Goal: Task Accomplishment & Management: Manage account settings

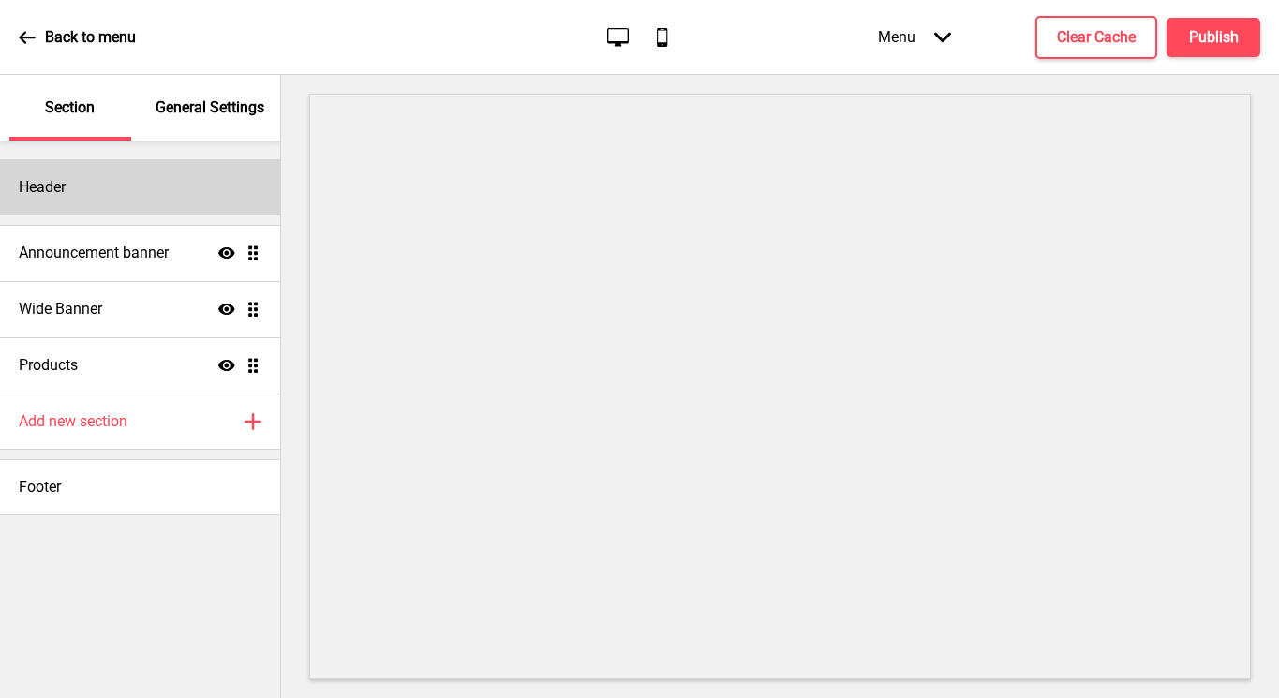
click at [174, 197] on div "Header" at bounding box center [140, 187] width 280 height 56
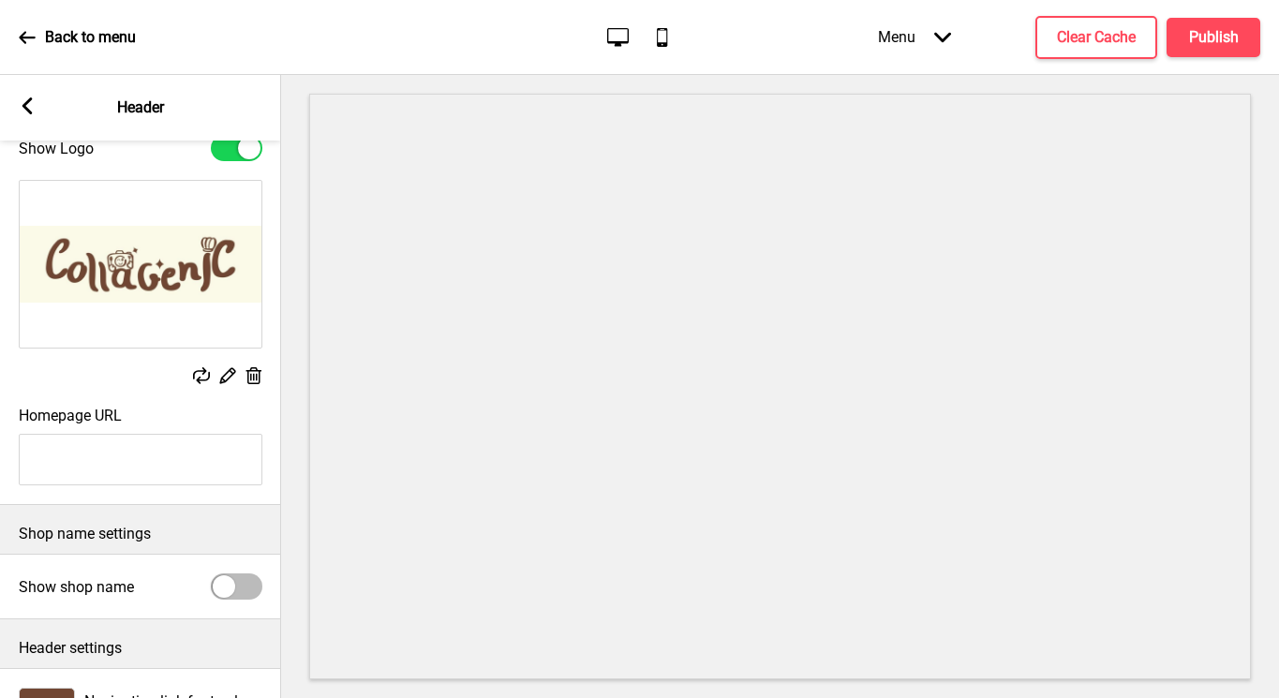
scroll to position [187, 0]
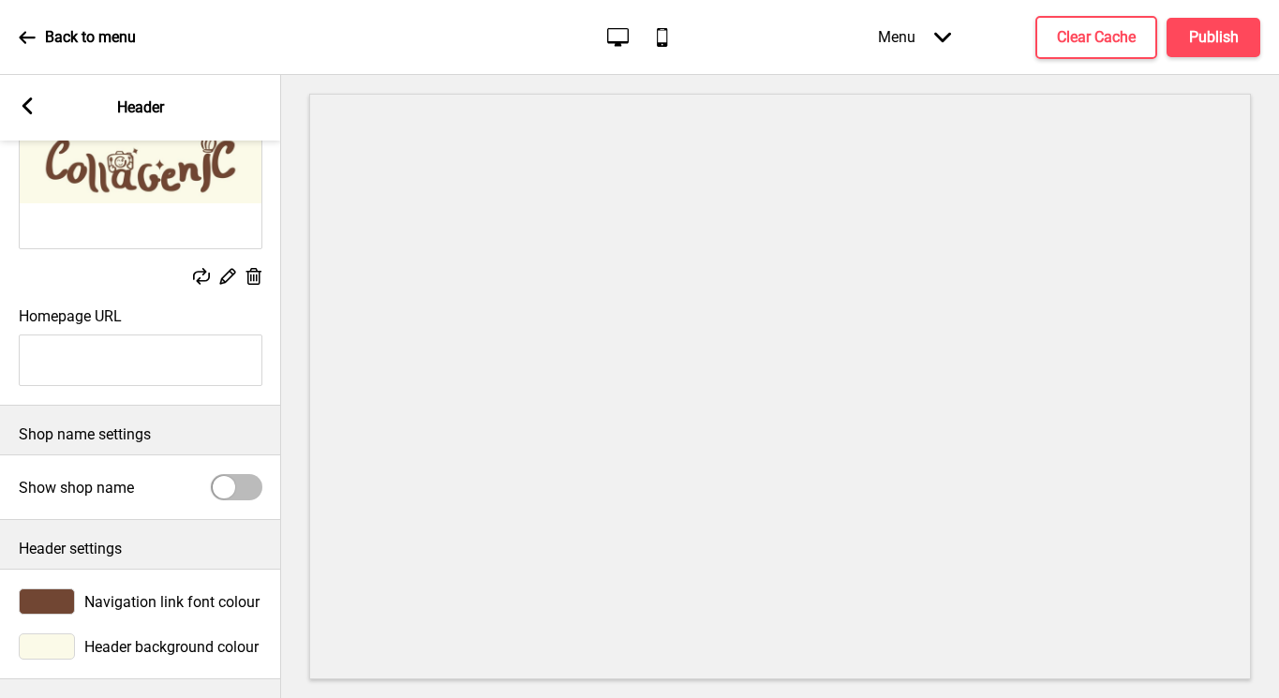
click at [178, 352] on input "Homepage URL" at bounding box center [141, 360] width 244 height 52
click at [237, 474] on div at bounding box center [237, 487] width 52 height 26
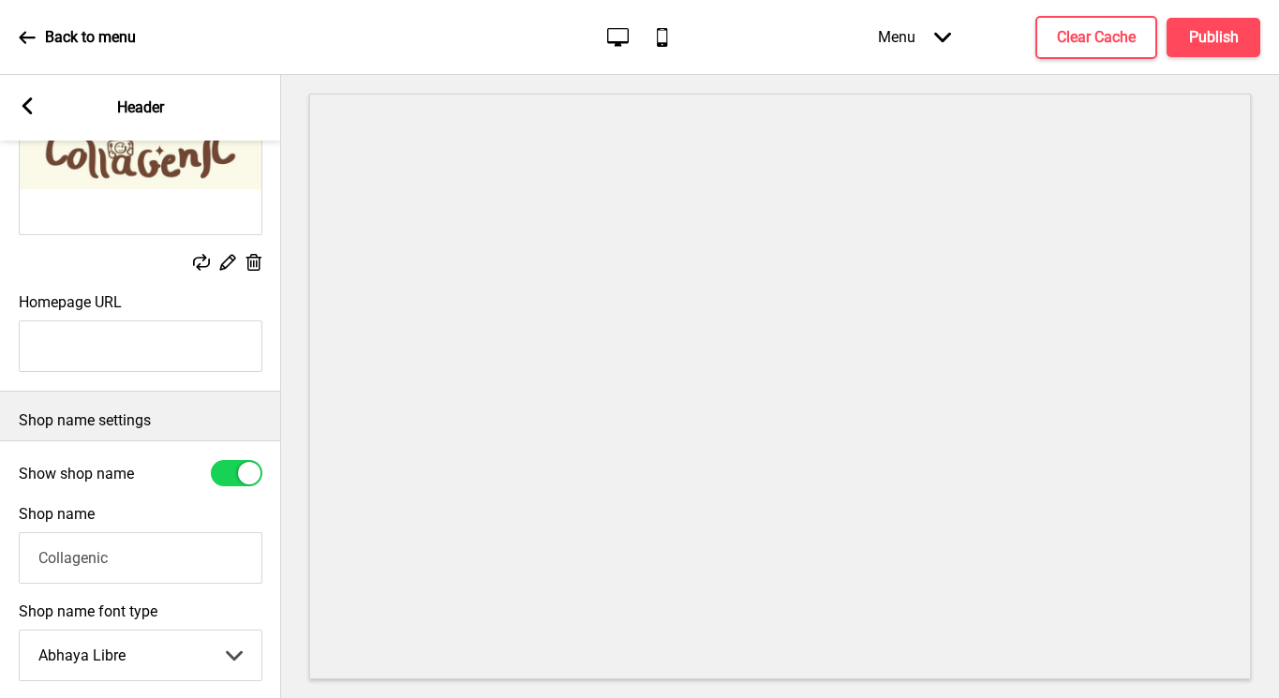
click at [238, 466] on div at bounding box center [237, 473] width 52 height 26
checkbox input "false"
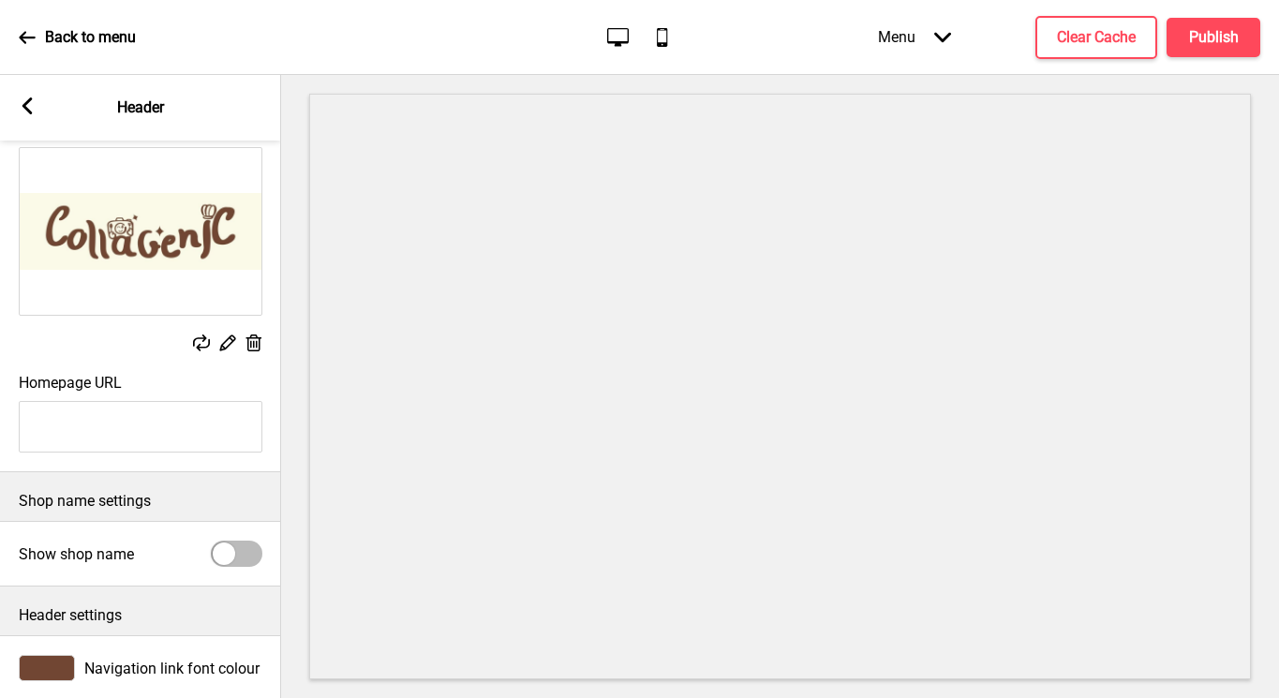
scroll to position [0, 0]
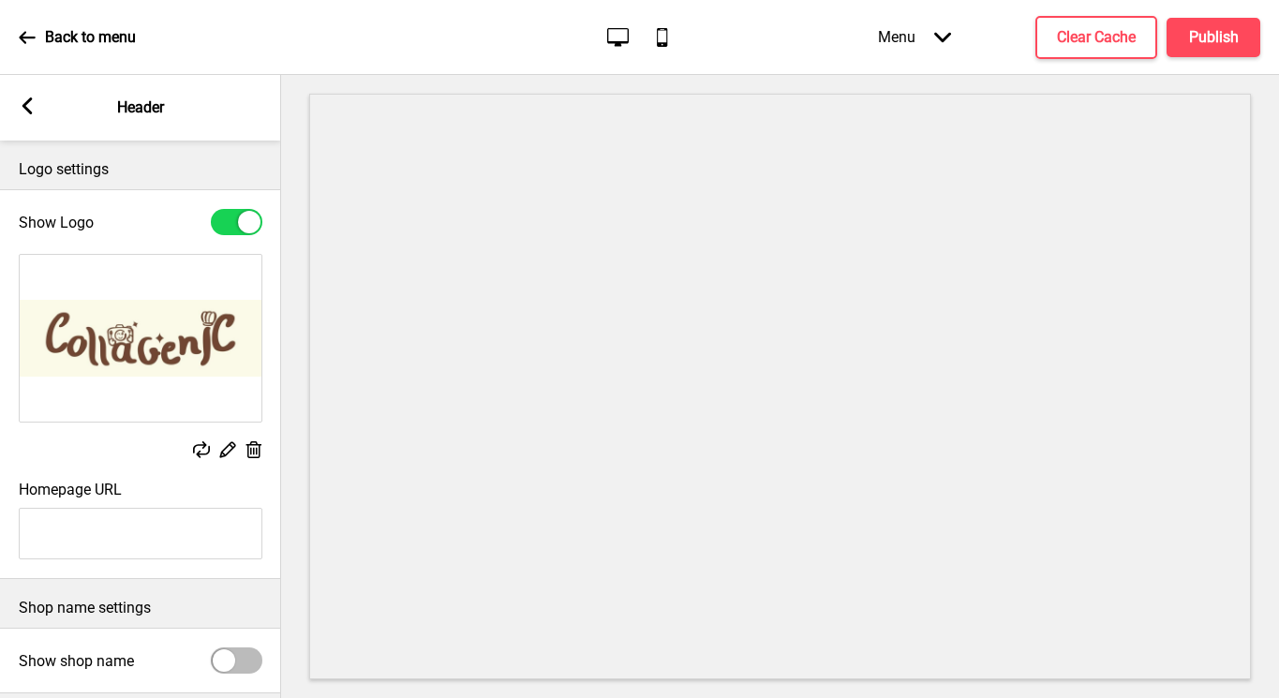
click at [24, 103] on icon at bounding box center [27, 105] width 10 height 17
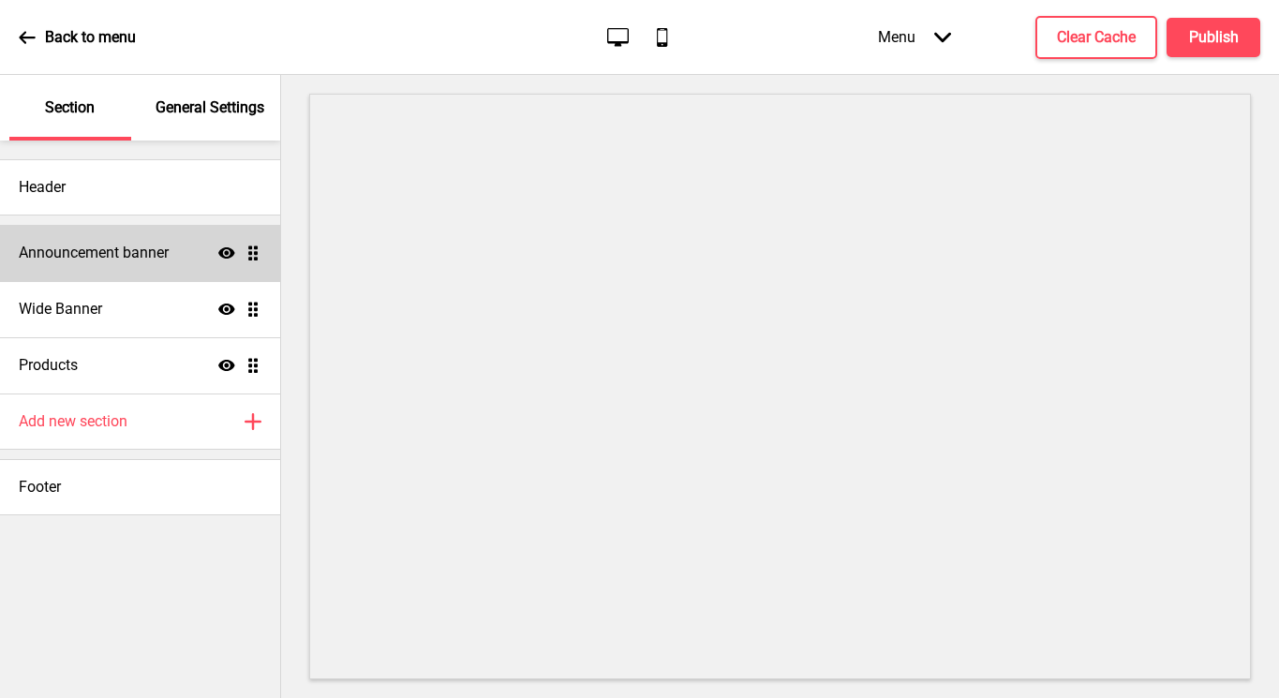
click at [98, 244] on h4 "Announcement banner" at bounding box center [94, 253] width 150 height 21
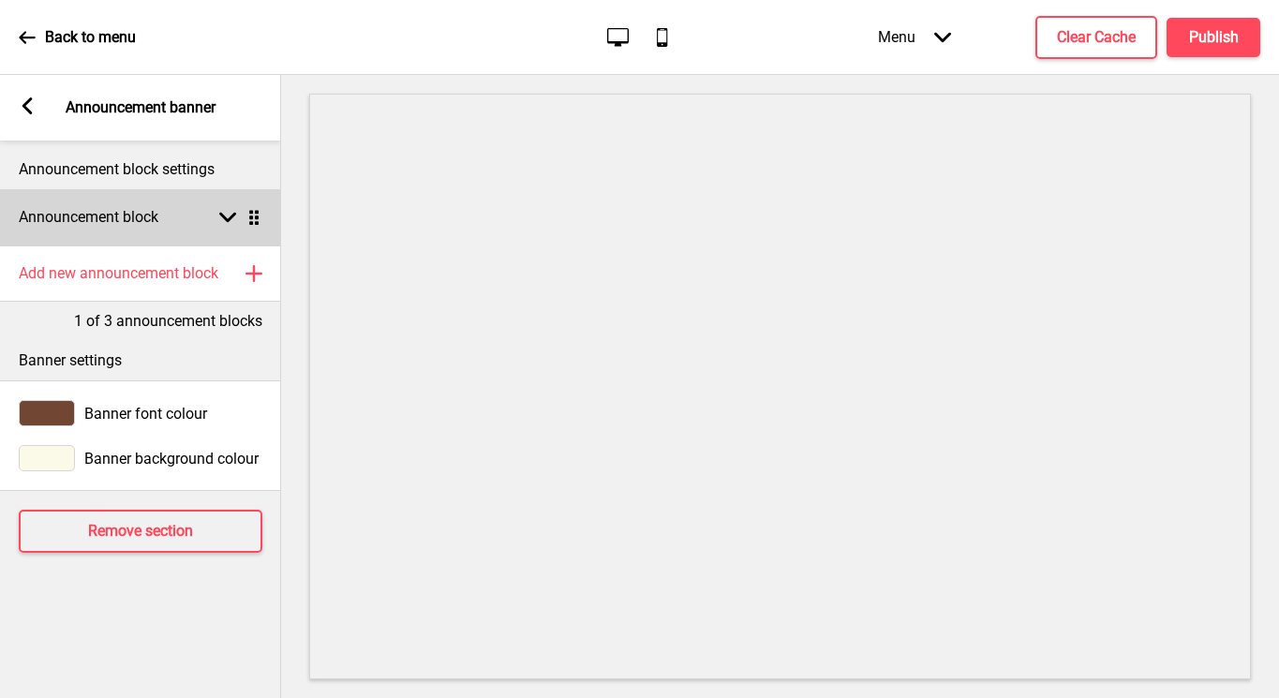
click at [216, 222] on div "Arrow down Drag" at bounding box center [236, 217] width 52 height 17
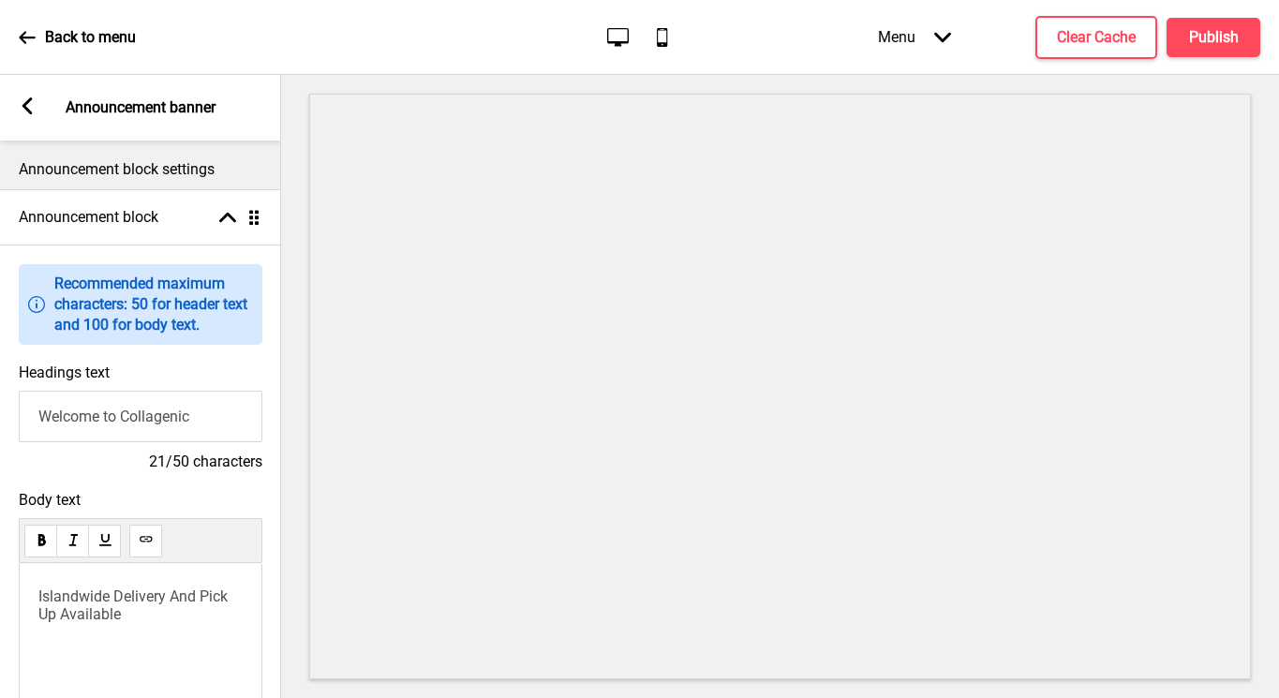
drag, startPoint x: 100, startPoint y: 414, endPoint x: -19, endPoint y: 409, distance: 119.1
click at [0, 409] on html "Back to menu Desktop Mobile Menu Arrow down Product Page Store Information Chec…" at bounding box center [639, 349] width 1279 height 698
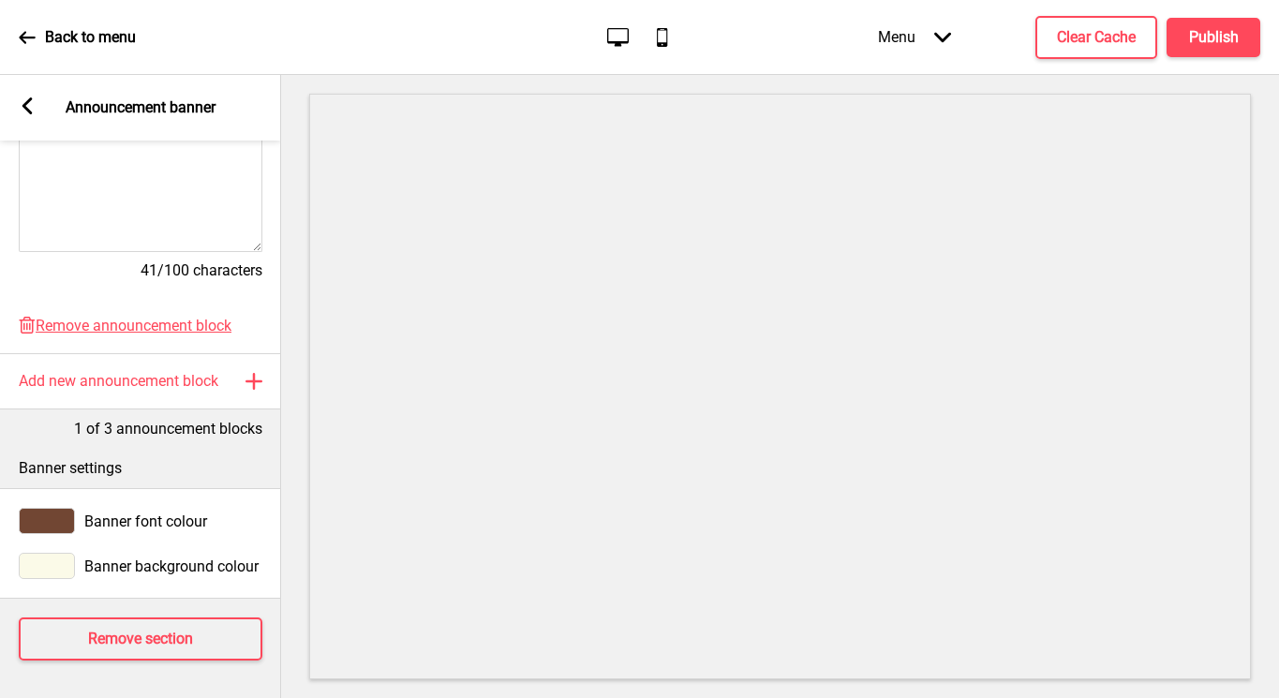
scroll to position [527, 0]
type input "Glow Up with Collagenic"
click at [25, 102] on icon at bounding box center [27, 105] width 10 height 17
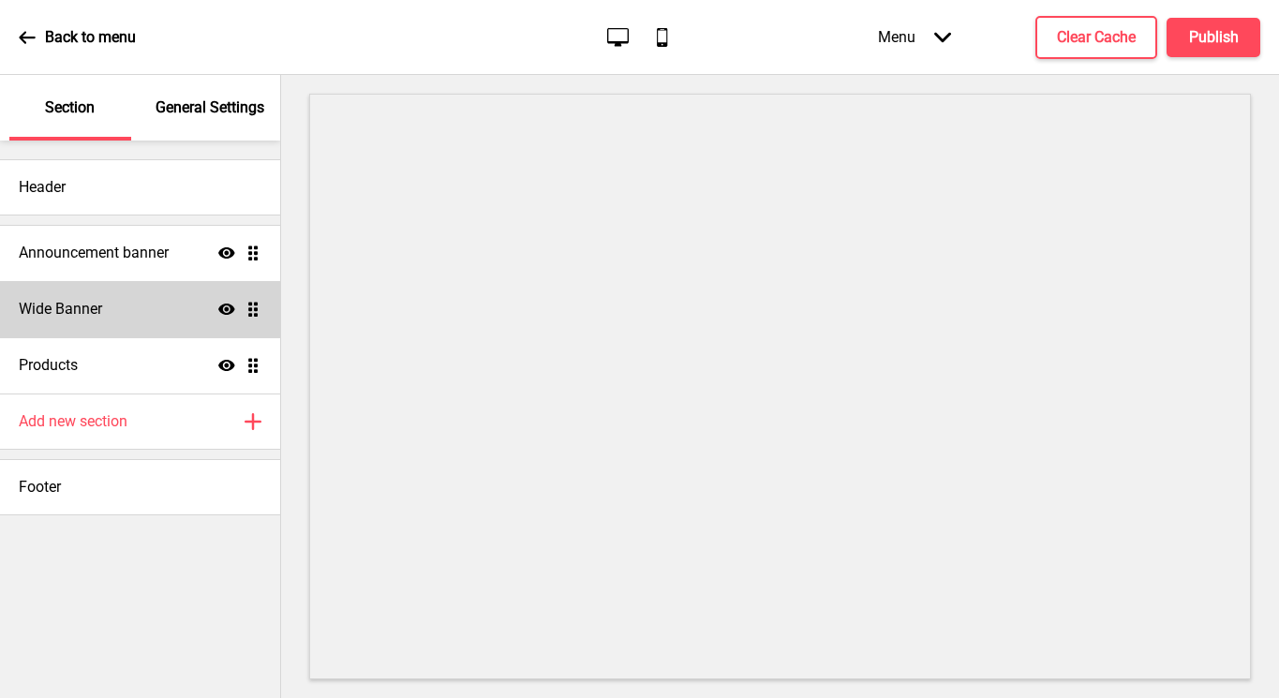
click at [128, 320] on div "Wide Banner Show Drag" at bounding box center [140, 309] width 280 height 56
select select "large"
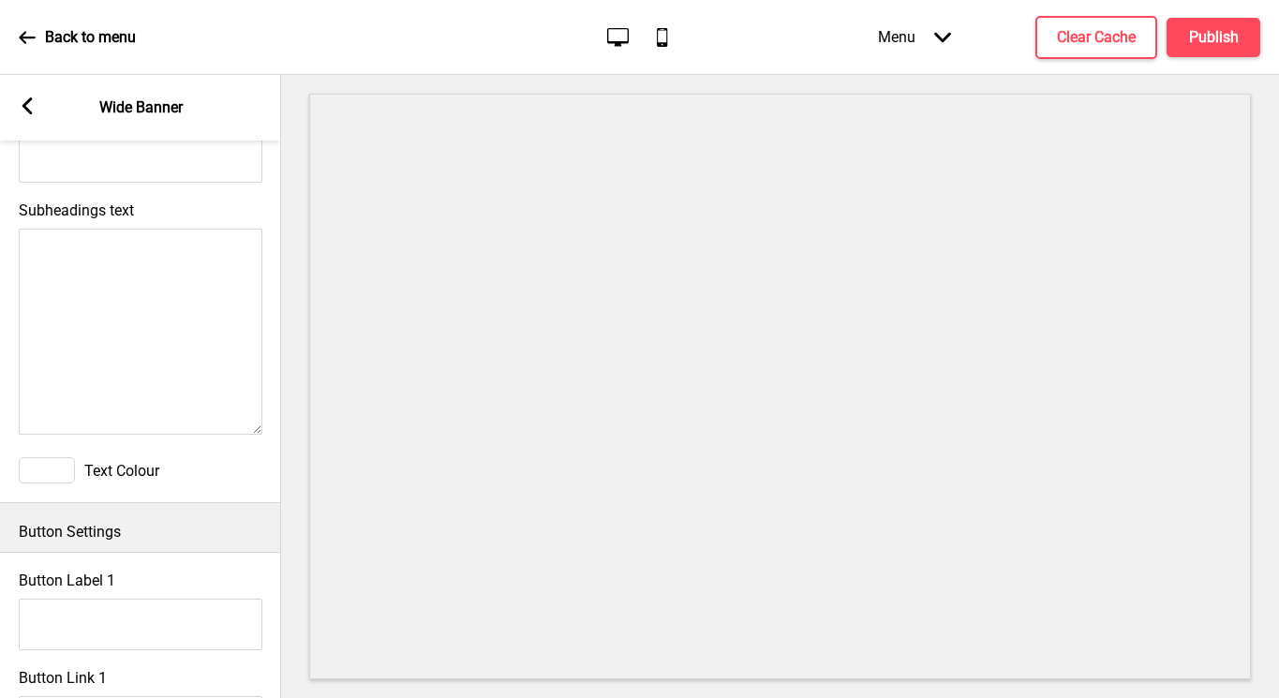
scroll to position [0, 0]
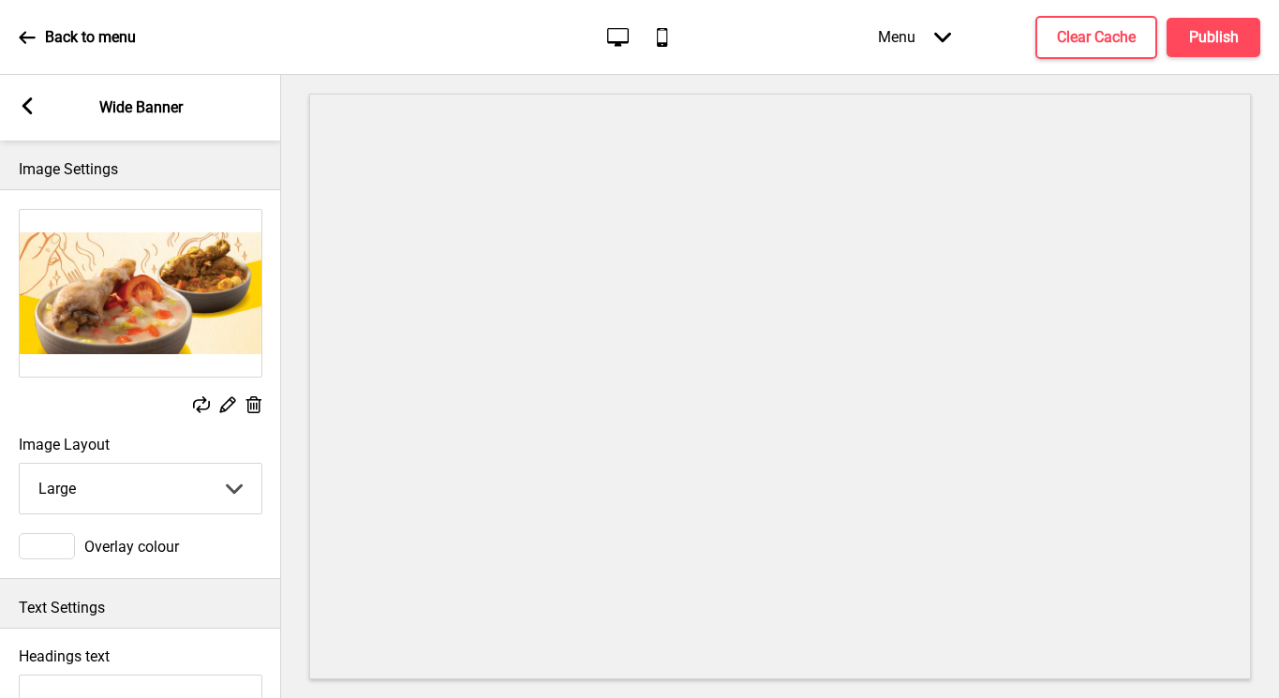
click at [224, 409] on icon at bounding box center [228, 405] width 16 height 16
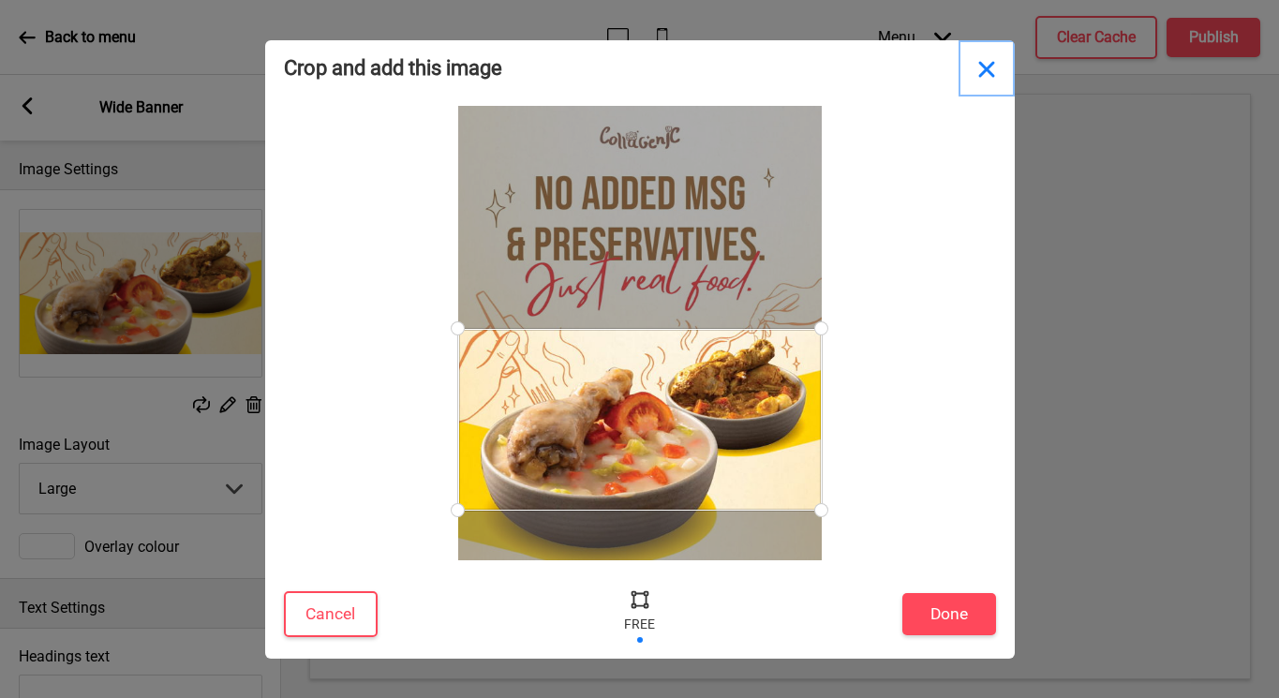
click at [985, 78] on button "Close" at bounding box center [987, 68] width 56 height 56
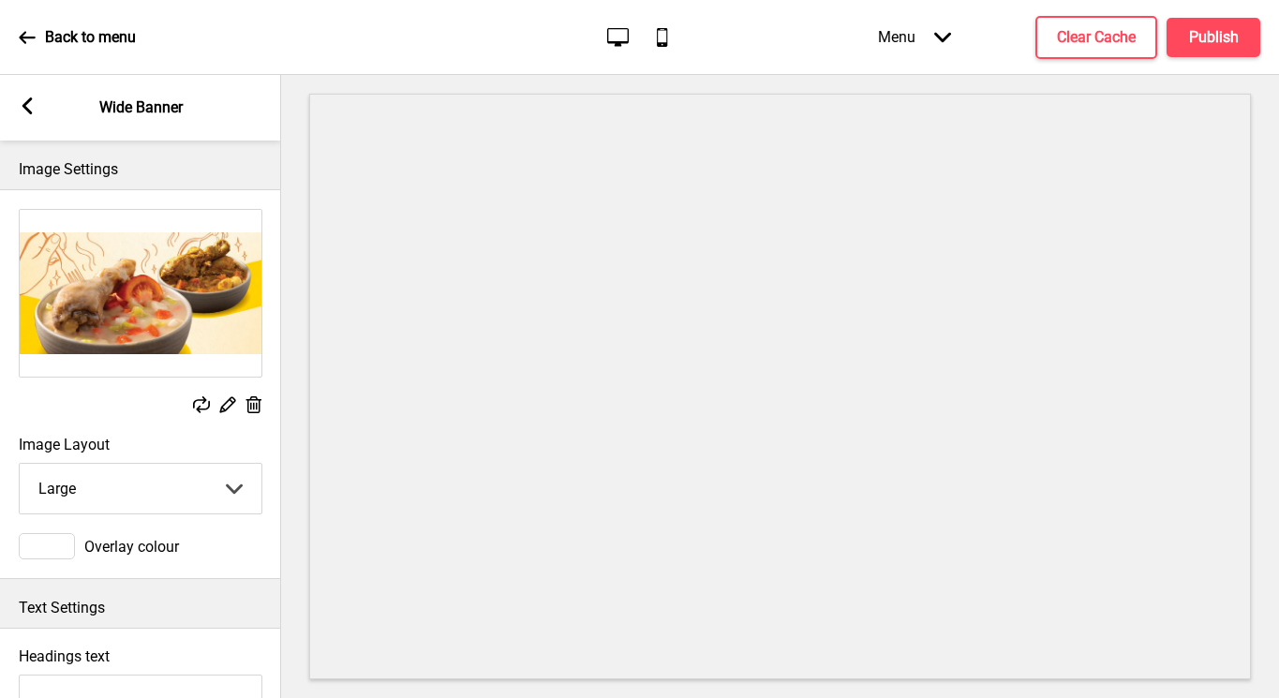
click at [169, 485] on select "Small Medium Large" at bounding box center [141, 489] width 242 height 50
click at [197, 407] on rect at bounding box center [201, 404] width 17 height 17
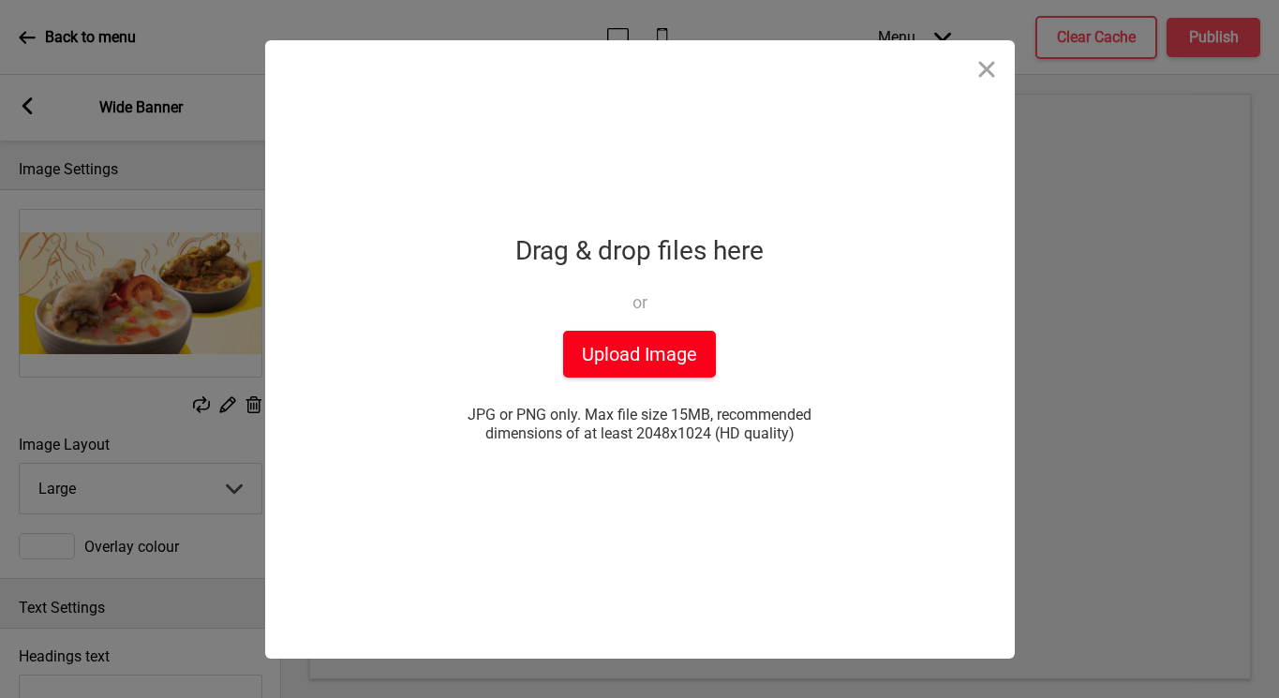
click at [627, 349] on button "Upload Image" at bounding box center [639, 354] width 153 height 47
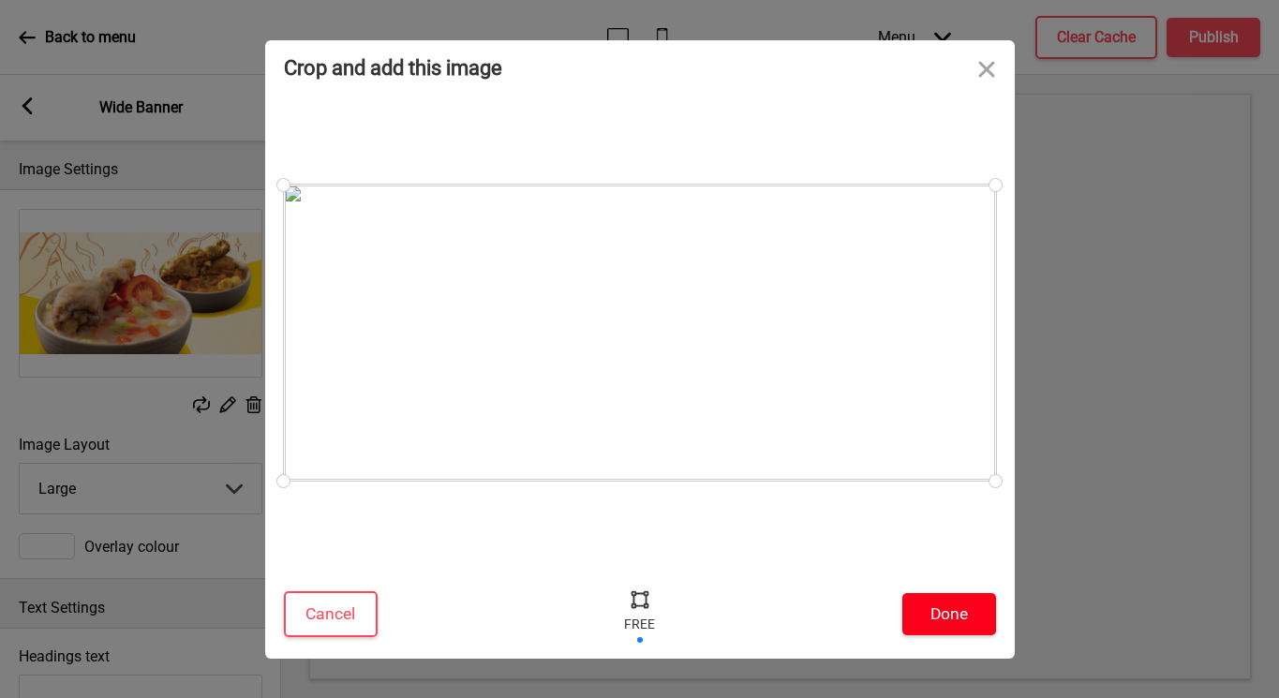
click at [932, 625] on button "Done" at bounding box center [949, 614] width 94 height 42
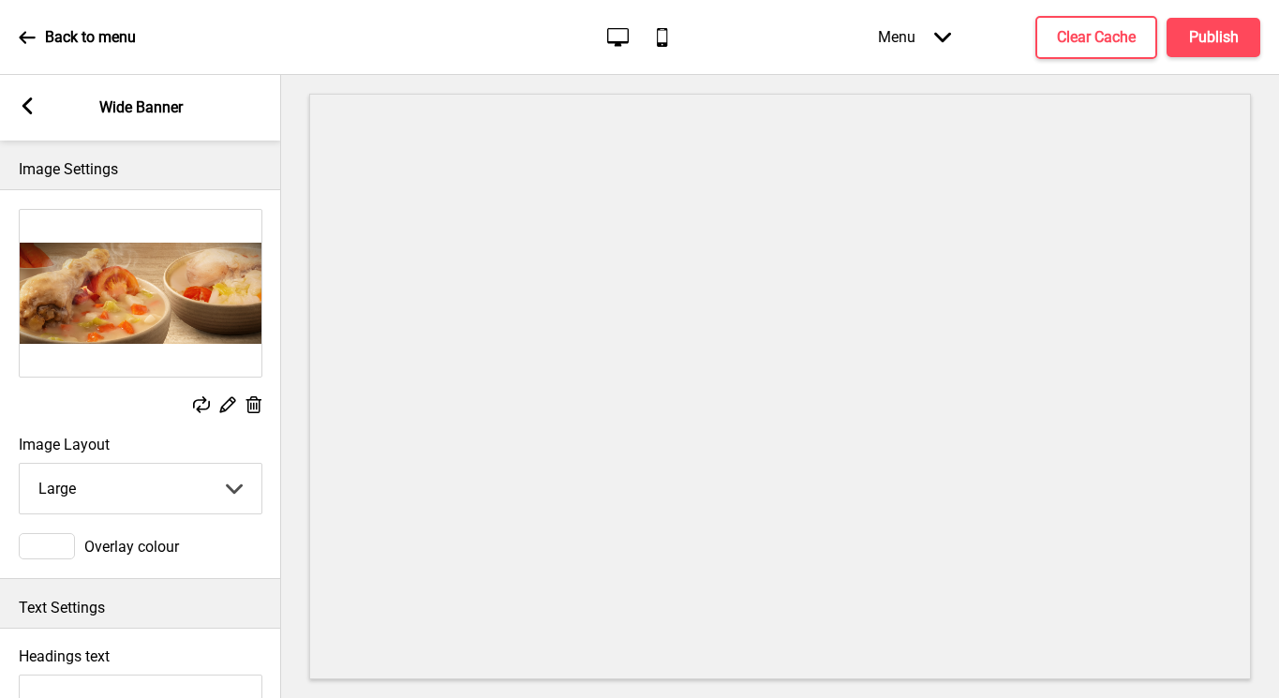
click at [196, 408] on icon at bounding box center [201, 404] width 17 height 17
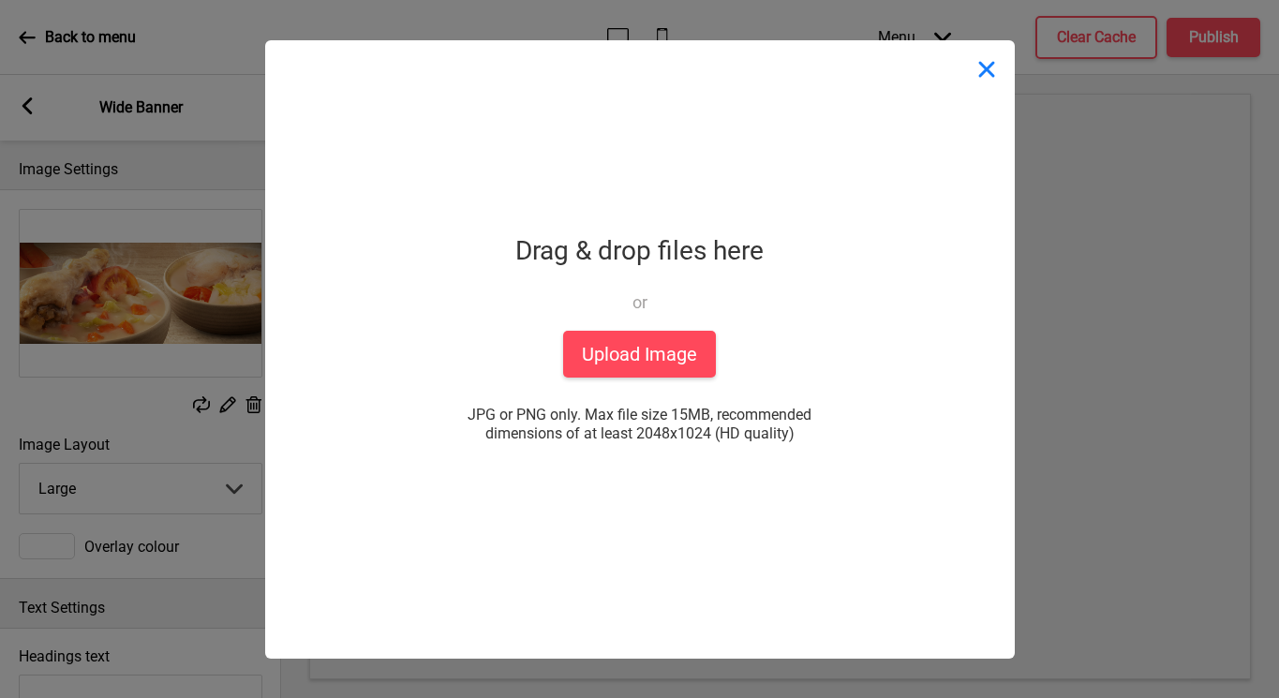
click at [999, 75] on button "Close" at bounding box center [987, 68] width 56 height 56
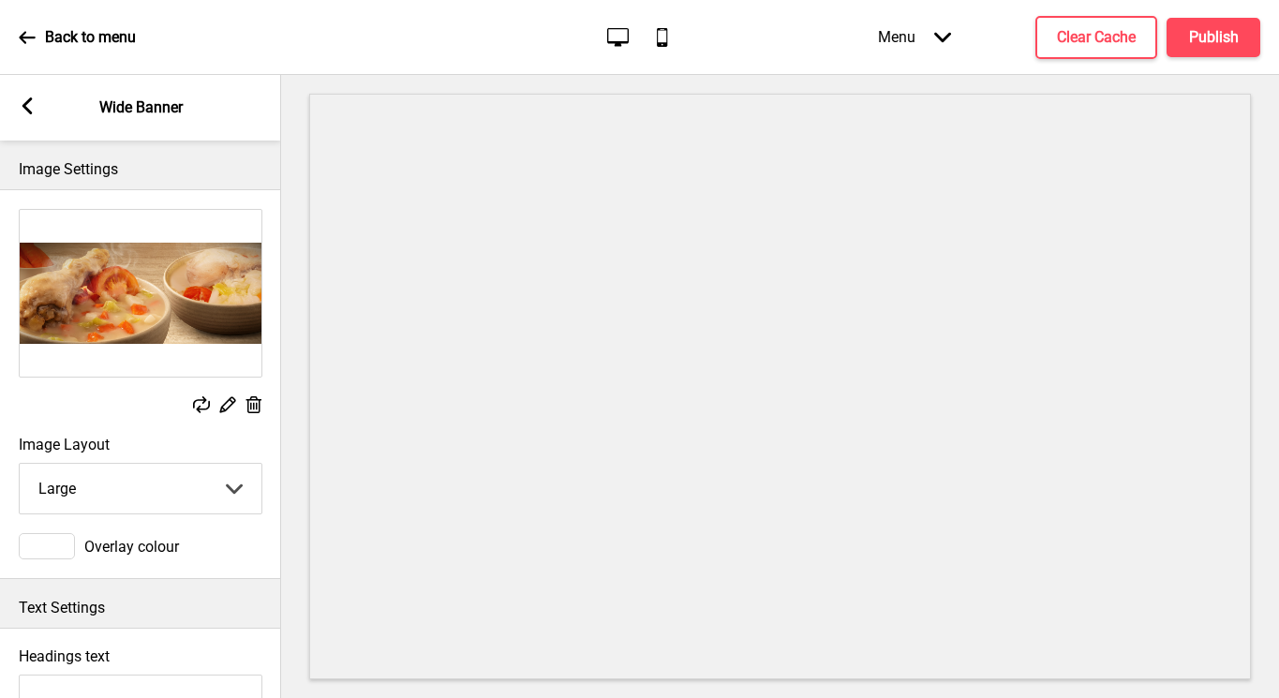
click at [200, 406] on icon at bounding box center [201, 404] width 17 height 17
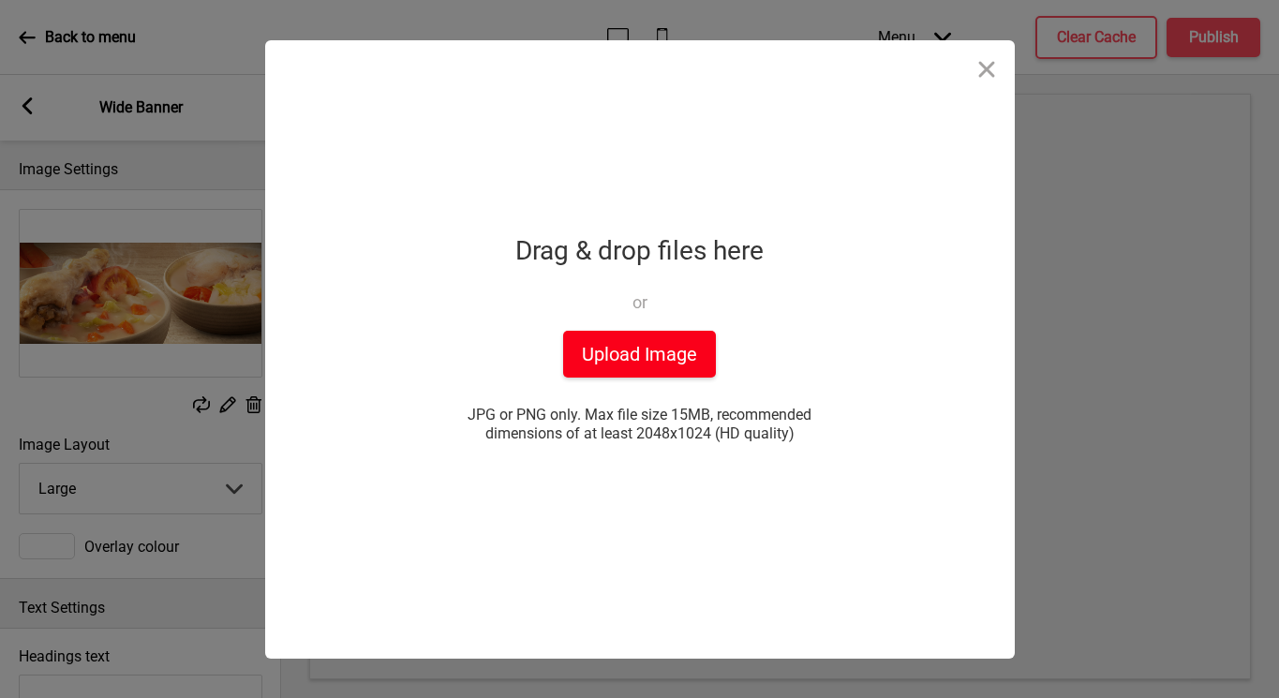
click at [660, 363] on button "Upload Image" at bounding box center [639, 354] width 153 height 47
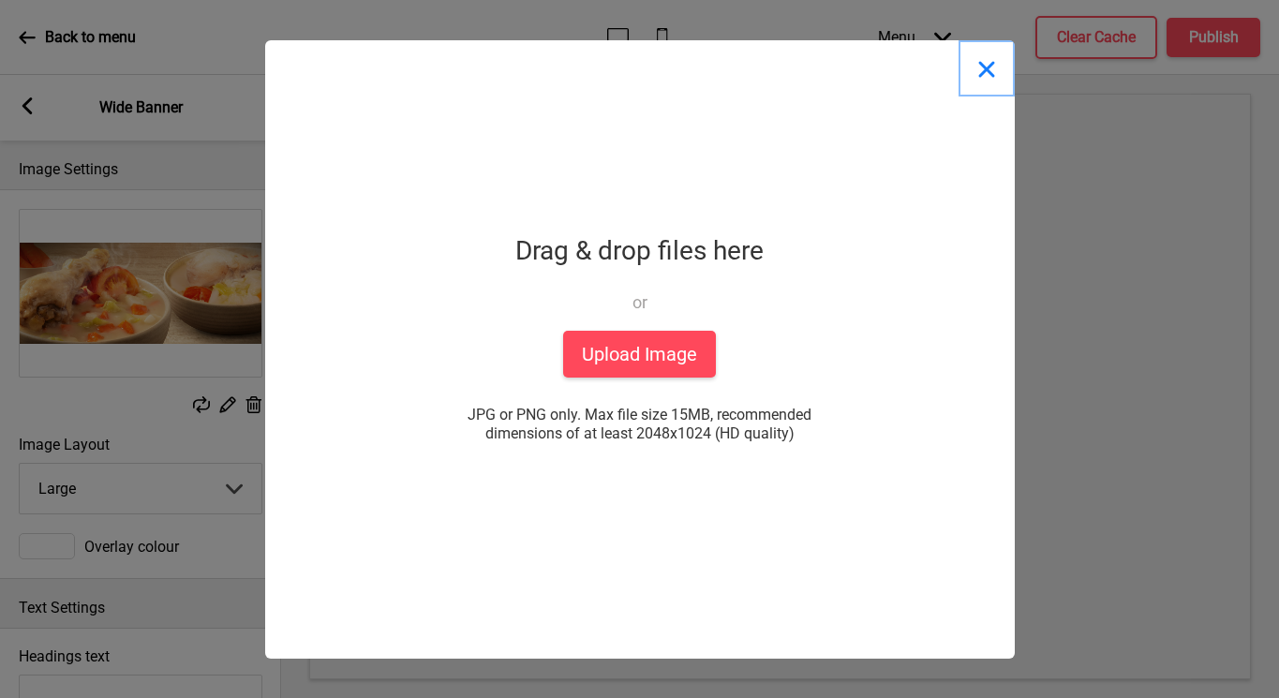
click at [988, 64] on button "Close" at bounding box center [987, 68] width 56 height 56
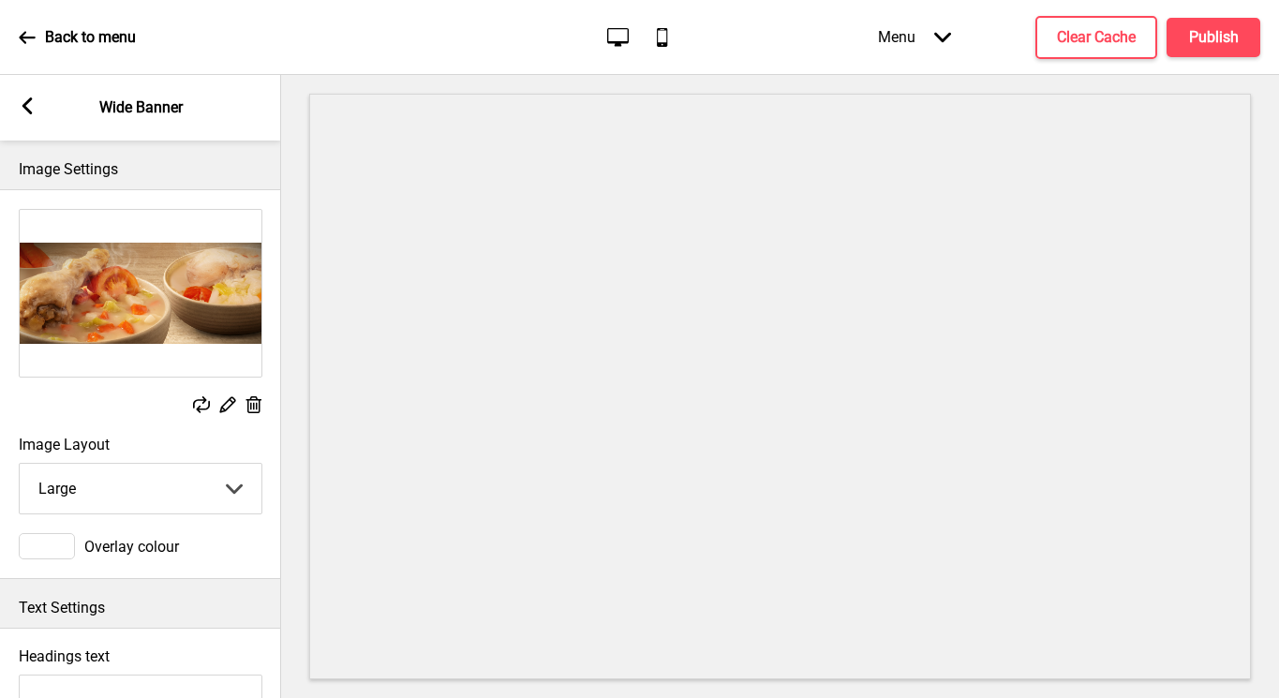
click at [208, 420] on div "Replace Edit Delete" at bounding box center [140, 313] width 281 height 227
click at [199, 406] on icon at bounding box center [201, 404] width 17 height 17
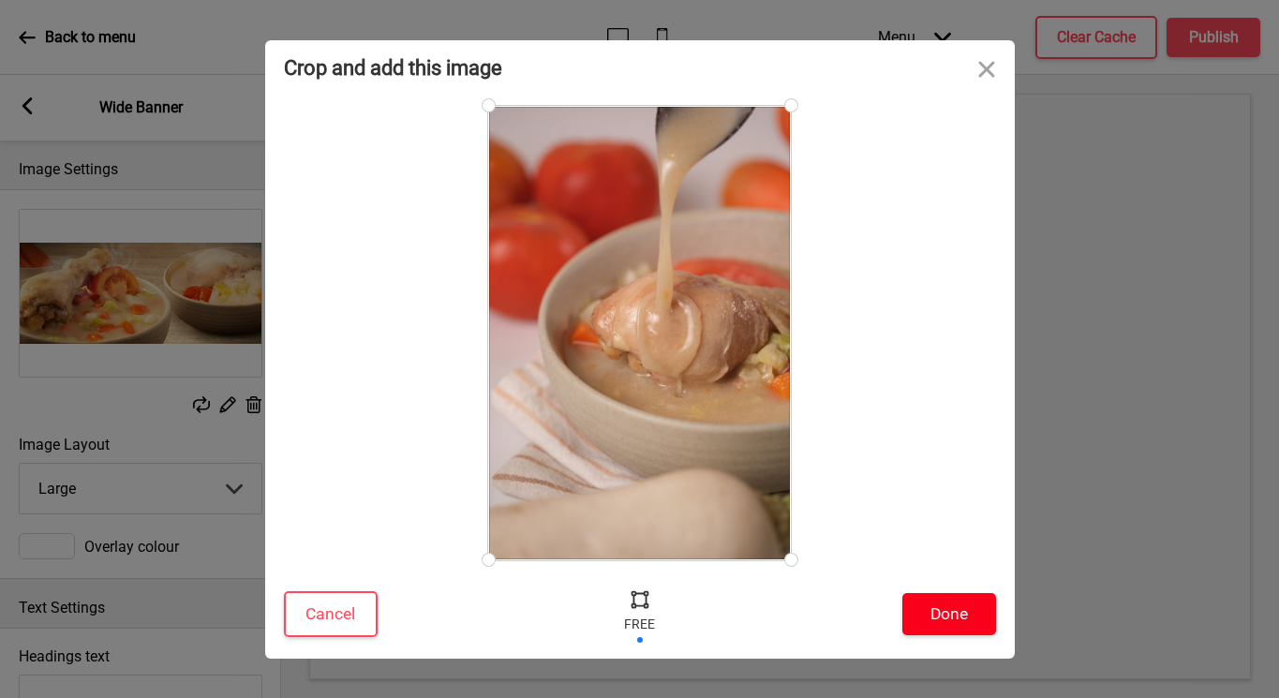
click at [982, 606] on button "Done" at bounding box center [949, 614] width 94 height 42
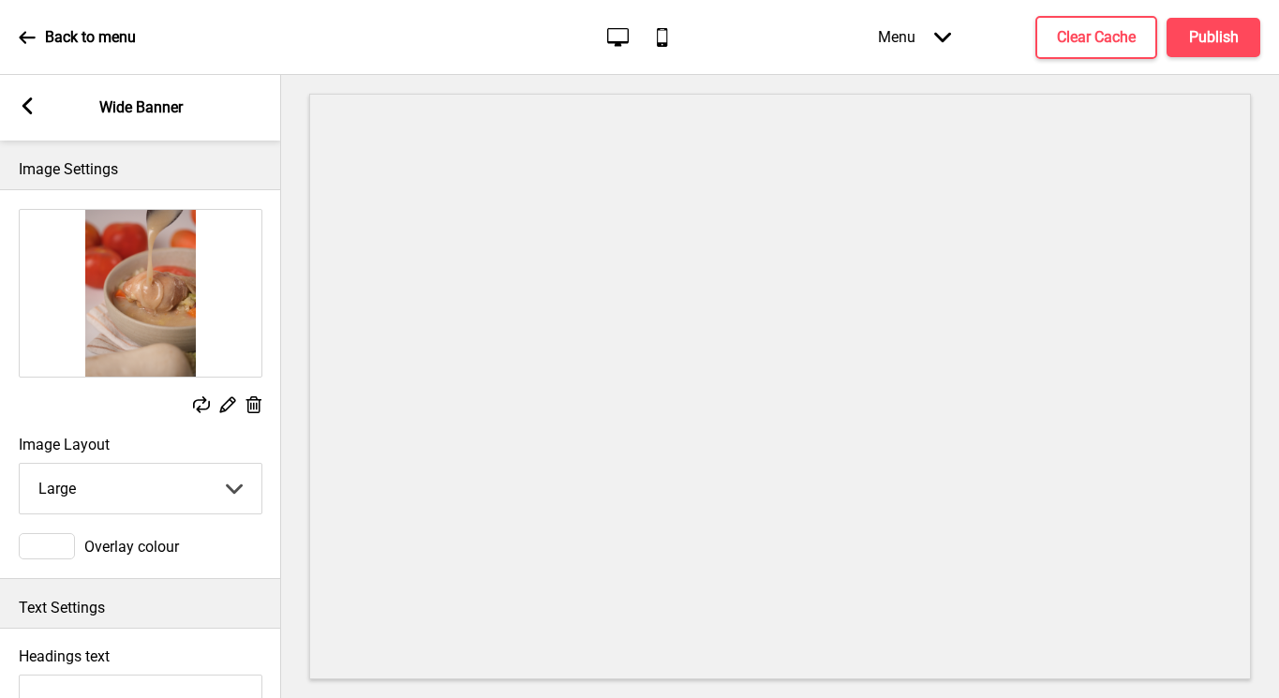
scroll to position [376, 0]
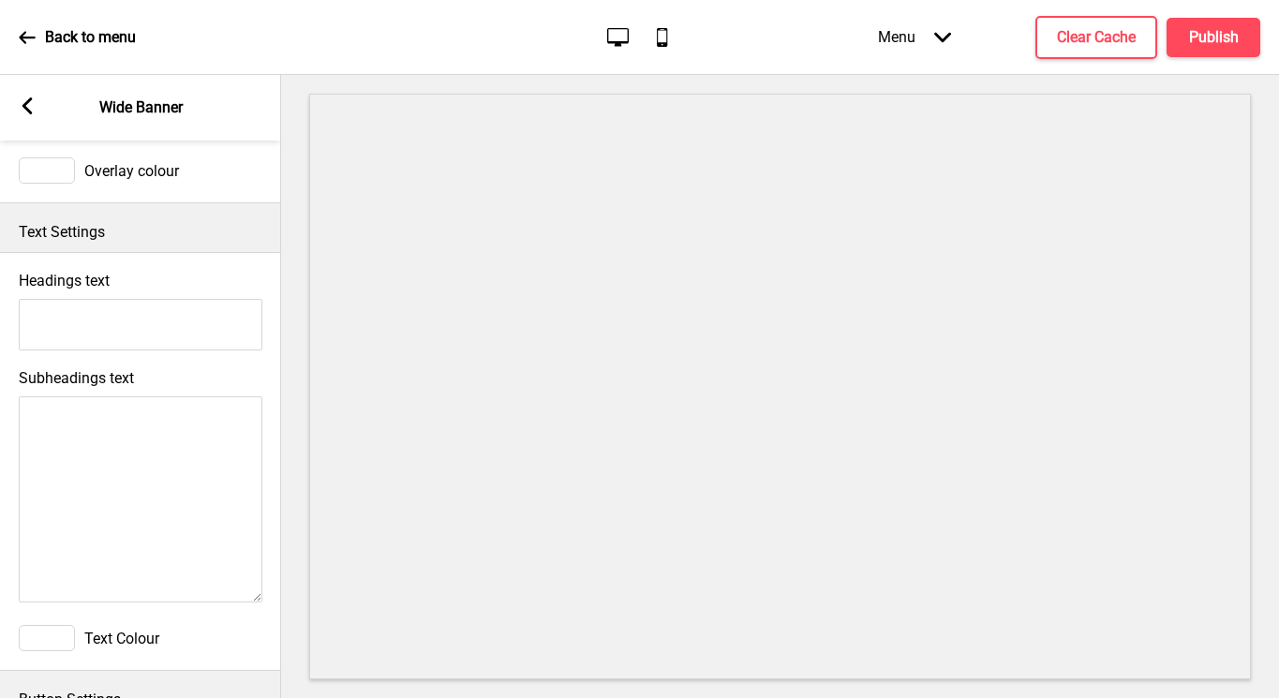
click at [171, 321] on input "Headings text" at bounding box center [141, 325] width 244 height 52
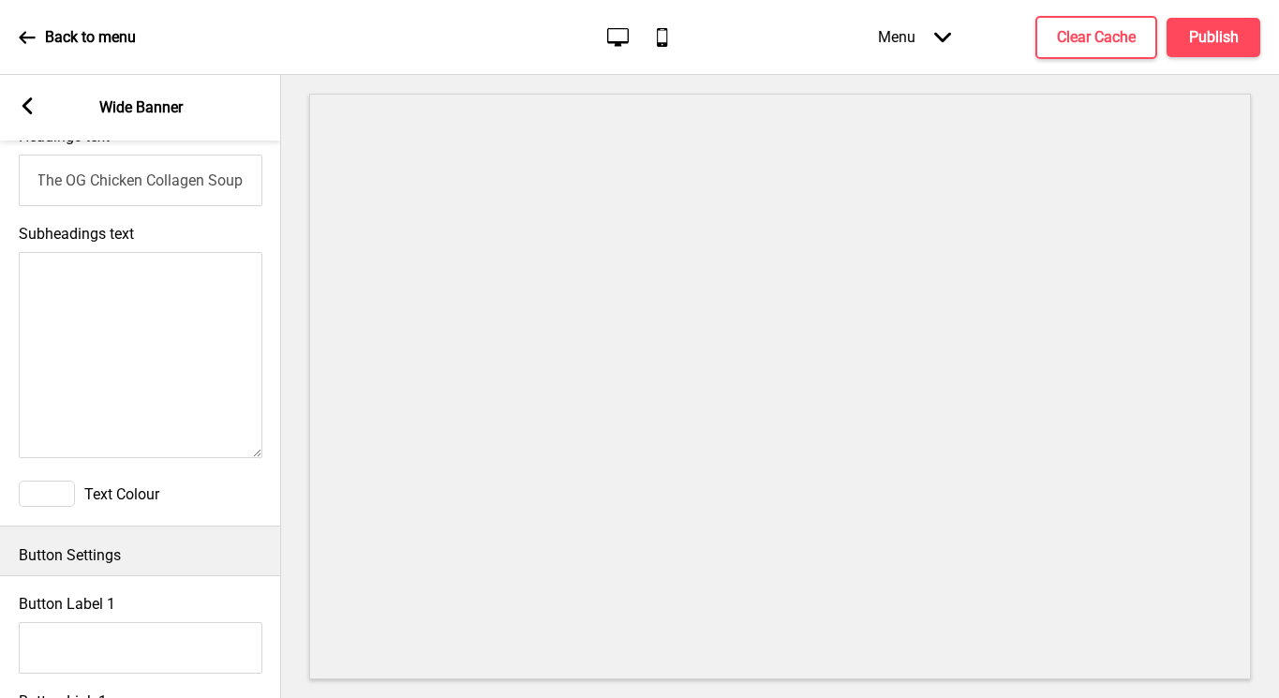
scroll to position [484, 0]
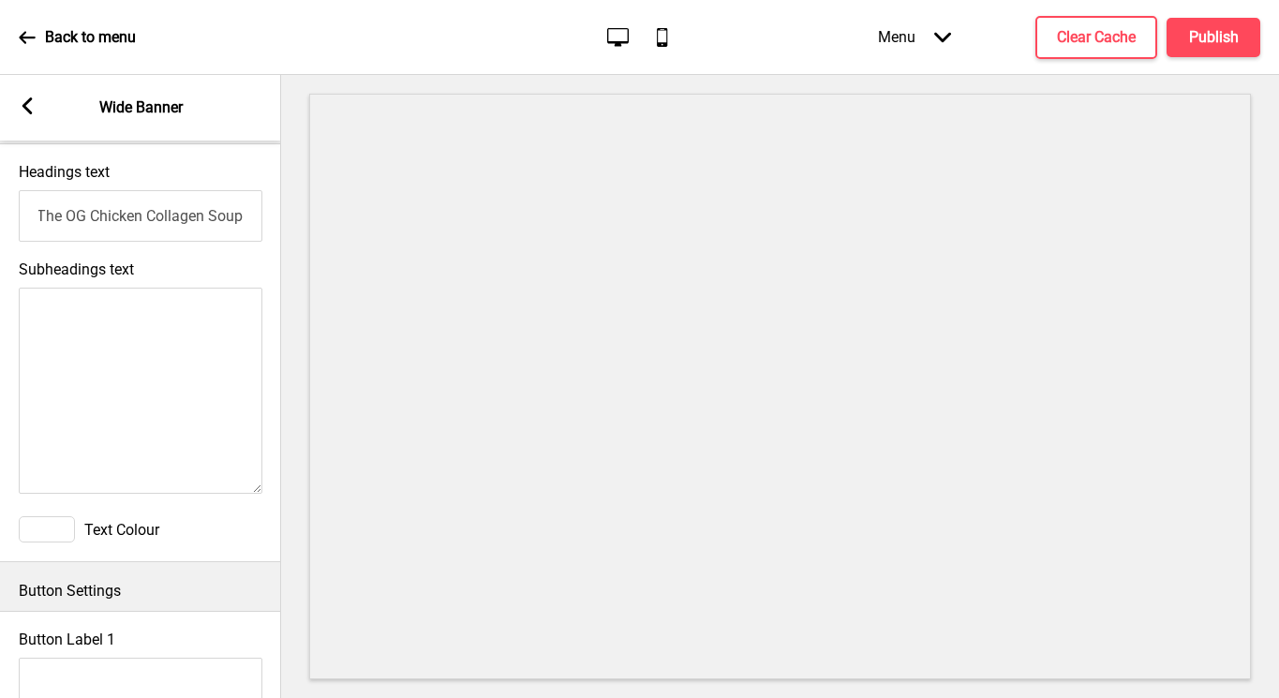
type input "The OG Chicken Collagen Soup"
click at [176, 413] on textarea "Subheadings text" at bounding box center [141, 391] width 244 height 206
type textarea "Lab tested and certified"
click at [37, 535] on div at bounding box center [47, 529] width 56 height 26
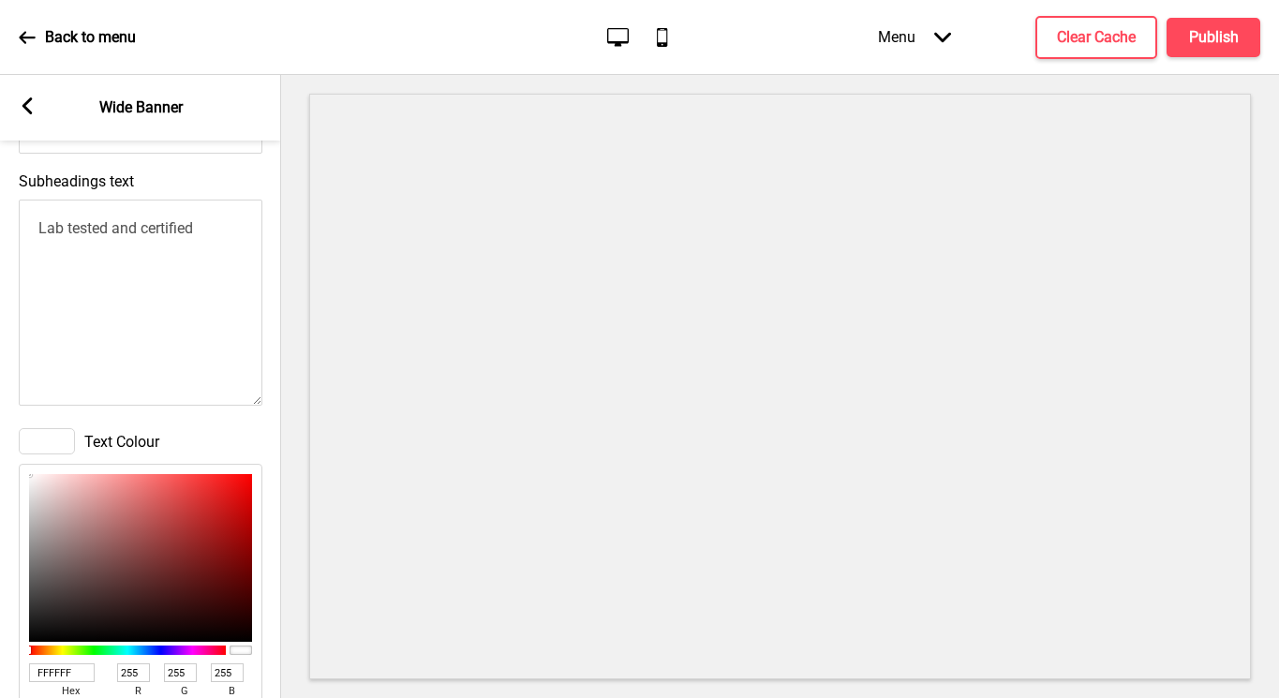
scroll to position [670, 0]
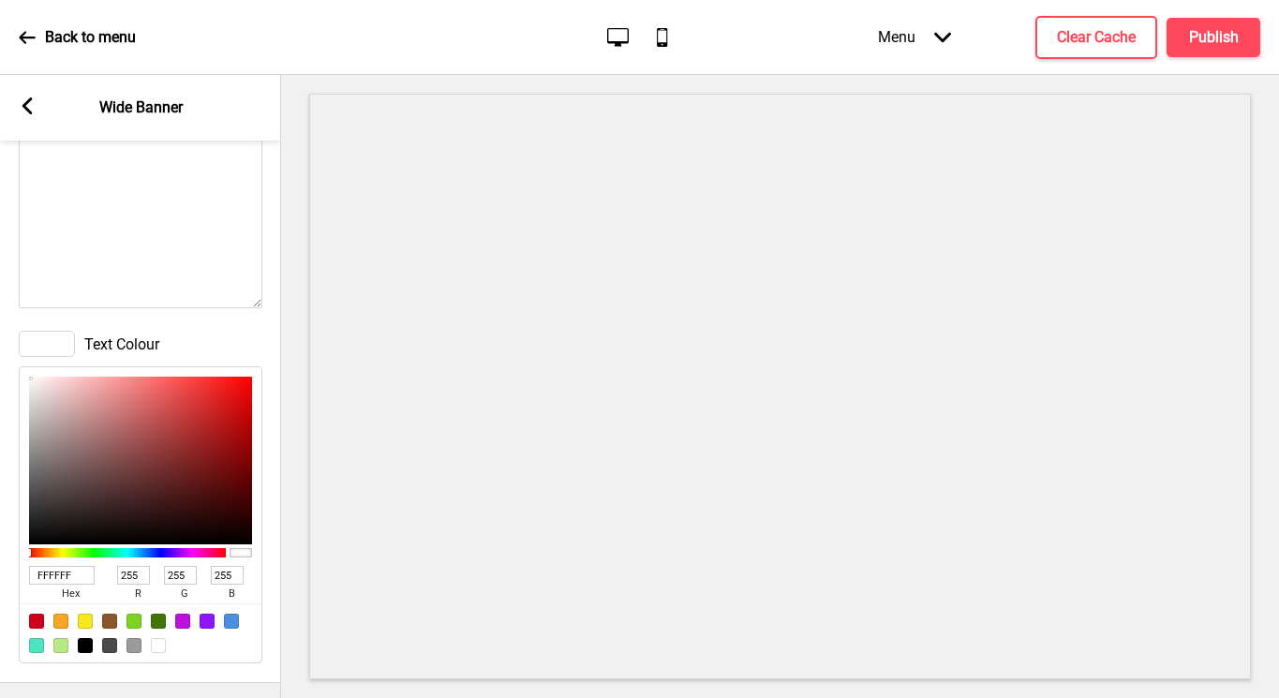
type input "ED1717"
type input "237"
type input "23"
click at [230, 388] on div at bounding box center [140, 461] width 223 height 168
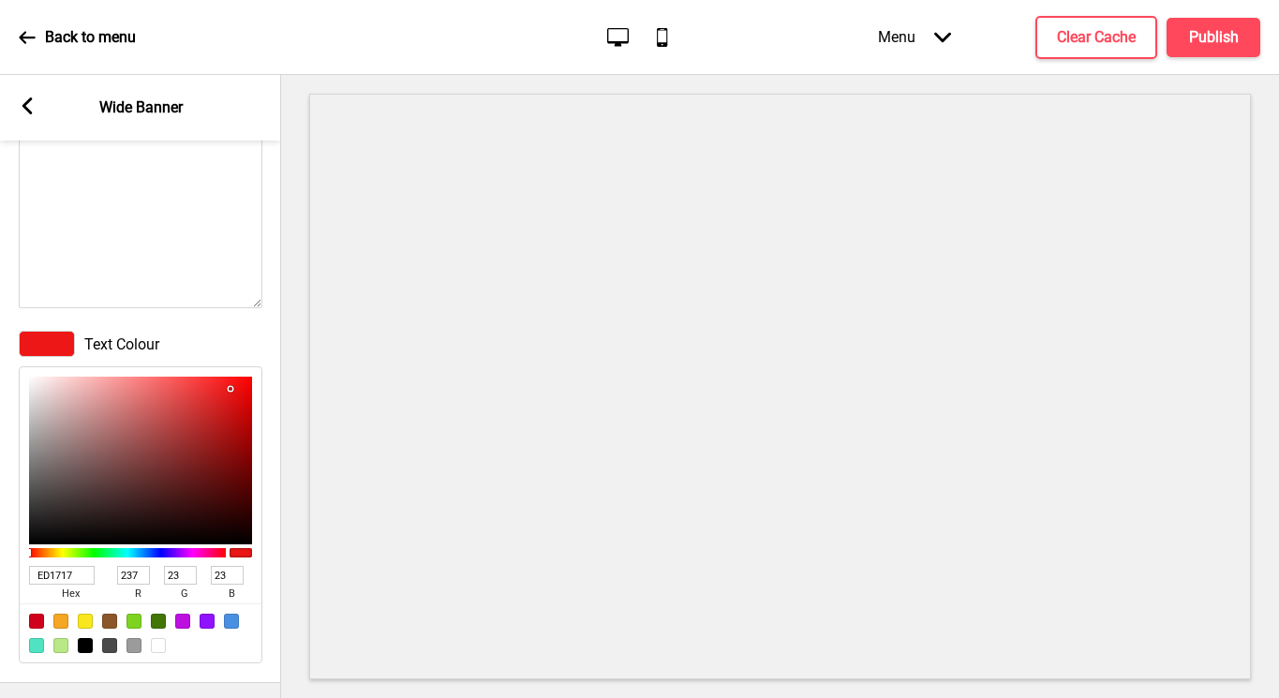
type input "C50D0D"
type input "197"
type input "13"
click at [237, 414] on div at bounding box center [140, 461] width 223 height 168
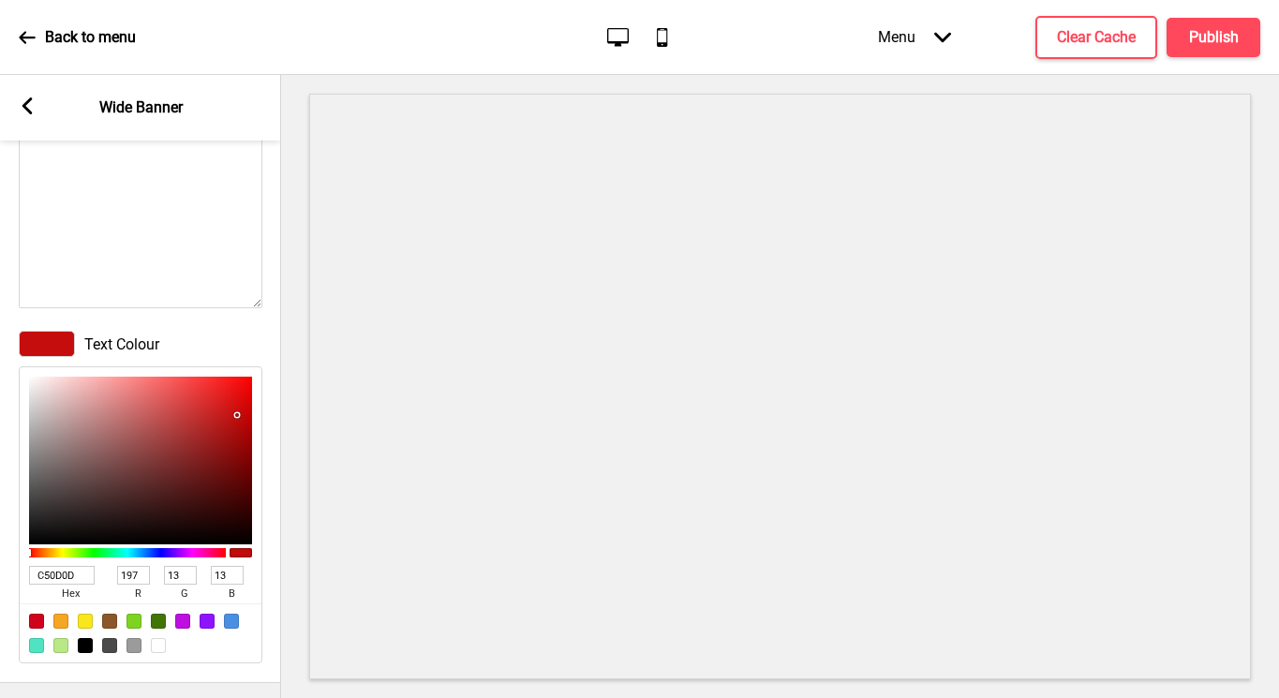
type input "6A0808"
type input "106"
type input "8"
click at [234, 474] on div at bounding box center [140, 461] width 223 height 168
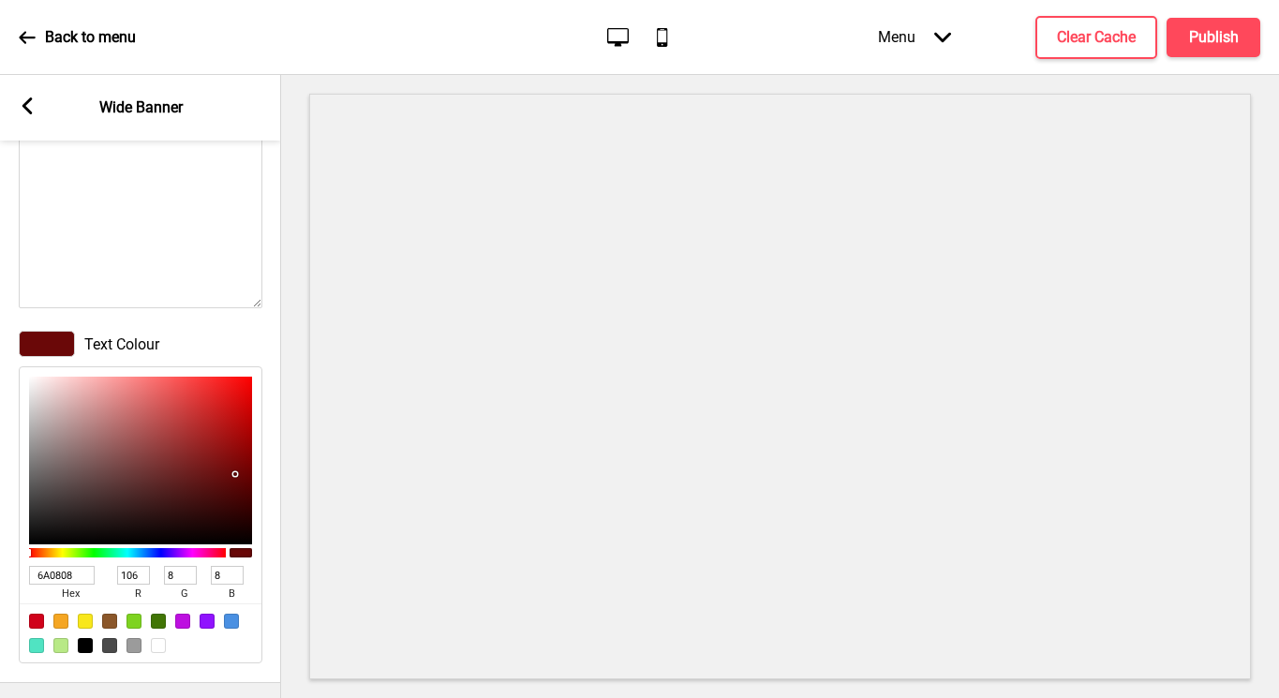
type input "400808"
type input "64"
click at [223, 501] on div at bounding box center [140, 461] width 223 height 168
type input "F3C5C5"
type input "243"
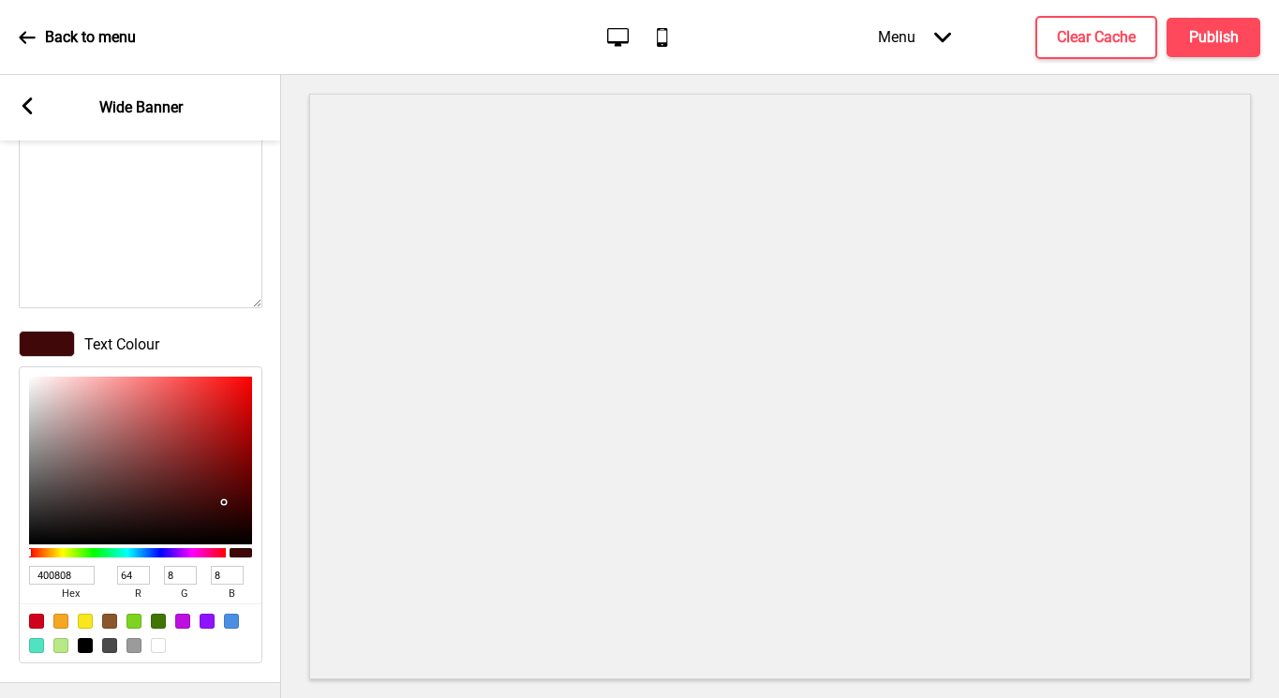
type input "197"
click at [71, 384] on div at bounding box center [140, 461] width 223 height 168
type input "833434"
type input "131"
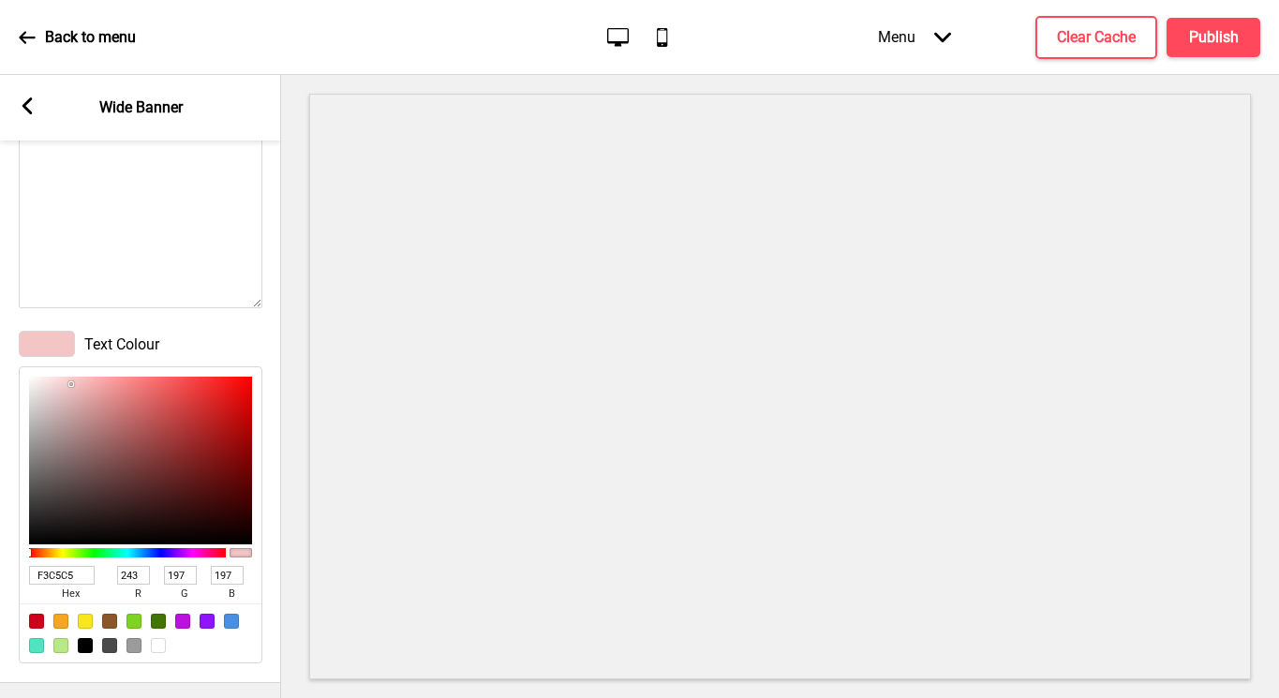
type input "52"
click at [163, 457] on div at bounding box center [140, 461] width 223 height 168
type input "4A1616"
type input "74"
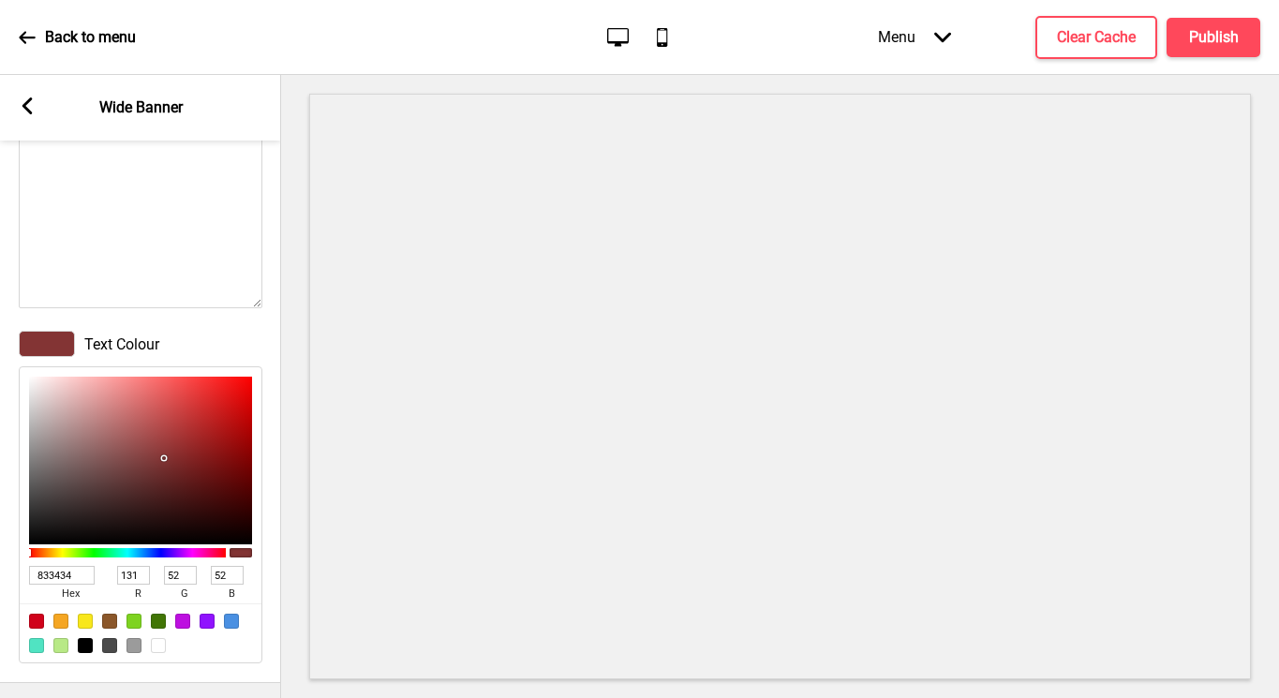
type input "22"
click at [186, 495] on div at bounding box center [140, 461] width 223 height 168
type input "FAF3F3"
type input "250"
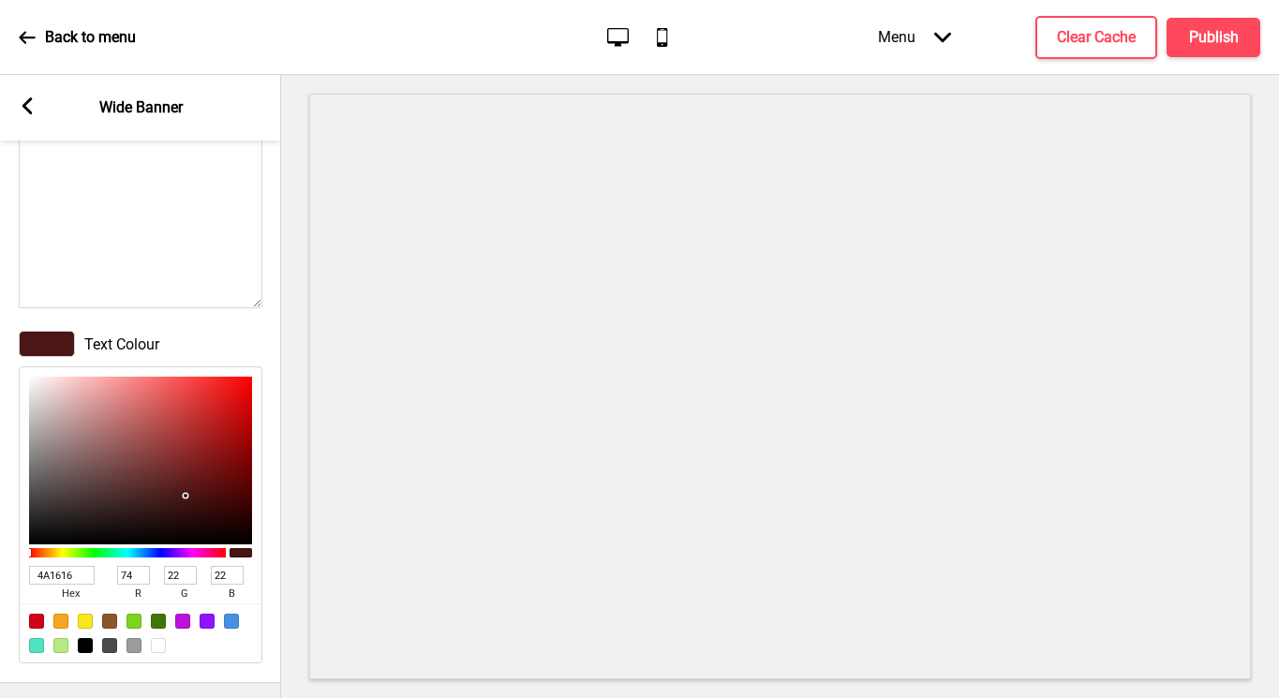
type input "243"
click at [36, 379] on div at bounding box center [140, 461] width 223 height 168
click at [156, 638] on div at bounding box center [158, 645] width 15 height 15
type input "FFFFFF"
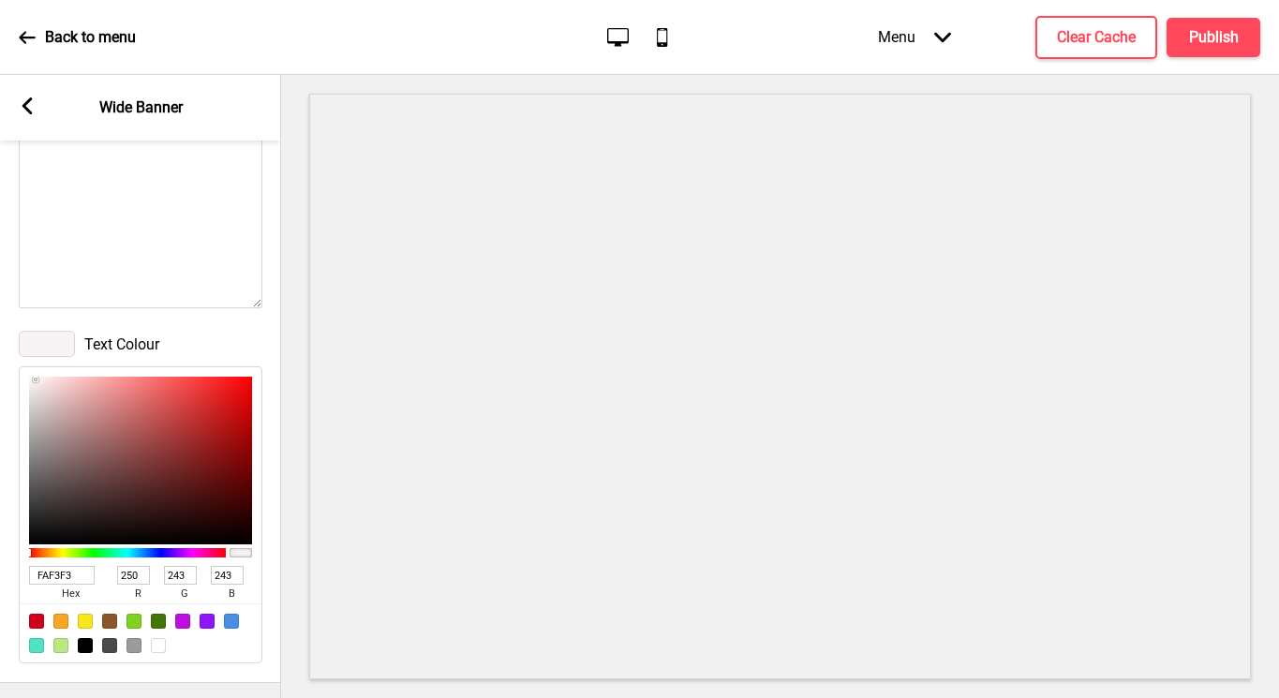
type input "255"
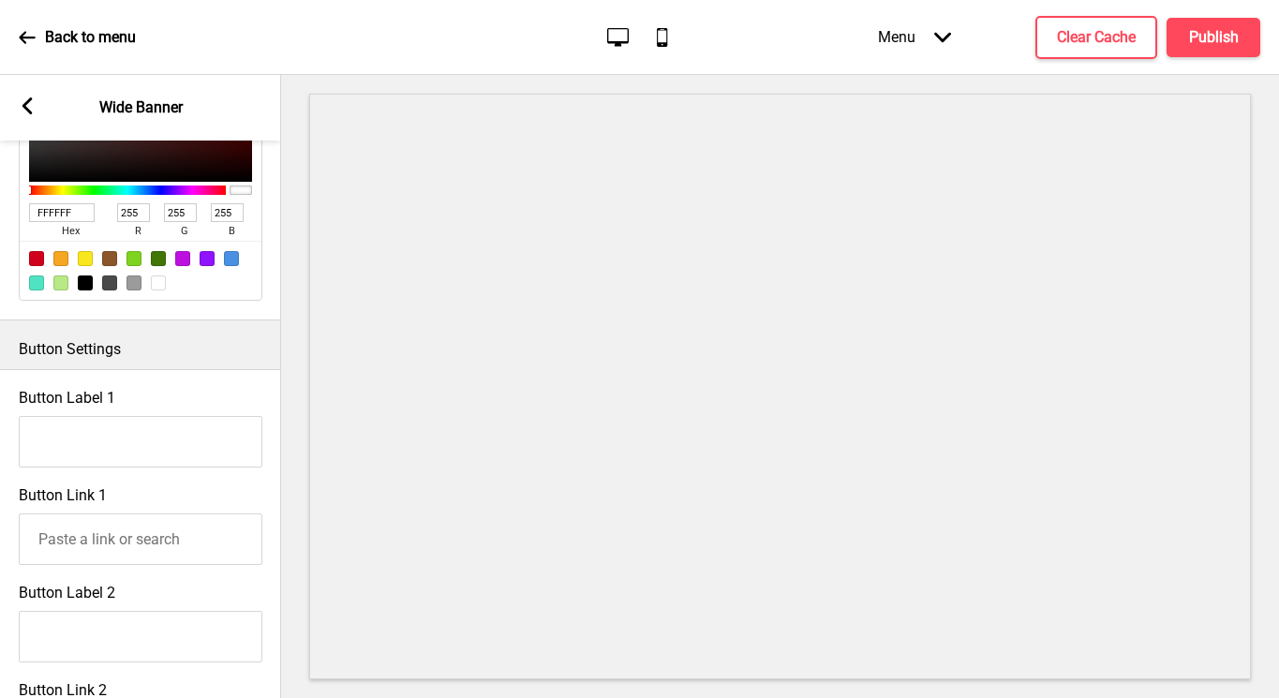
scroll to position [763, 0]
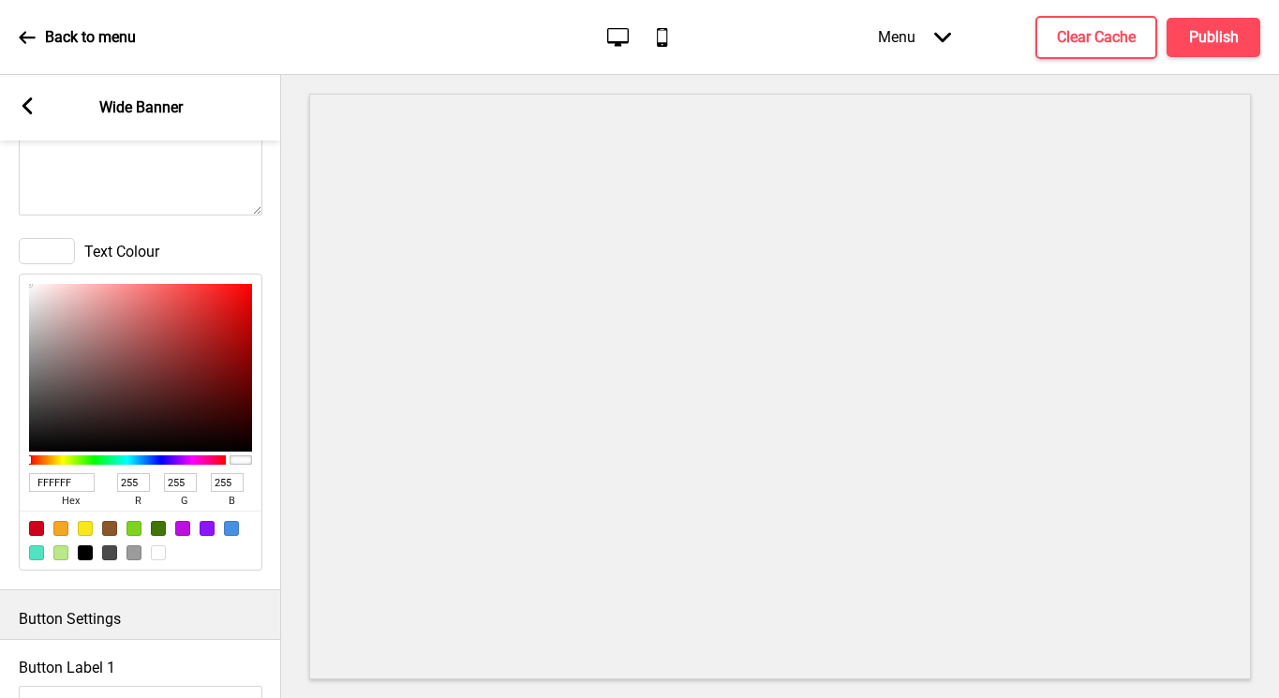
click at [171, 463] on div at bounding box center [127, 459] width 197 height 9
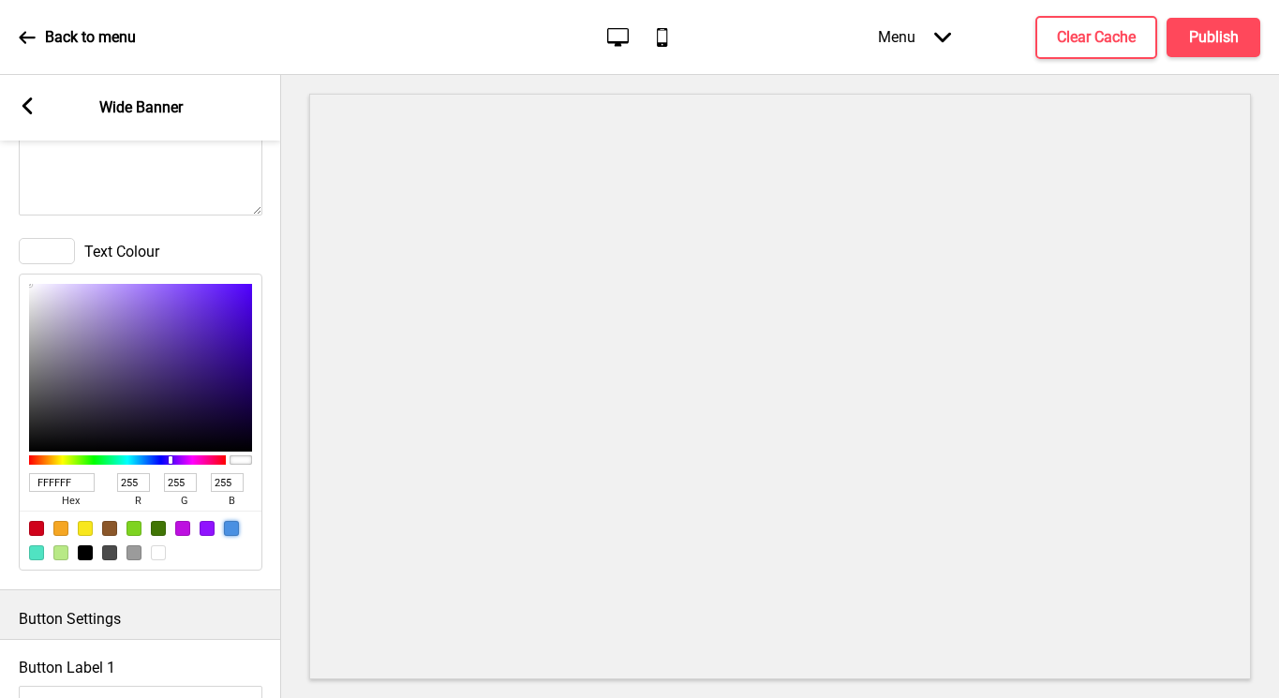
click at [225, 528] on div at bounding box center [231, 528] width 15 height 15
type input "4A90E2"
type input "74"
type input "144"
type input "226"
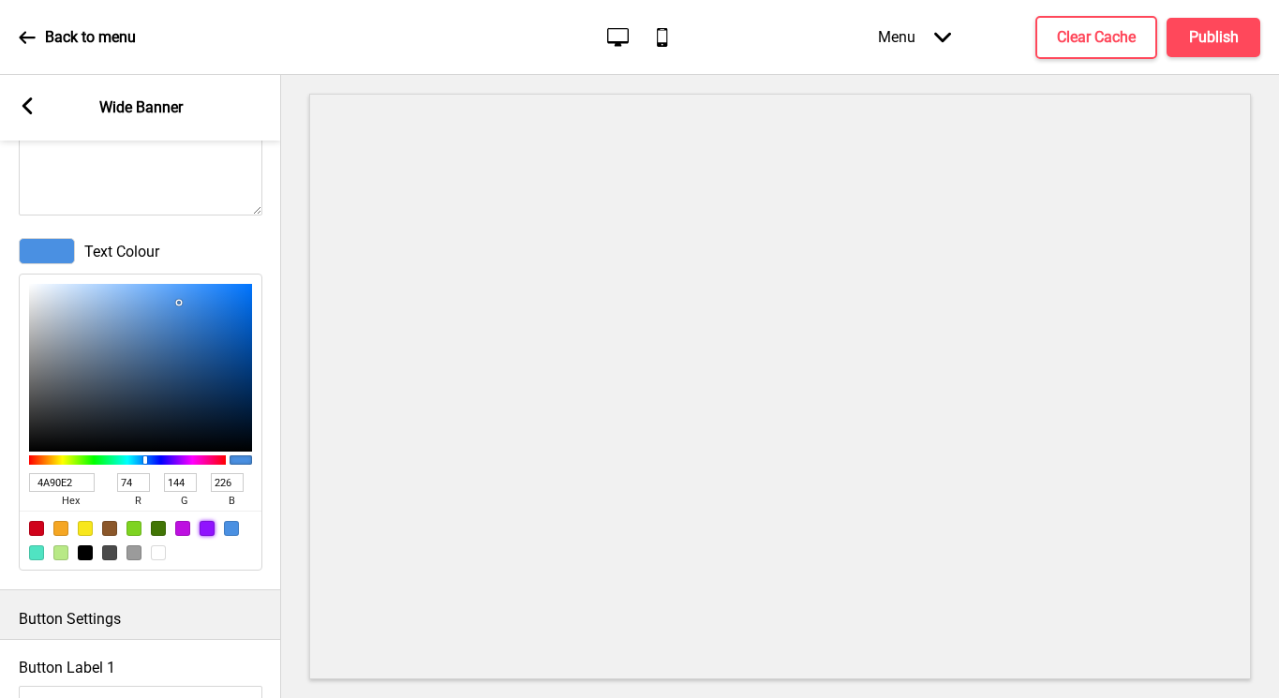
click at [205, 528] on div at bounding box center [207, 528] width 15 height 15
type input "9013FE"
type input "144"
type input "19"
type input "254"
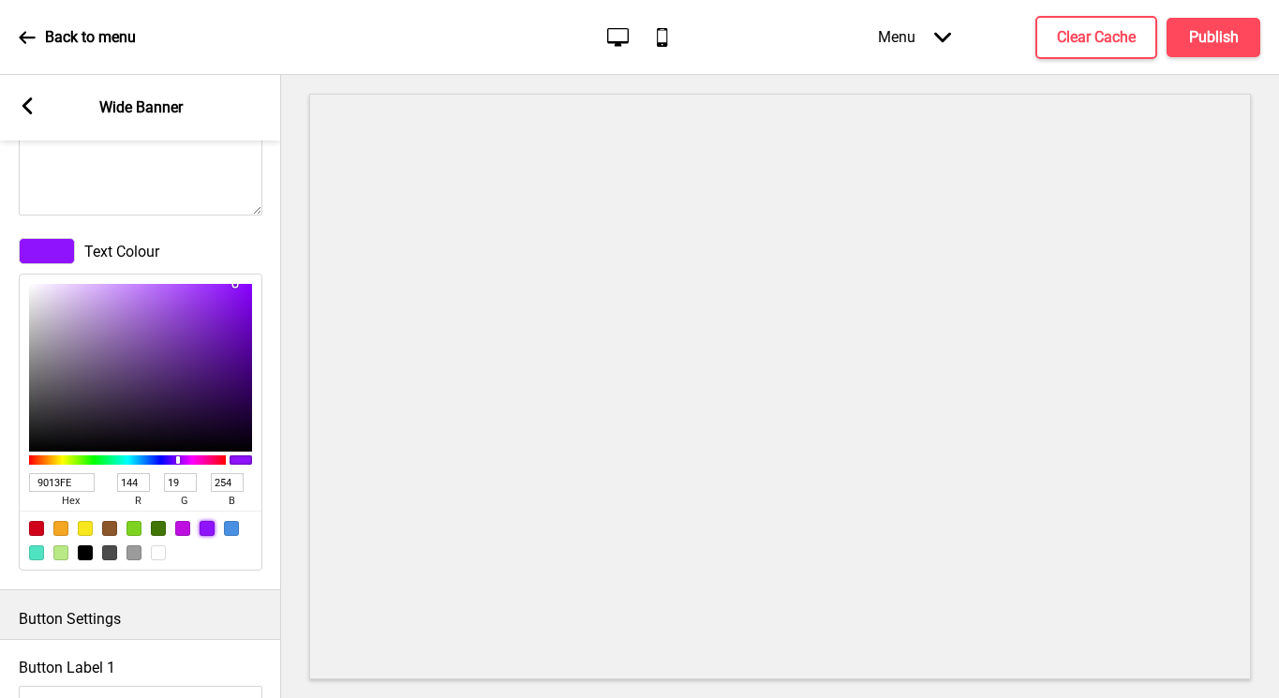
click at [107, 528] on div at bounding box center [109, 528] width 15 height 15
type input "8B572A"
type input "139"
type input "87"
type input "42"
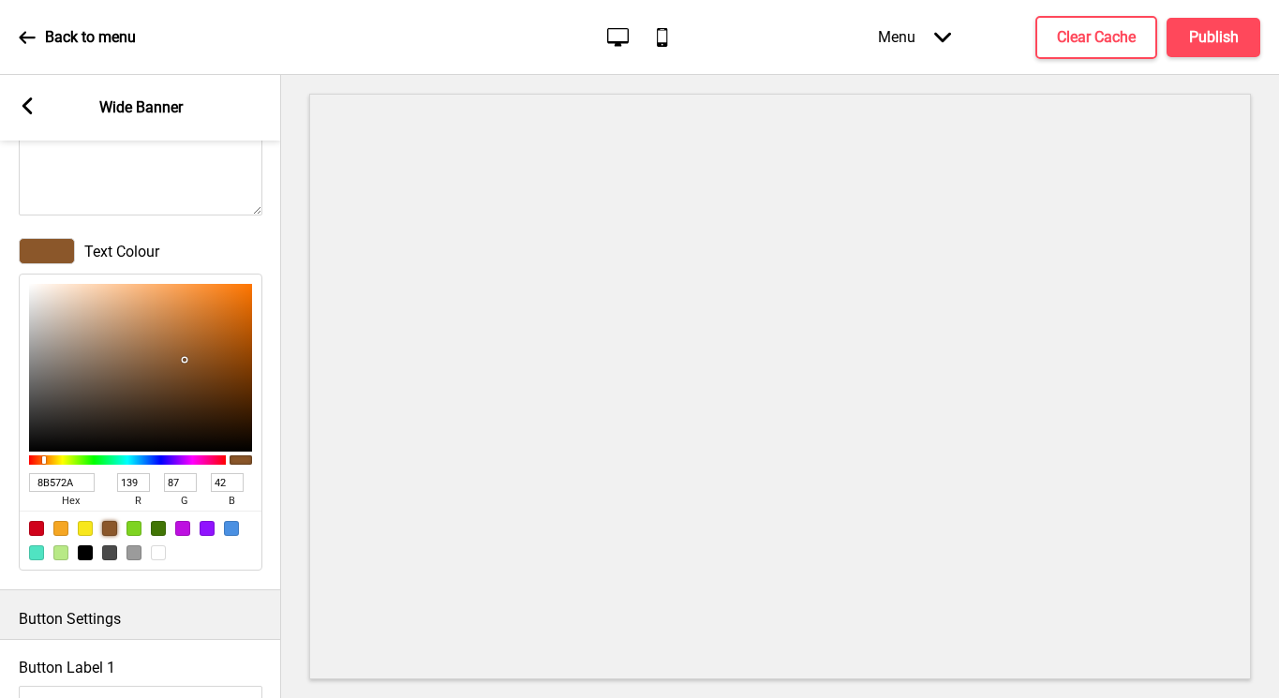
click at [27, 528] on div at bounding box center [141, 540] width 242 height 59
click at [35, 529] on div at bounding box center [36, 528] width 15 height 15
type input "D0021B"
type input "208"
type input "2"
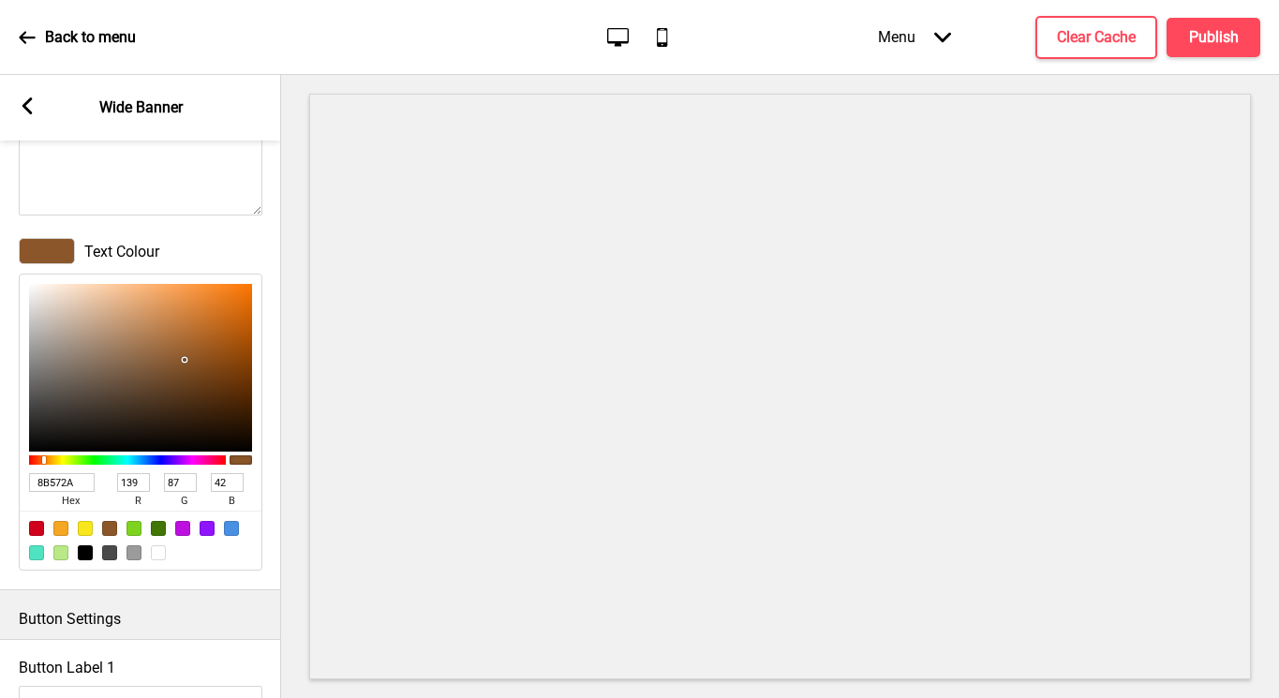
type input "27"
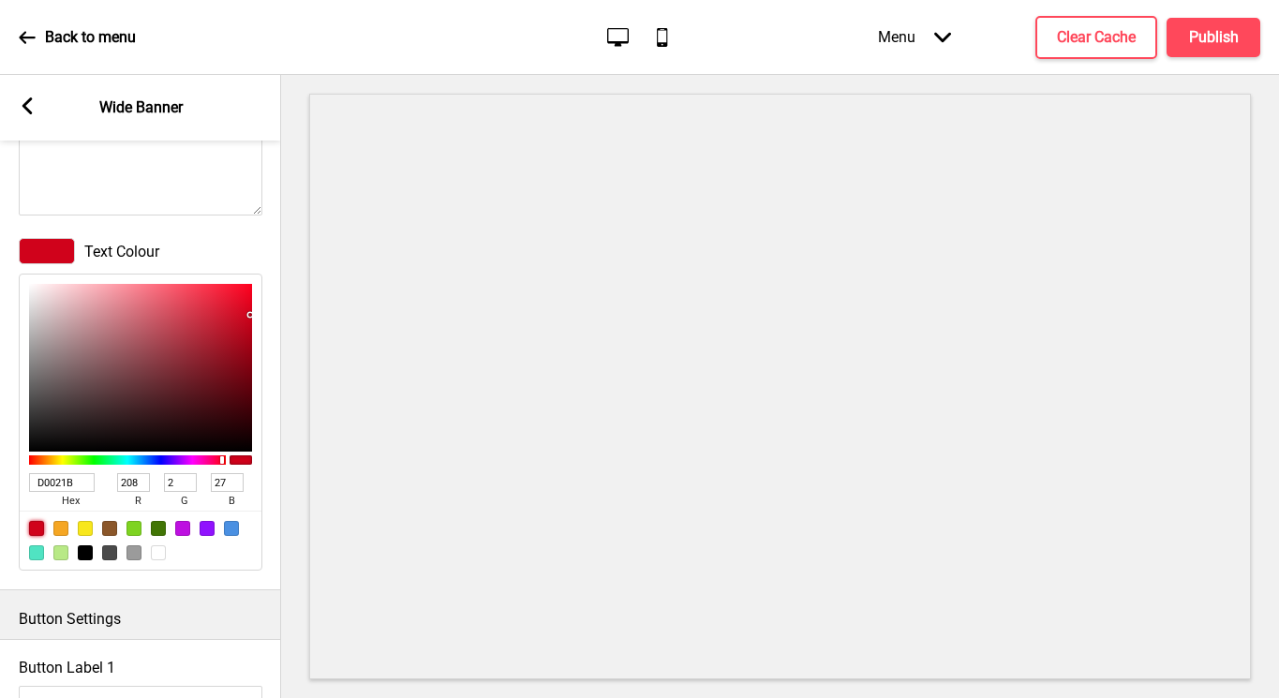
click at [82, 552] on div at bounding box center [85, 552] width 15 height 15
type input "000000"
type input "0"
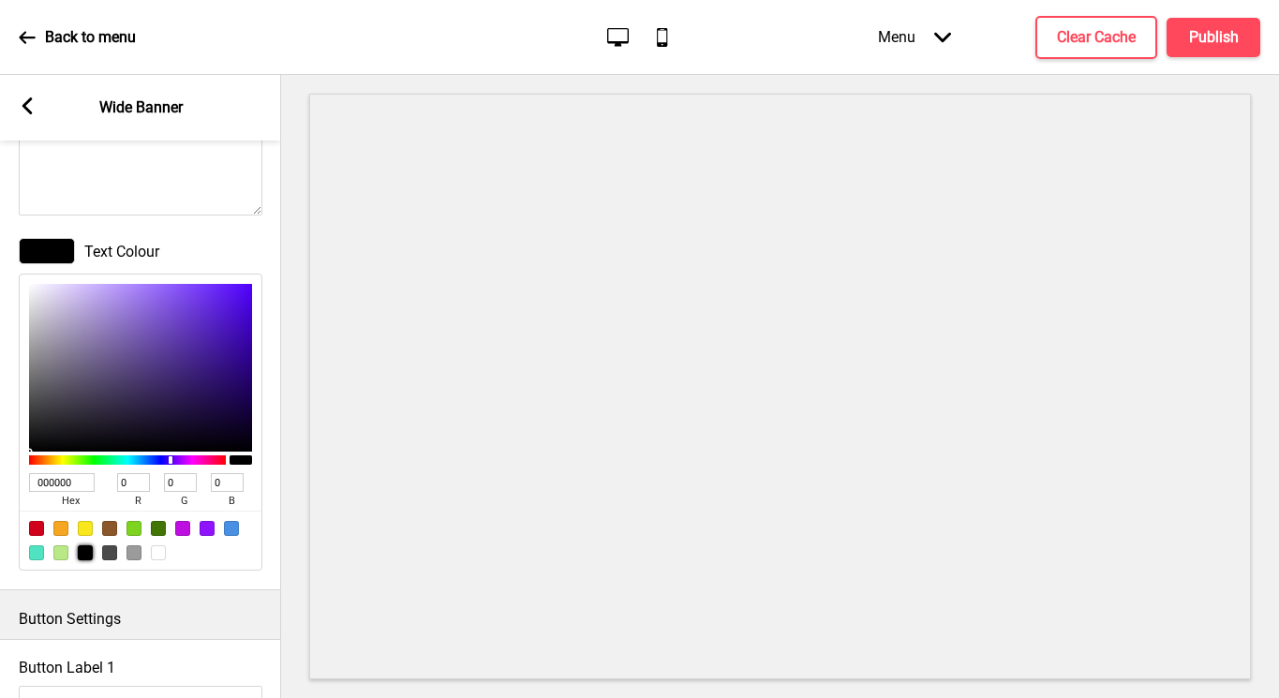
click at [153, 550] on div at bounding box center [158, 552] width 15 height 15
type input "FFFFFF"
type input "255"
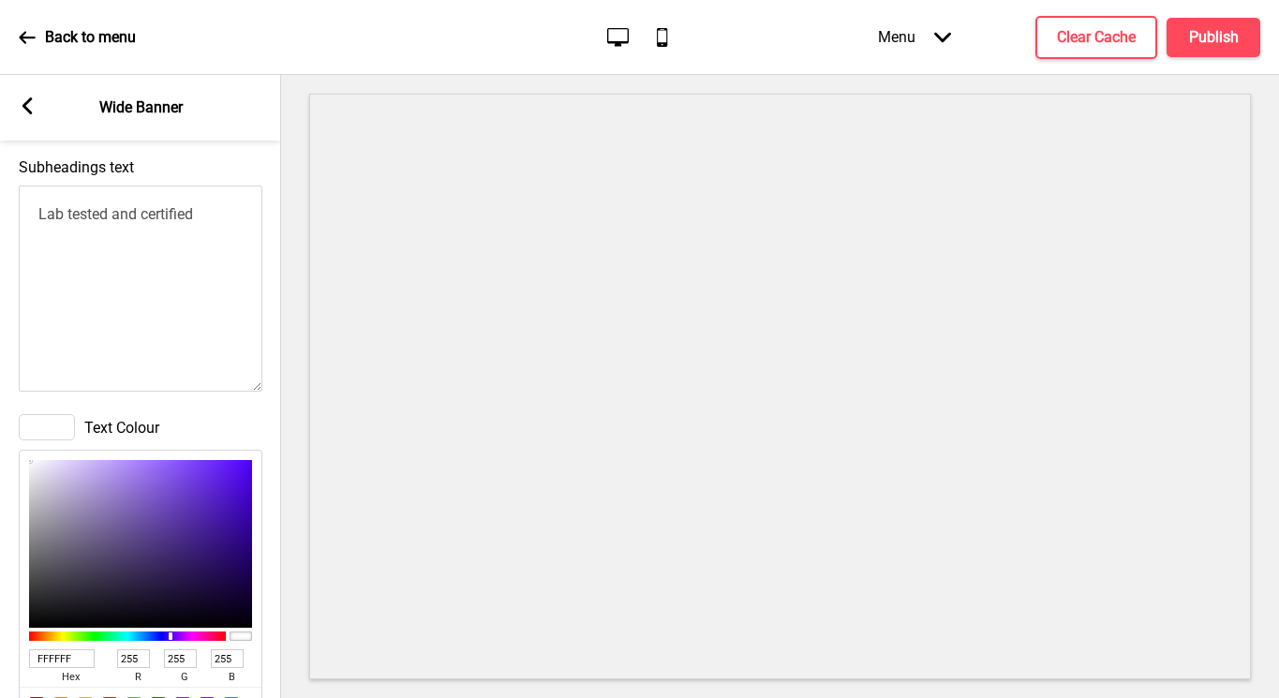
scroll to position [590, 0]
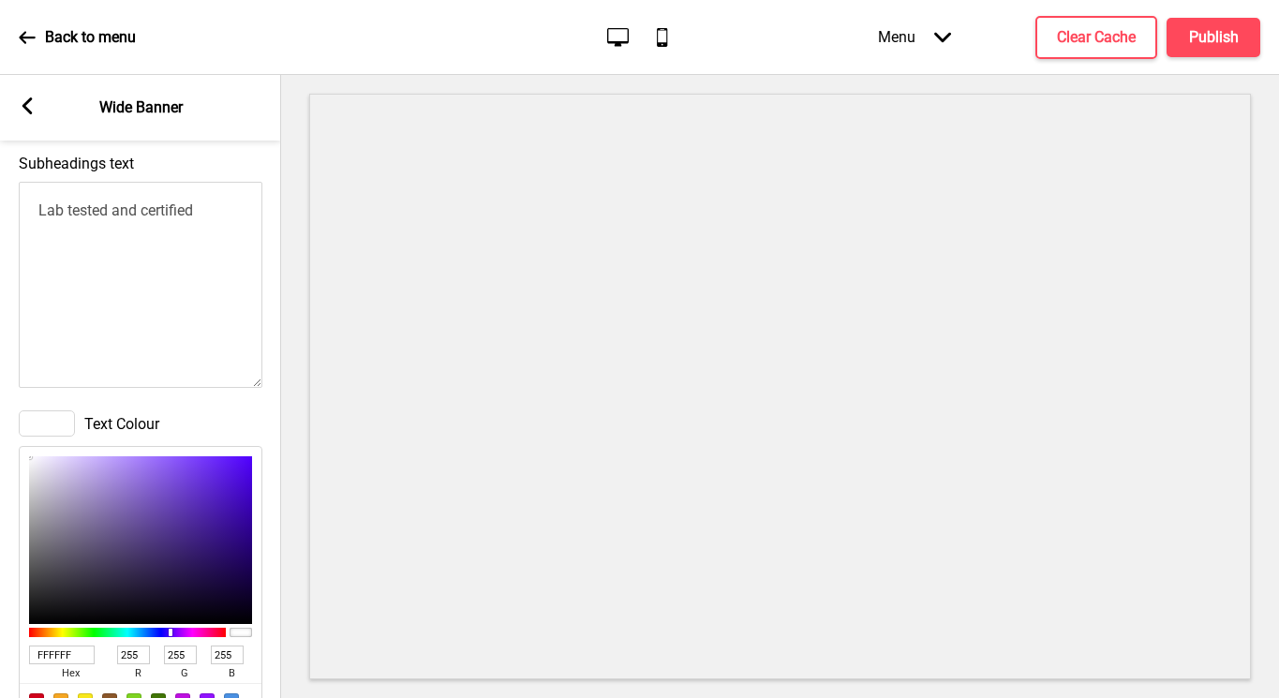
drag, startPoint x: 204, startPoint y: 257, endPoint x: -19, endPoint y: 250, distance: 223.1
click at [0, 250] on html "Back to menu Desktop Mobile Menu Arrow down Product Page Store Information Chec…" at bounding box center [639, 349] width 1279 height 698
drag, startPoint x: 211, startPoint y: 209, endPoint x: 4, endPoint y: 203, distance: 207.1
click at [4, 203] on div "Subheadings text Lab tested and certified" at bounding box center [140, 273] width 281 height 256
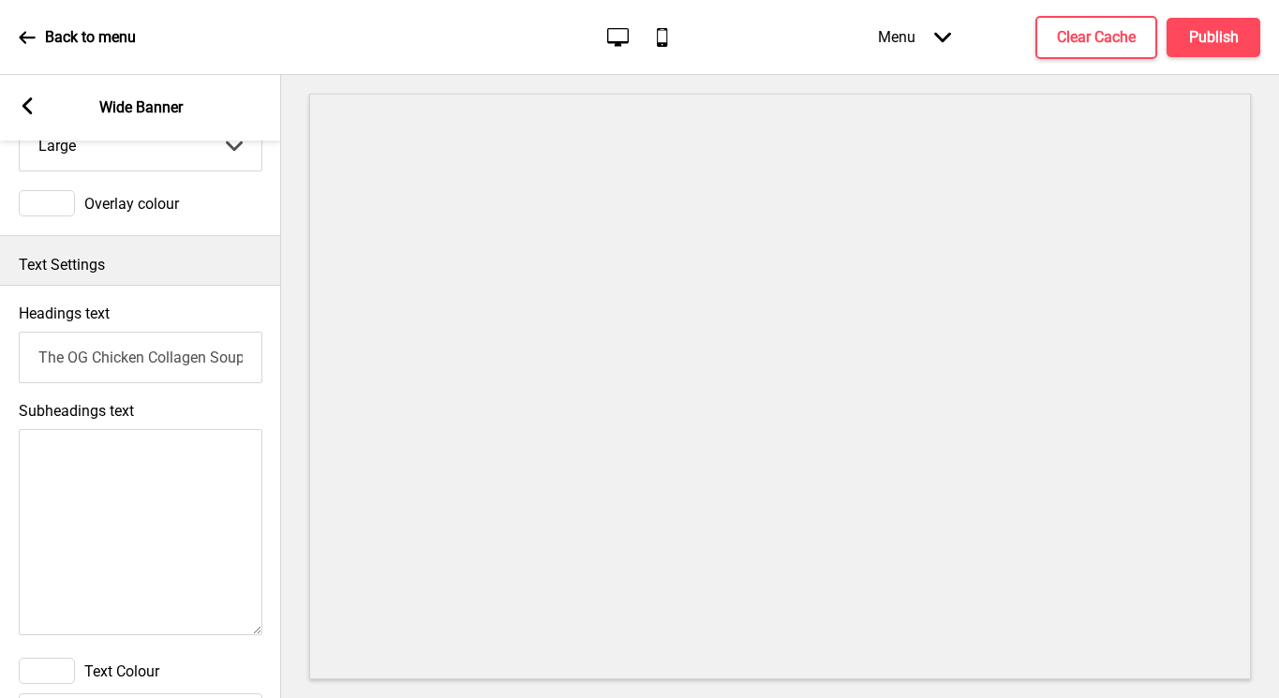
scroll to position [204, 0]
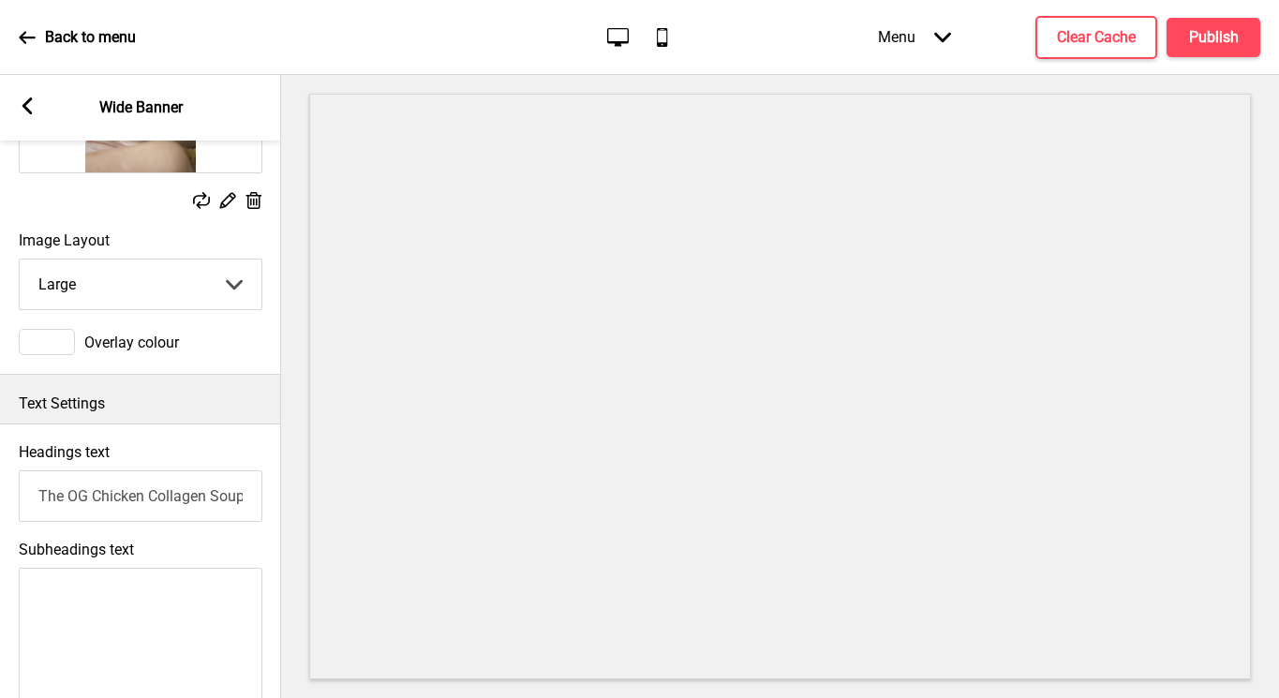
click at [201, 496] on input "The OG Chicken Collagen Soup" at bounding box center [141, 496] width 244 height 52
click at [210, 434] on div "Headings text" at bounding box center [140, 482] width 281 height 97
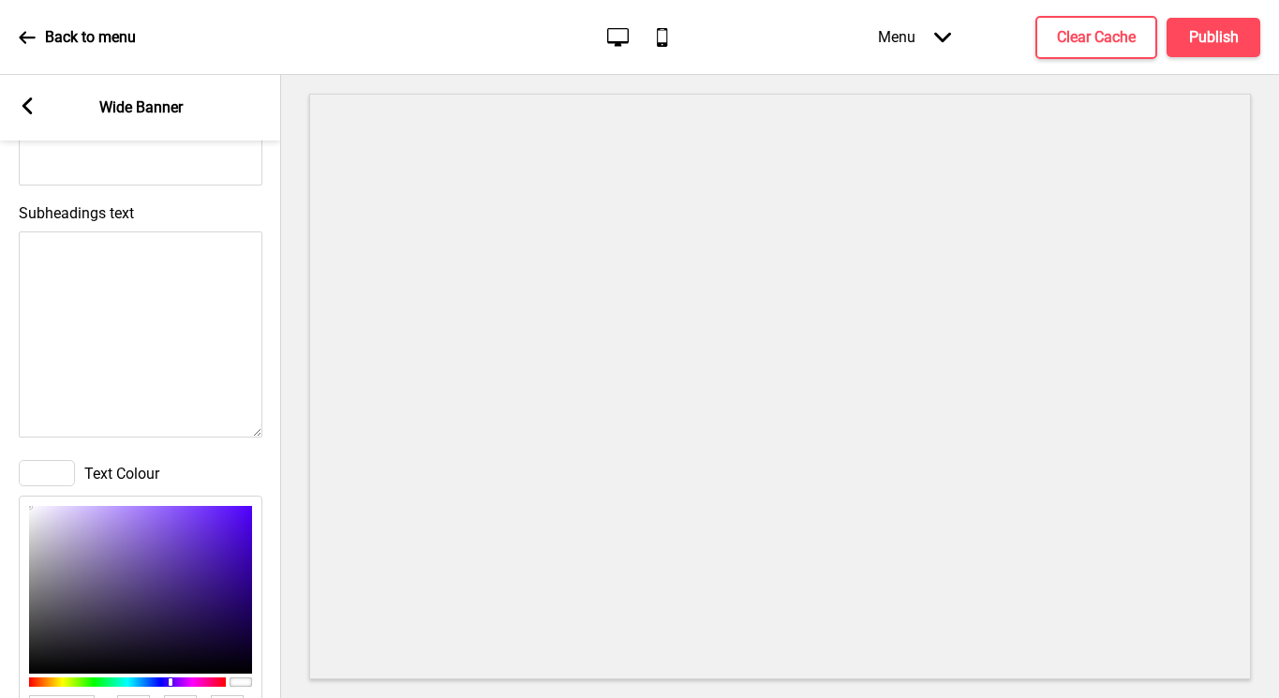
scroll to position [1166, 0]
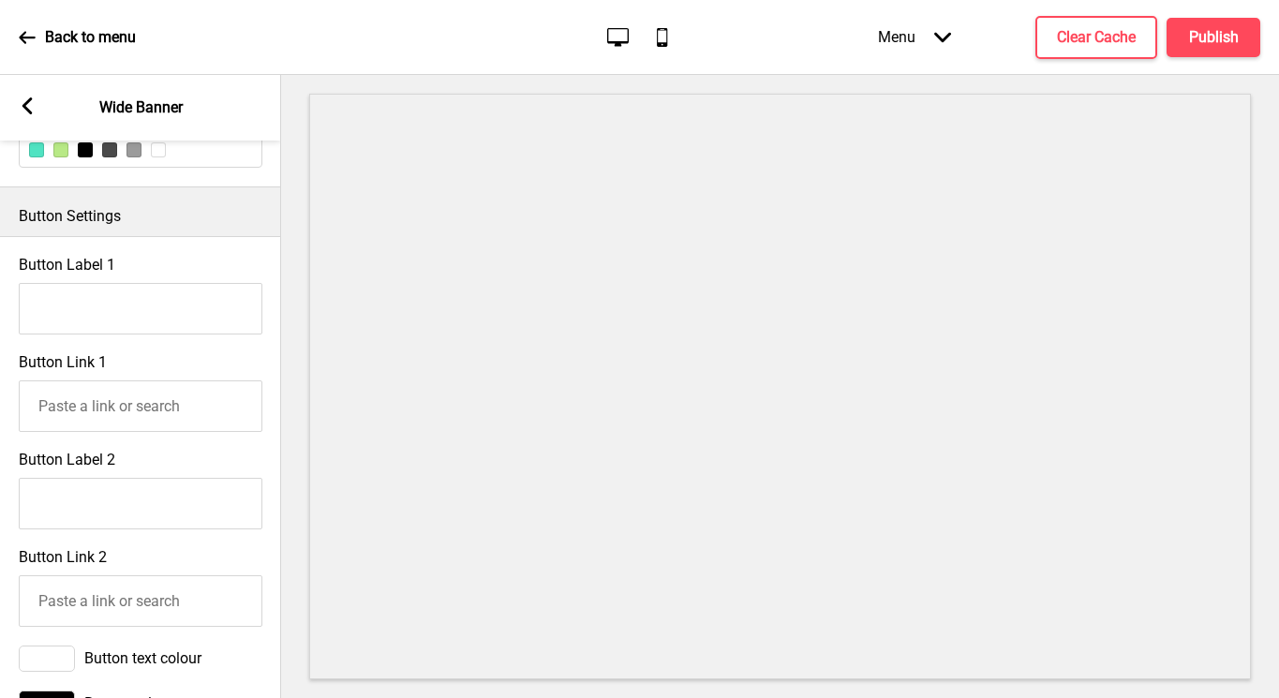
click at [121, 288] on input "Button Label 1" at bounding box center [141, 309] width 244 height 52
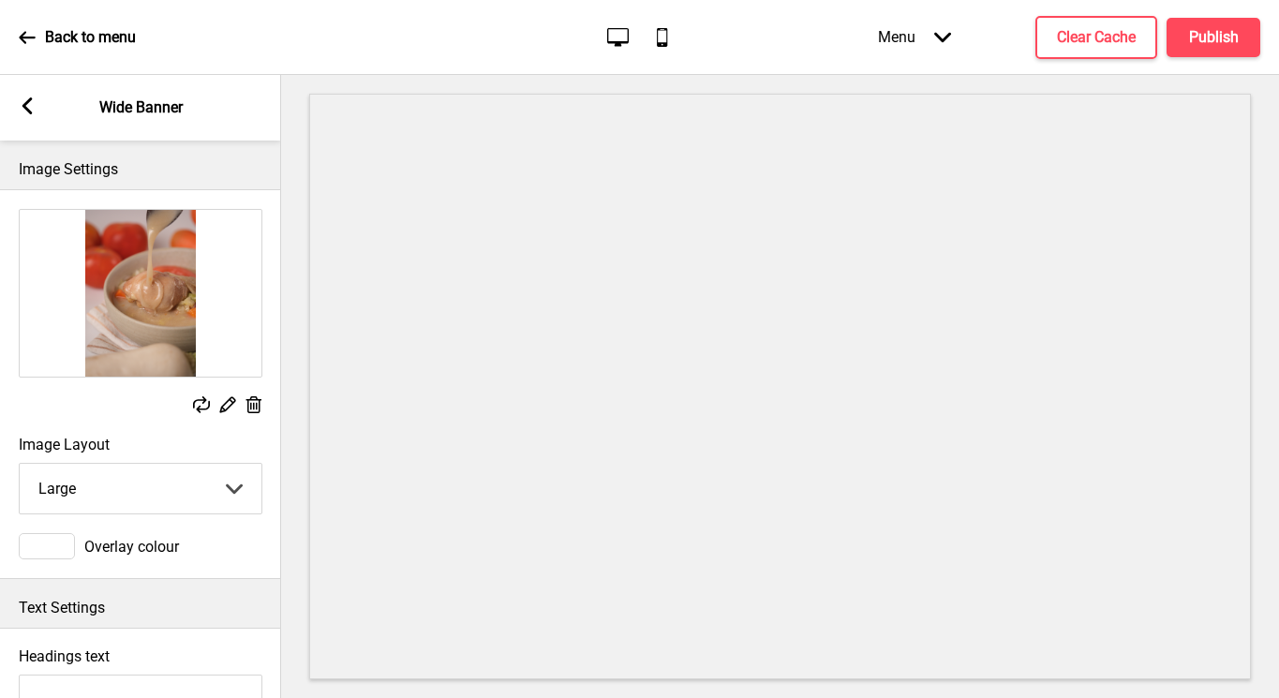
scroll to position [364, 0]
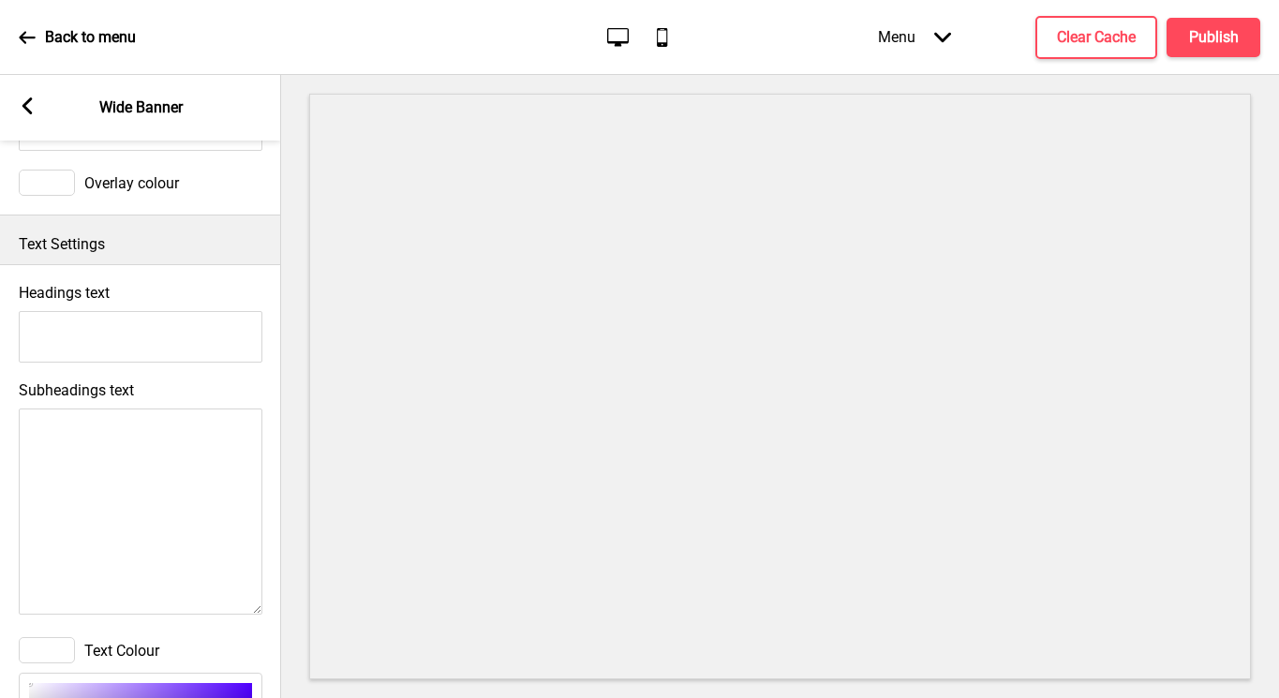
click at [157, 370] on div "Headings text" at bounding box center [140, 323] width 281 height 97
click at [137, 431] on textarea "Subheadings text" at bounding box center [141, 512] width 244 height 206
click at [191, 290] on div "Headings text" at bounding box center [140, 323] width 281 height 97
click at [31, 112] on icon at bounding box center [27, 105] width 10 height 17
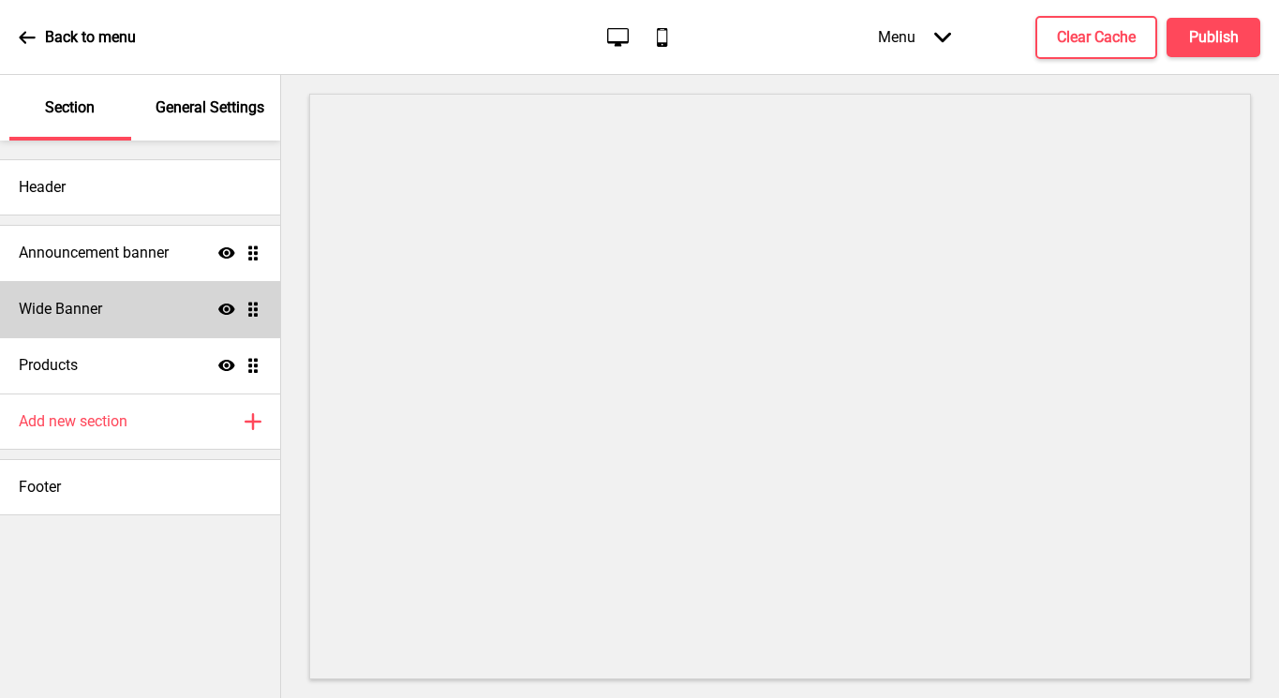
click at [138, 303] on div "Wide Banner Show Drag" at bounding box center [140, 309] width 280 height 56
select select "large"
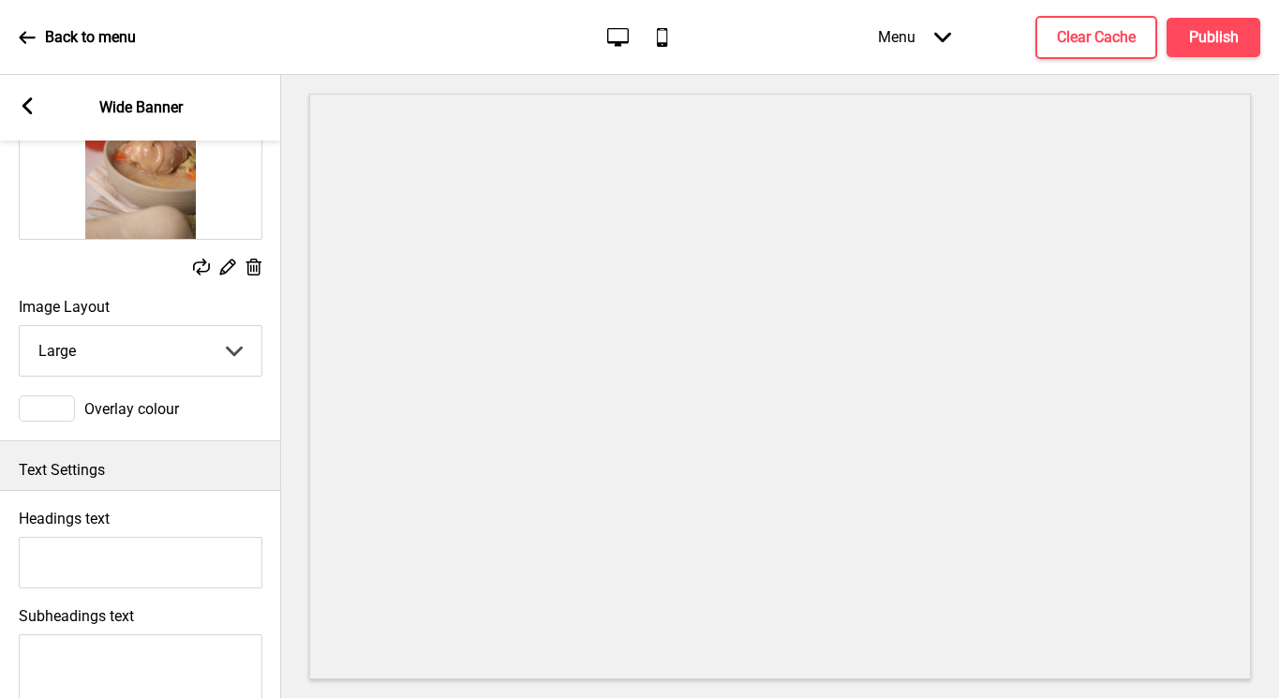
scroll to position [320, 0]
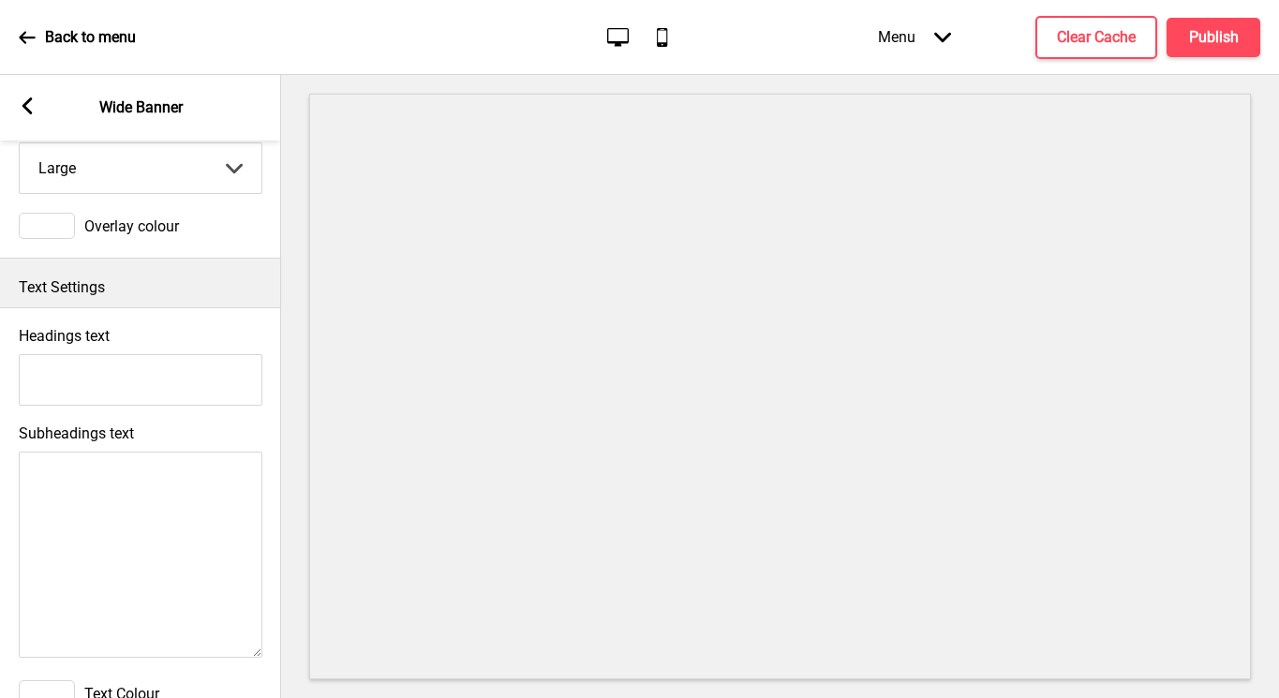
click at [145, 468] on textarea "Subheadings text" at bounding box center [141, 555] width 244 height 206
click at [126, 390] on input "Headings text" at bounding box center [141, 380] width 244 height 52
type input "Glow Up with Collagenic"
click at [182, 379] on input "Glow Up with Collagenic" at bounding box center [141, 380] width 244 height 52
drag, startPoint x: 233, startPoint y: 384, endPoint x: -19, endPoint y: 379, distance: 252.1
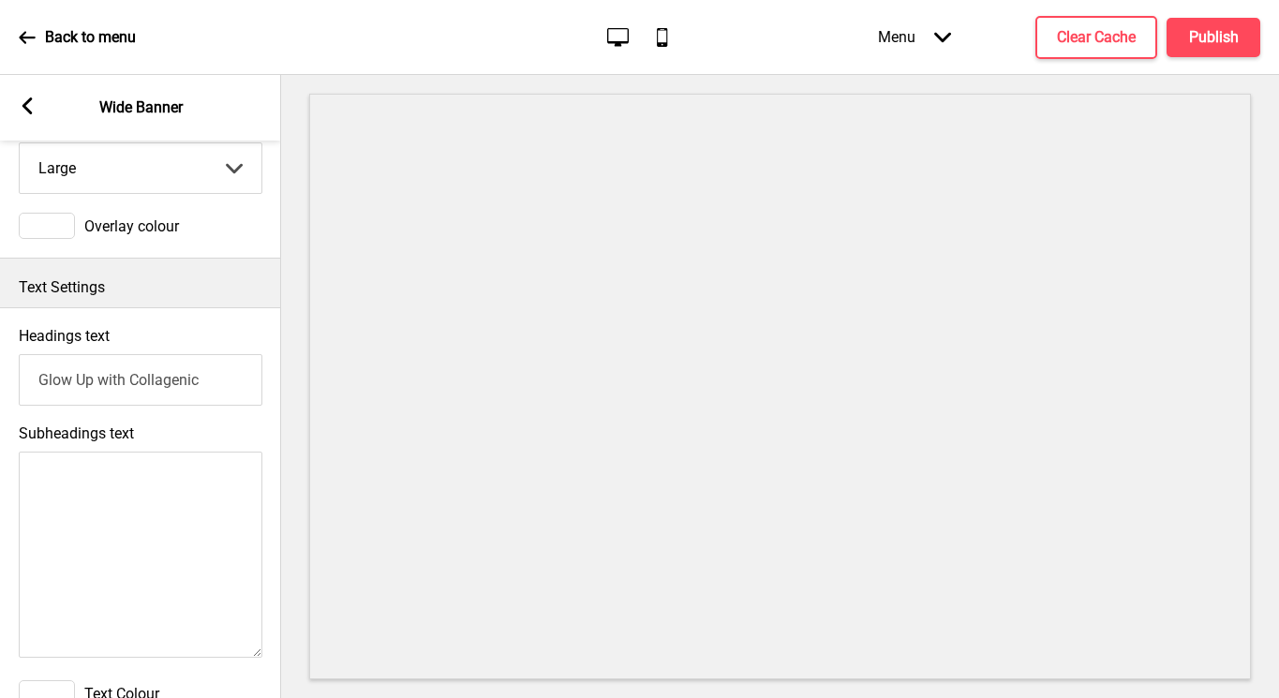
click at [0, 379] on html "Back to menu Desktop Mobile Menu Arrow down Product Page Store Information Chec…" at bounding box center [639, 349] width 1279 height 698
click at [32, 109] on rect at bounding box center [27, 105] width 17 height 17
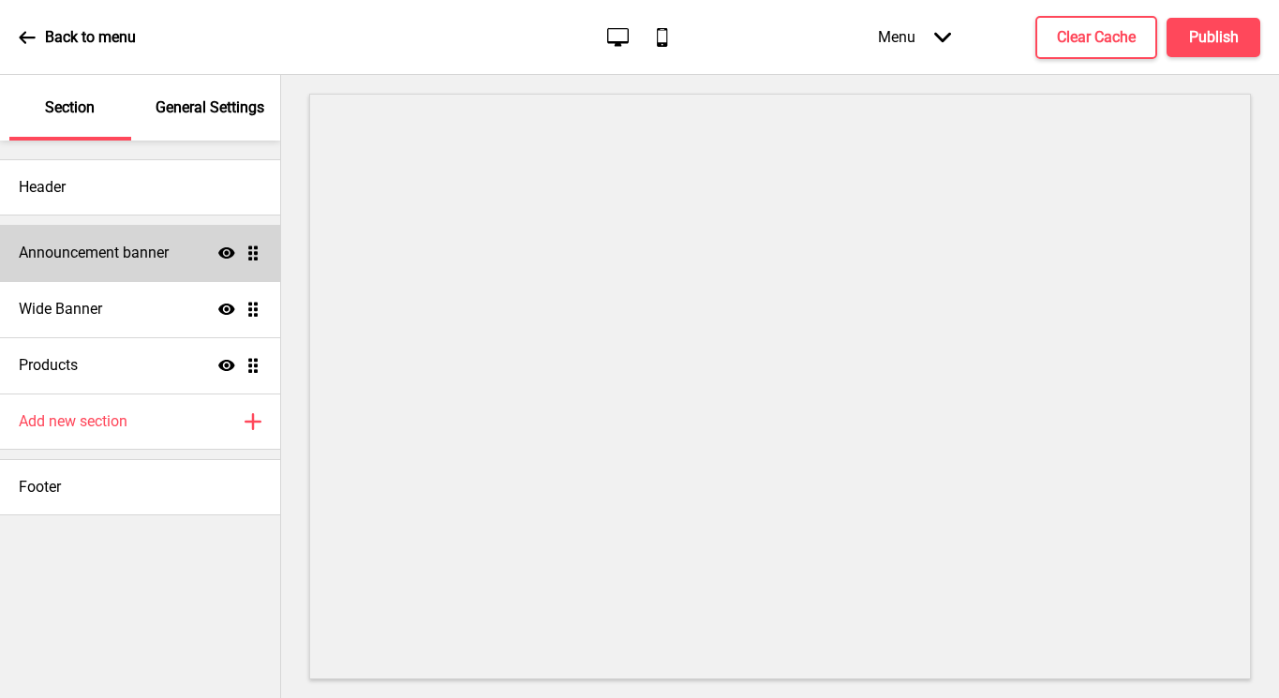
click at [142, 242] on div "Announcement banner Show Drag" at bounding box center [140, 253] width 280 height 56
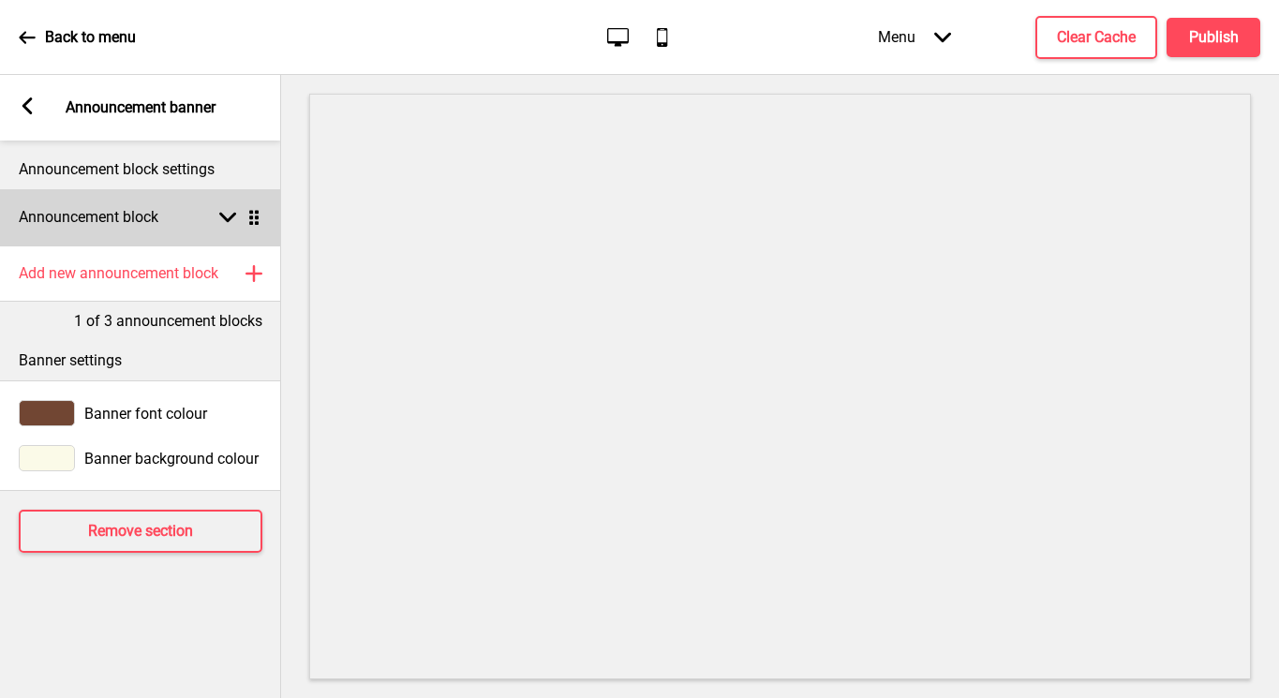
click at [174, 209] on div "Announcement block Arrow down Drag" at bounding box center [140, 217] width 281 height 56
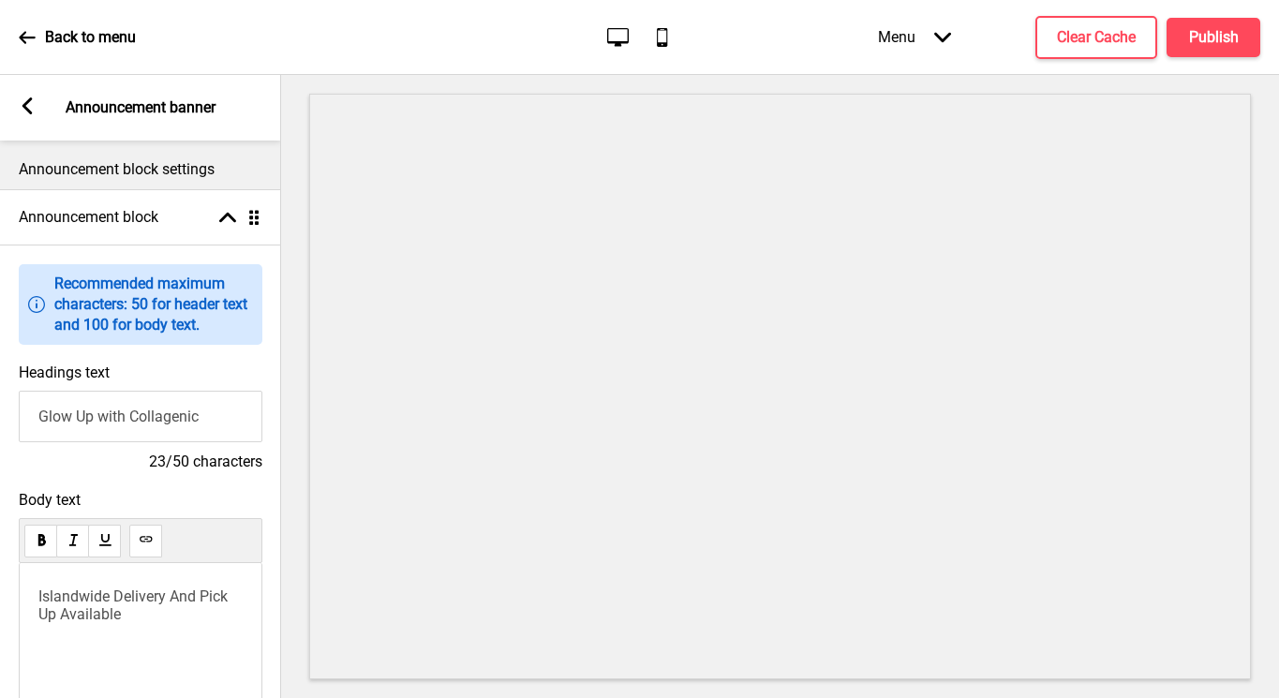
drag, startPoint x: 230, startPoint y: 415, endPoint x: -12, endPoint y: 415, distance: 242.7
click at [0, 415] on html "Back to menu Desktop Mobile Menu Arrow down Product Page Store Information Chec…" at bounding box center [639, 349] width 1279 height 698
click at [131, 627] on div "Islandwide Delivery And Pick Up Available" at bounding box center [141, 663] width 244 height 201
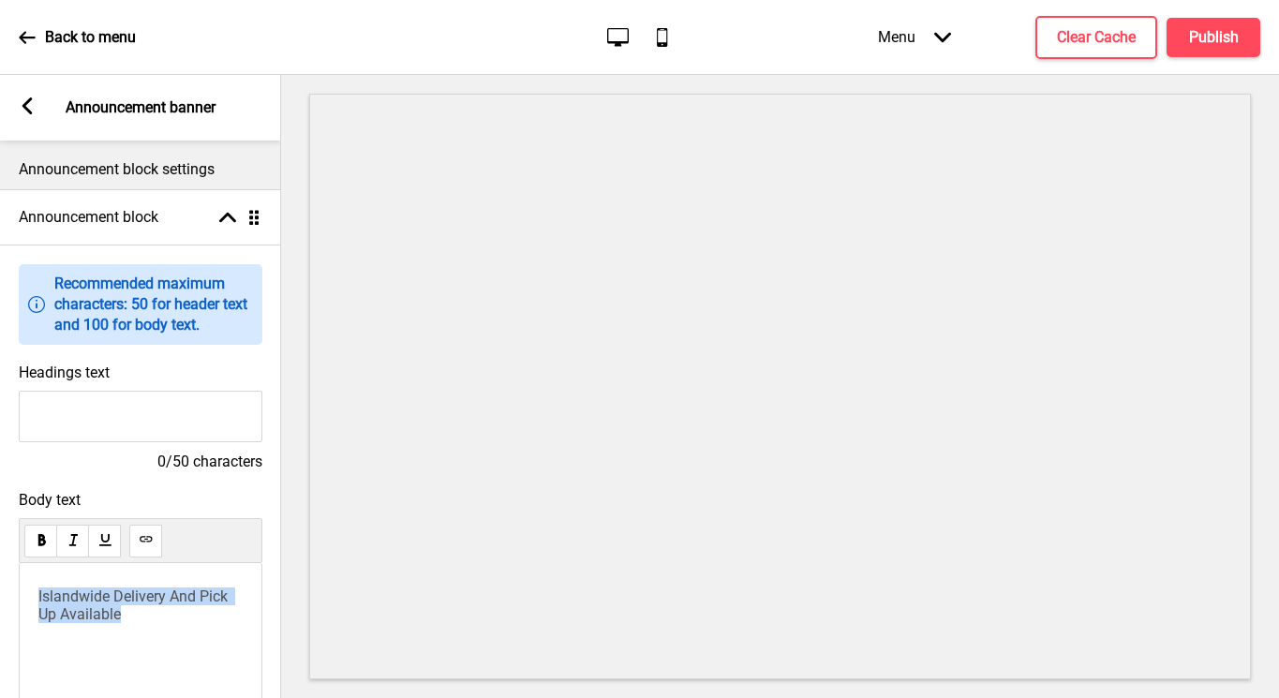
drag, startPoint x: 128, startPoint y: 613, endPoint x: -19, endPoint y: 552, distance: 159.2
click at [0, 552] on html "Back to menu Desktop Mobile Menu Arrow down Product Page Store Information Chec…" at bounding box center [639, 349] width 1279 height 698
copy span "Islandwide Delivery And Pick Up Available"
click at [68, 405] on input "Headings text" at bounding box center [141, 417] width 244 height 52
paste input "Islandwide Delivery And Pick Up Available"
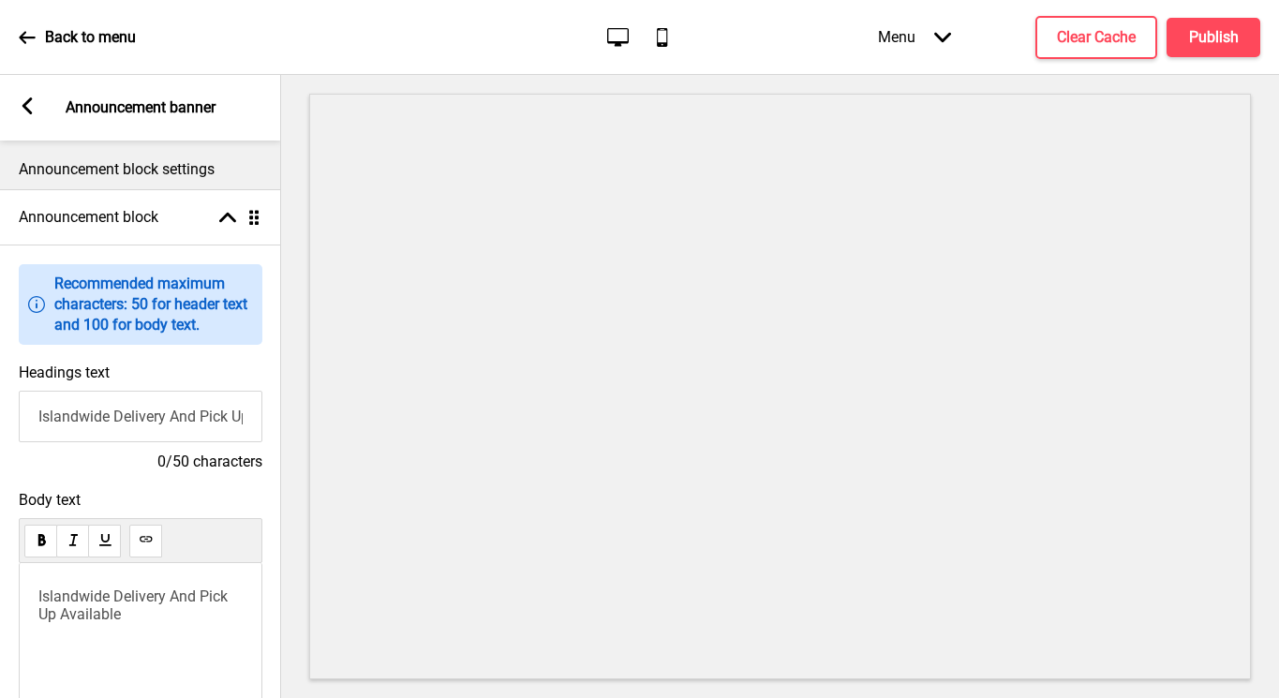
scroll to position [0, 77]
type input "Islandwide Delivery And Pick Up Available"
drag, startPoint x: 154, startPoint y: 614, endPoint x: -19, endPoint y: 546, distance: 185.1
click at [0, 546] on html "Back to menu Desktop Mobile Menu Arrow down Product Page Store Information Chec…" at bounding box center [639, 349] width 1279 height 698
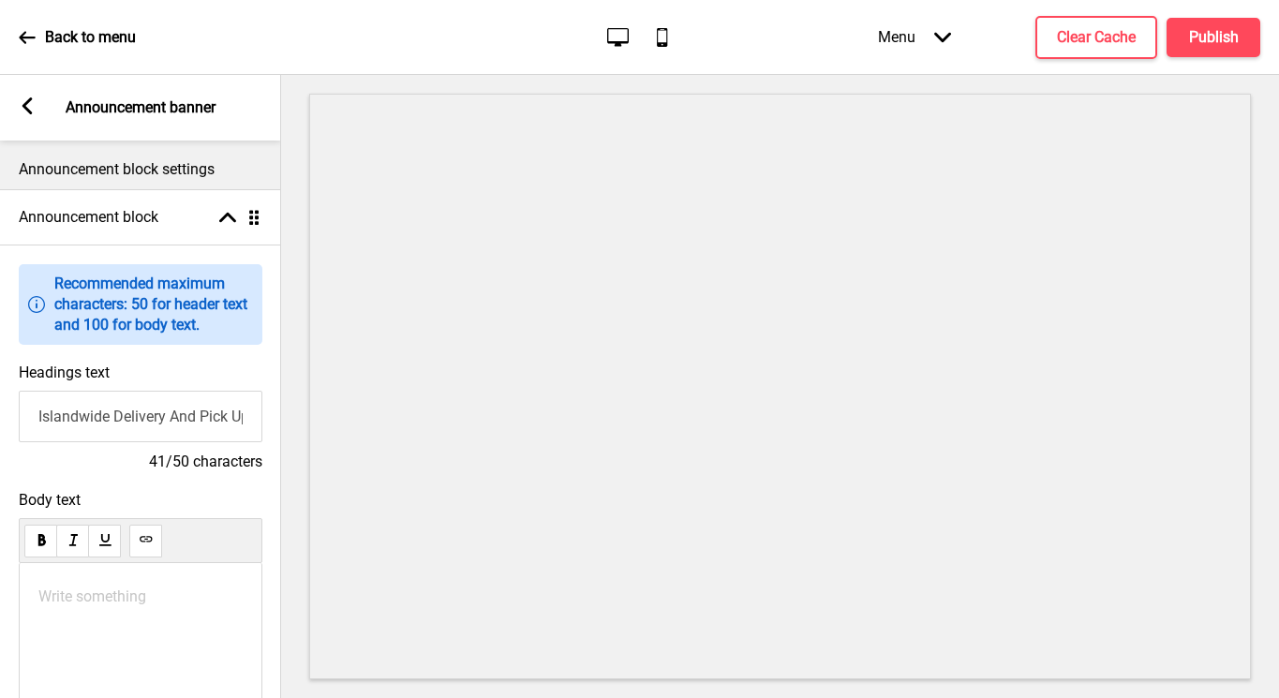
click at [33, 107] on rect at bounding box center [27, 105] width 17 height 17
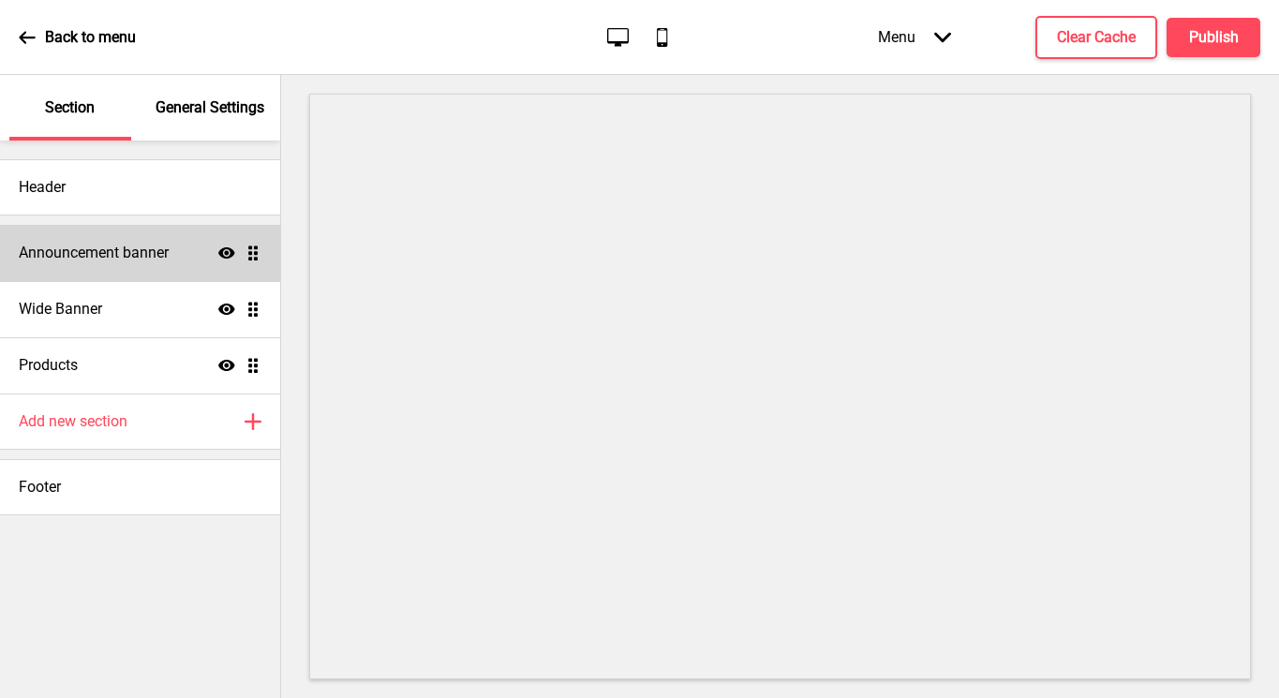
click at [115, 236] on div "Announcement banner Show Drag" at bounding box center [140, 253] width 280 height 56
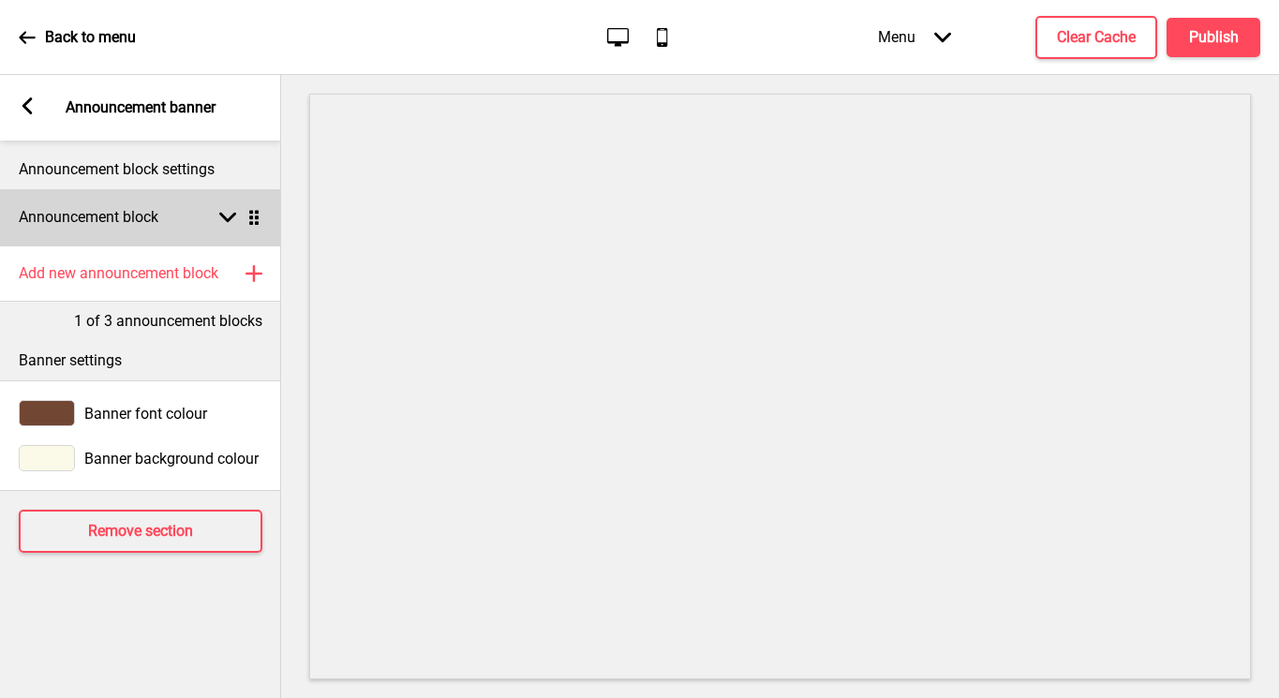
click at [115, 201] on div "Announcement block Arrow down Drag" at bounding box center [140, 217] width 281 height 56
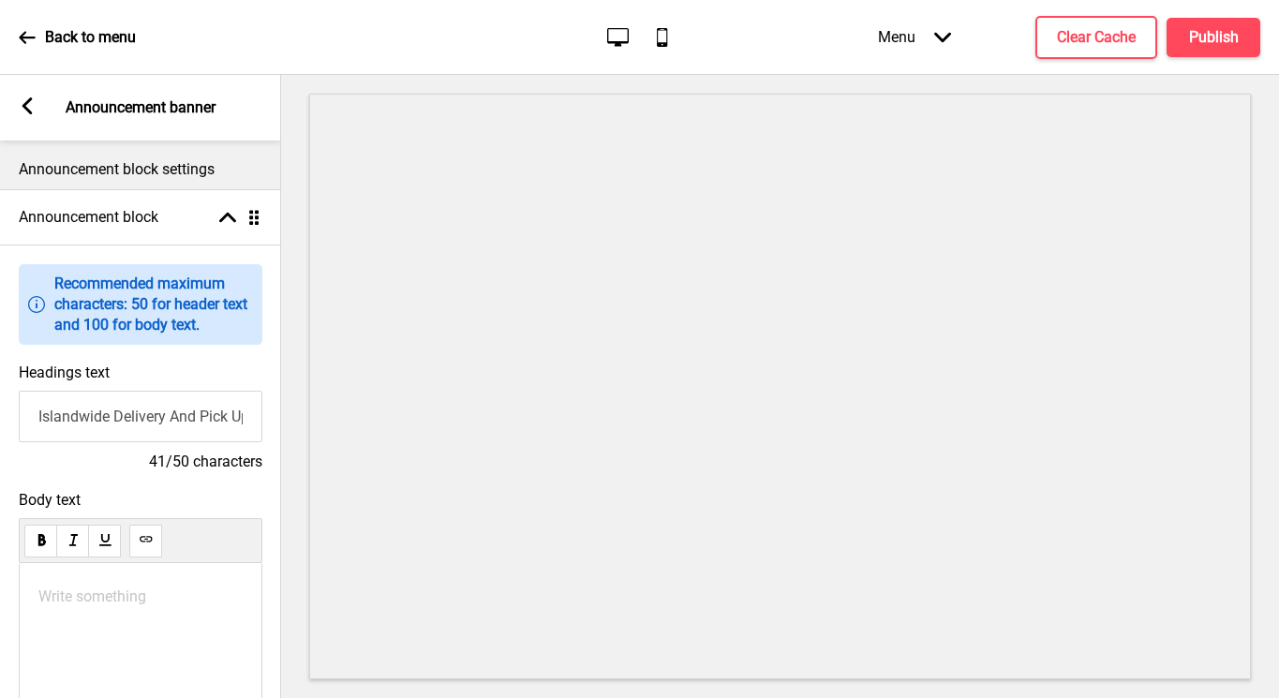
click at [157, 422] on input "Islandwide Delivery And Pick Up Available" at bounding box center [141, 417] width 244 height 52
click at [151, 590] on p "Write something ﻿" at bounding box center [140, 596] width 204 height 18
click at [128, 420] on input "Headings text" at bounding box center [141, 417] width 244 height 52
type input "Glow Up with Collagenic"
click at [26, 114] on rect at bounding box center [27, 105] width 17 height 17
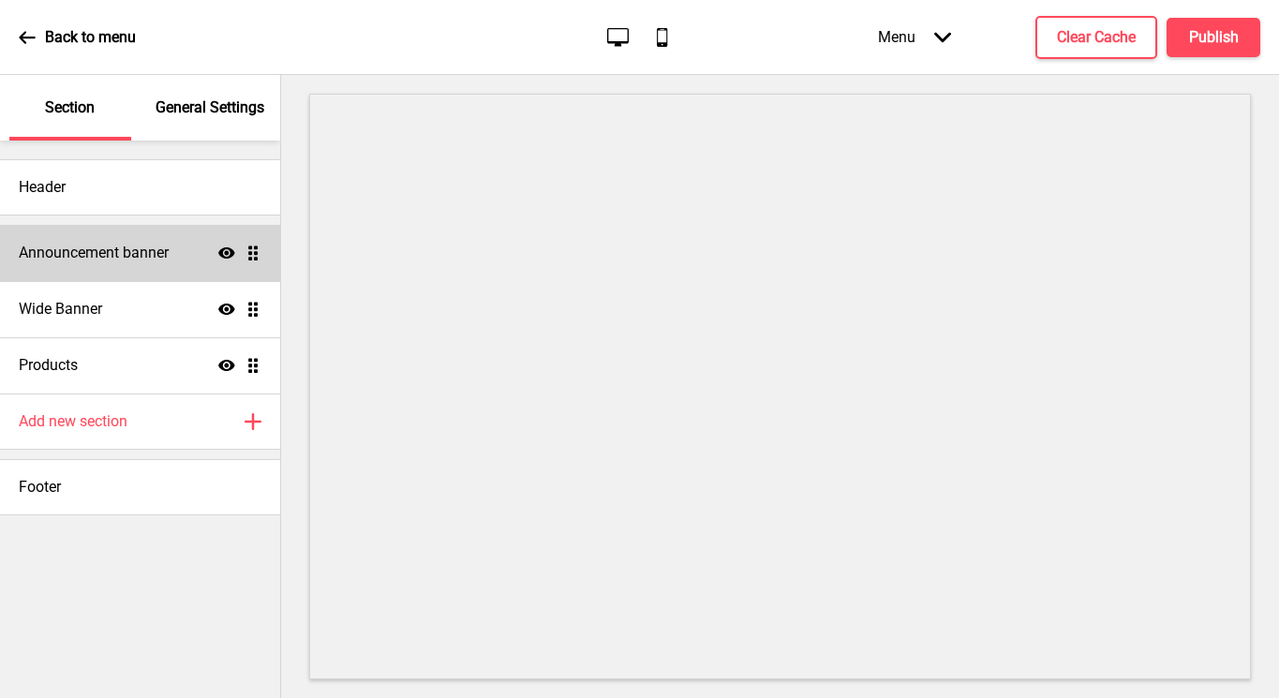
click at [102, 280] on div "Announcement banner Show Drag" at bounding box center [140, 253] width 280 height 56
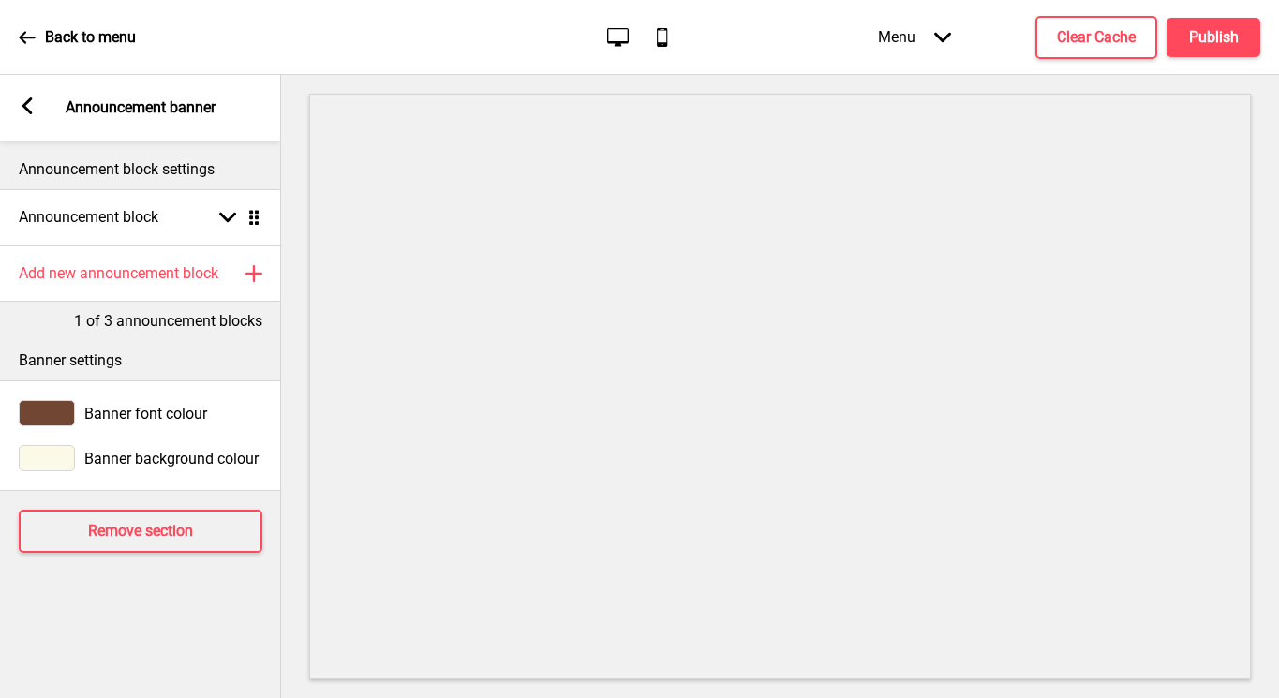
click at [22, 111] on rect at bounding box center [27, 105] width 17 height 17
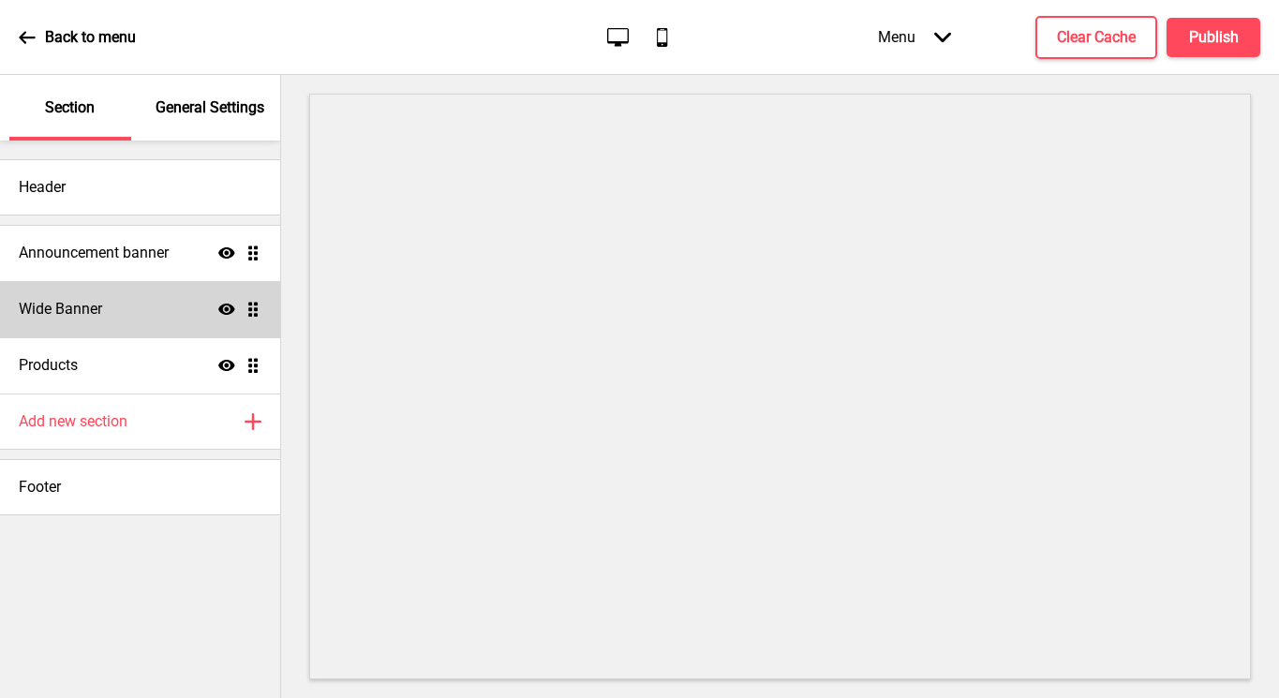
click at [123, 303] on div "Wide Banner Show Drag" at bounding box center [140, 309] width 280 height 56
select select "large"
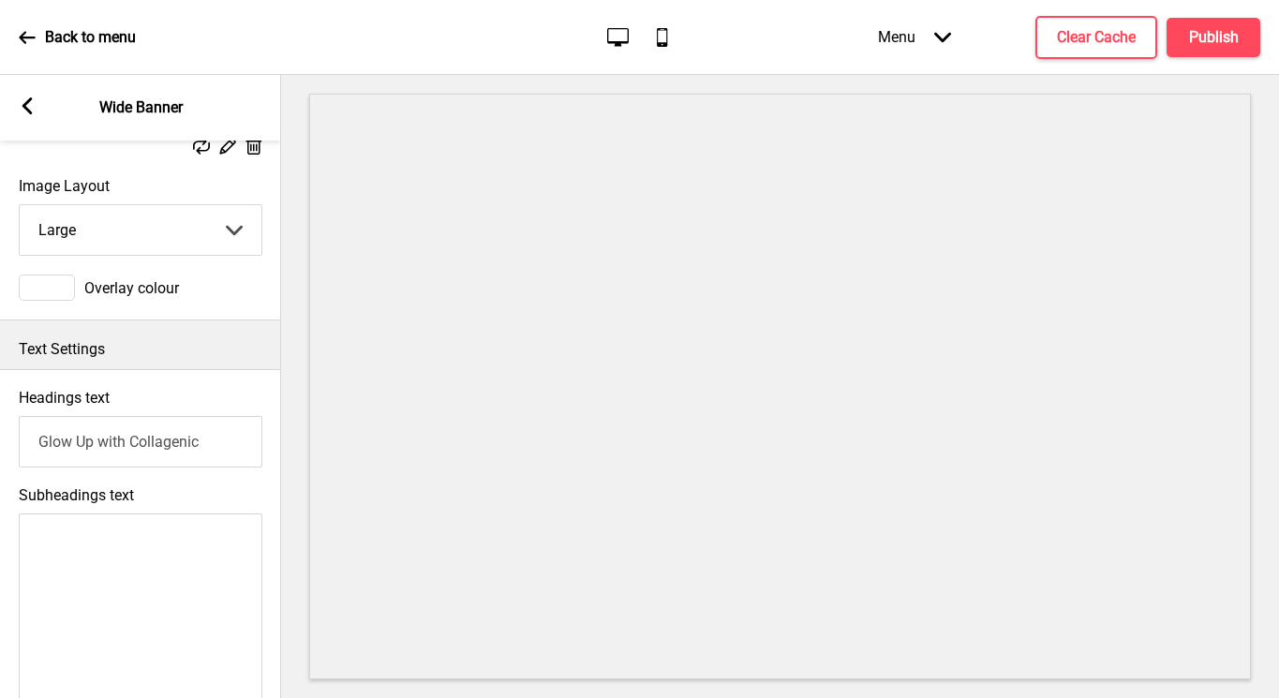
scroll to position [364, 0]
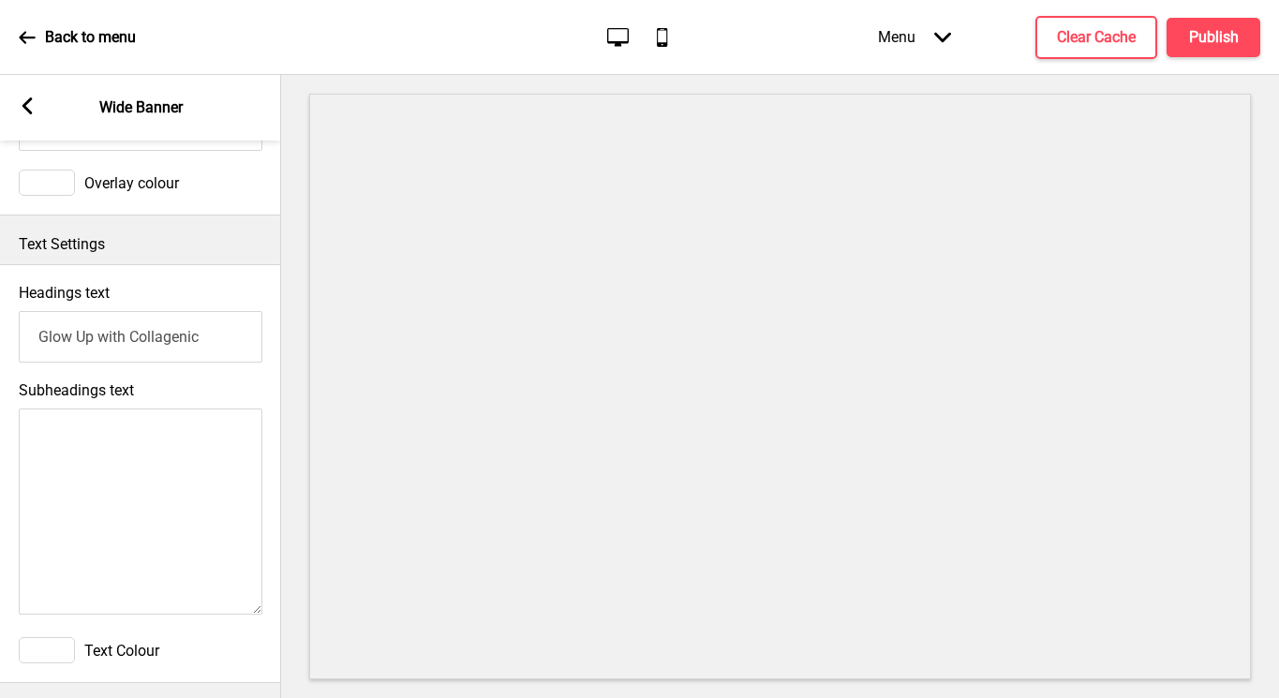
drag, startPoint x: 209, startPoint y: 343, endPoint x: -19, endPoint y: 338, distance: 227.7
click at [0, 338] on html "Back to menu Desktop Mobile Menu Arrow down Product Page Store Information Chec…" at bounding box center [639, 349] width 1279 height 698
click at [236, 387] on div "Subheadings text" at bounding box center [140, 500] width 281 height 256
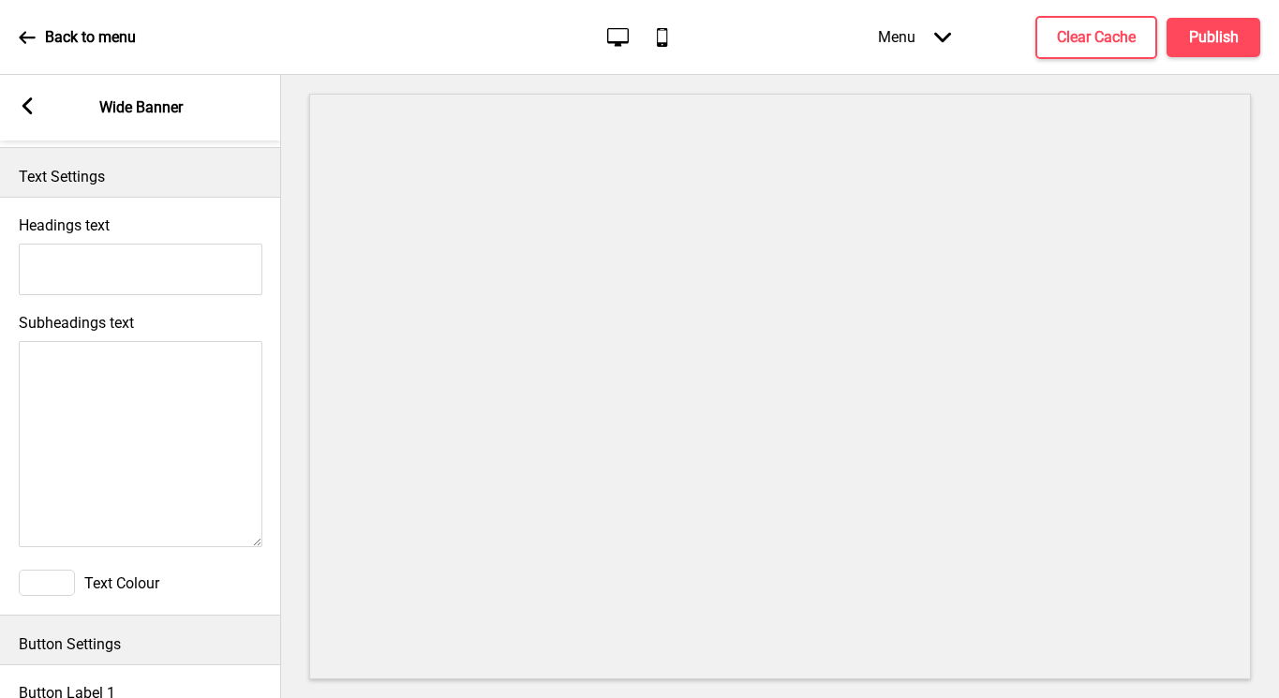
scroll to position [0, 0]
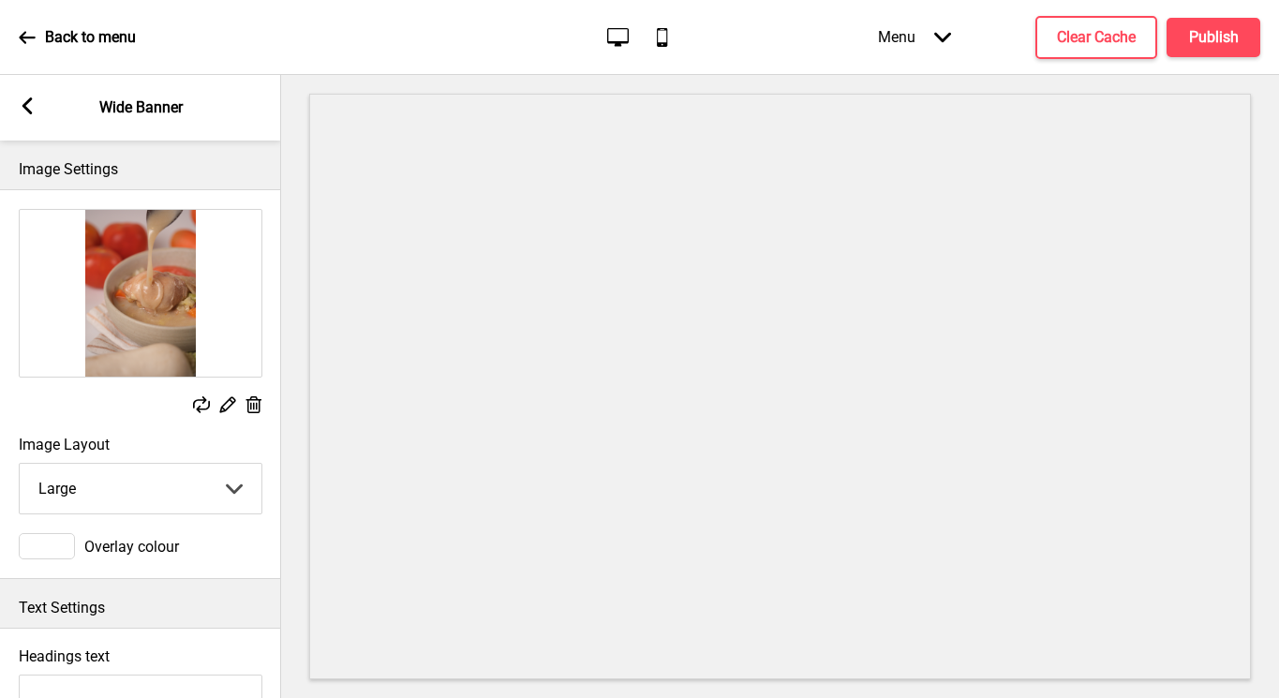
click at [220, 409] on icon at bounding box center [228, 405] width 16 height 16
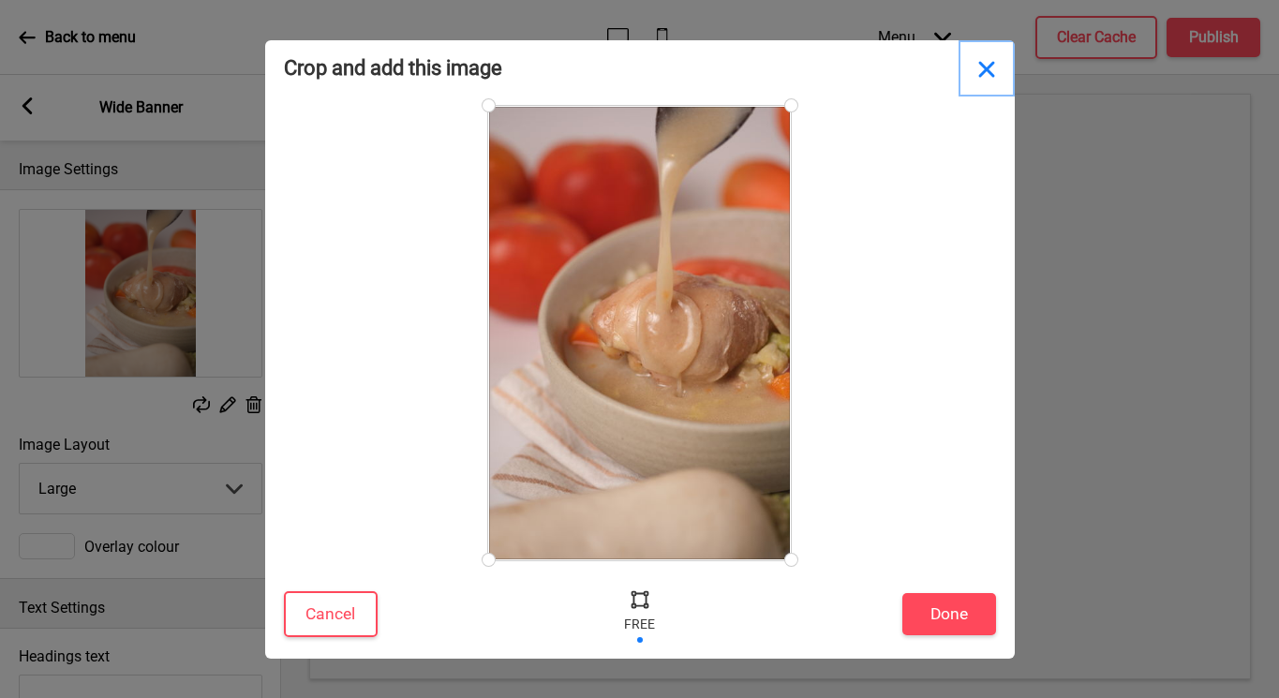
click at [980, 66] on button "Close" at bounding box center [987, 68] width 56 height 56
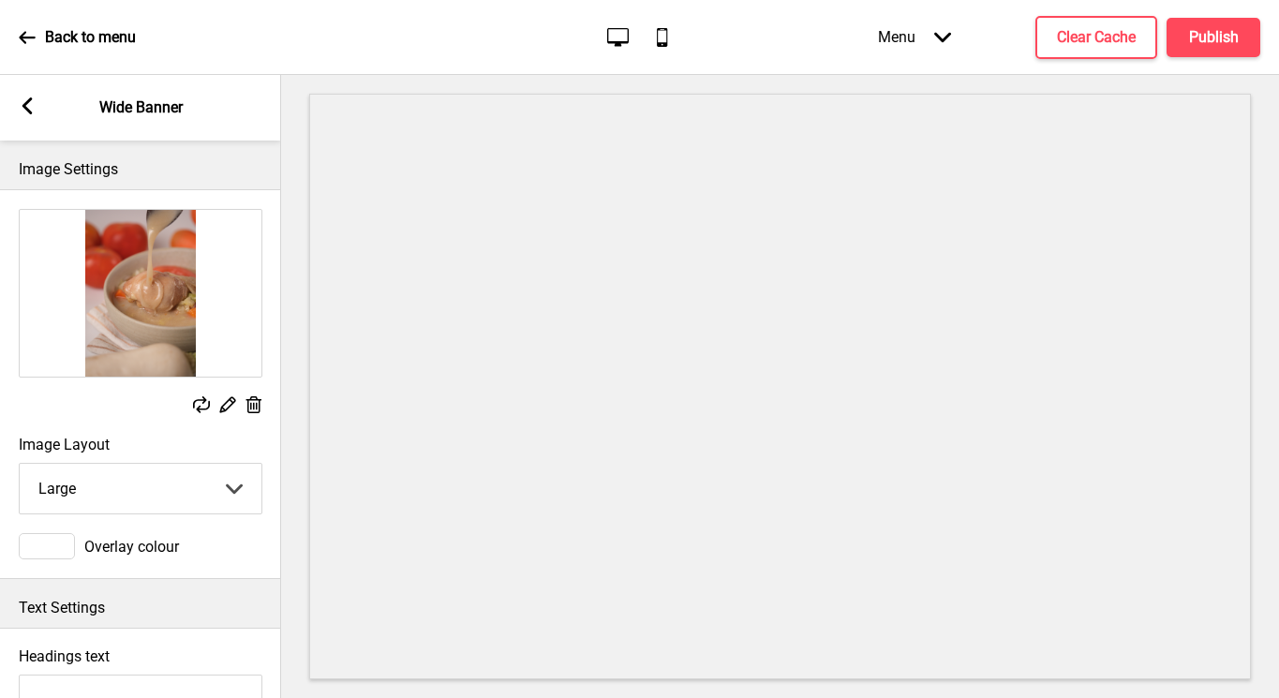
click at [30, 110] on rect at bounding box center [27, 105] width 17 height 17
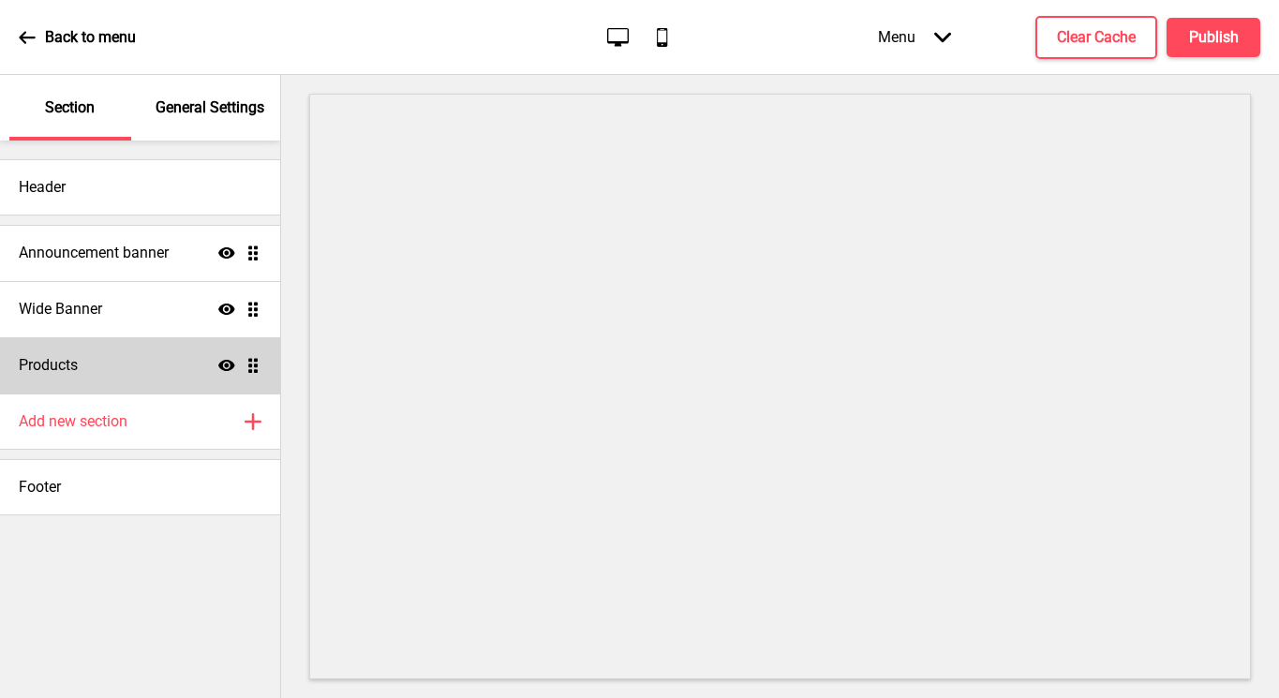
click at [146, 337] on div "Products Show Drag" at bounding box center [140, 365] width 280 height 56
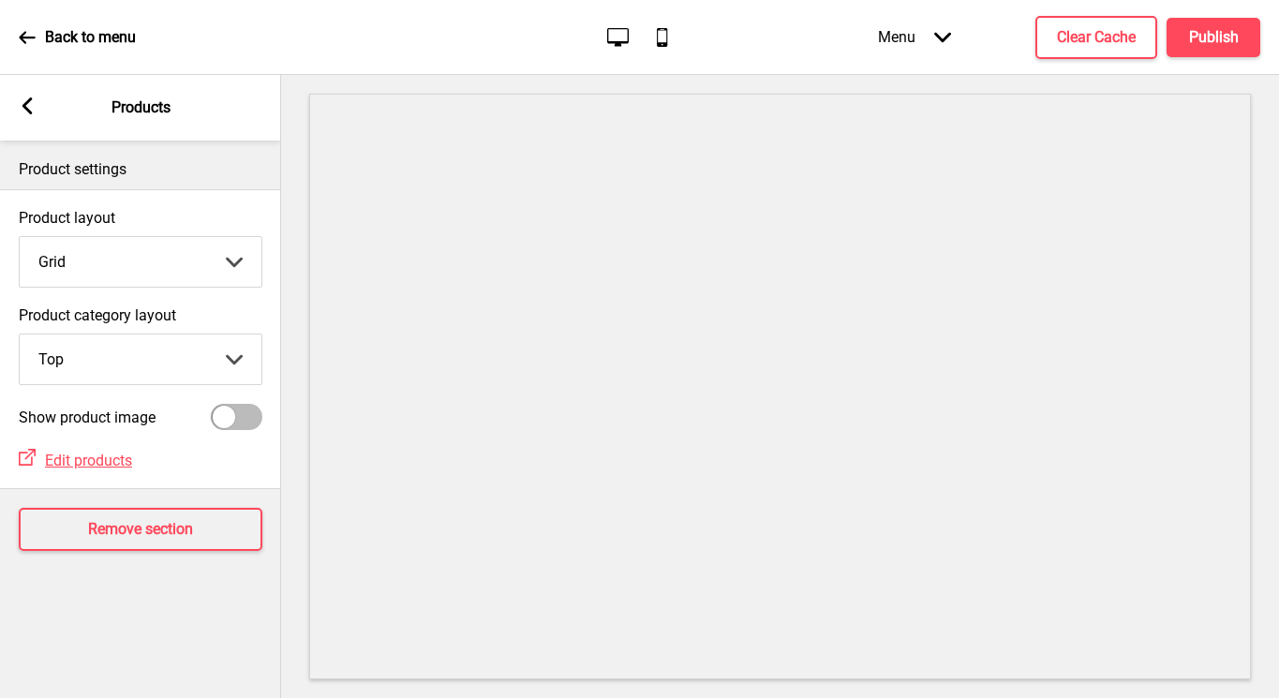
click at [236, 414] on div at bounding box center [237, 417] width 52 height 26
checkbox input "true"
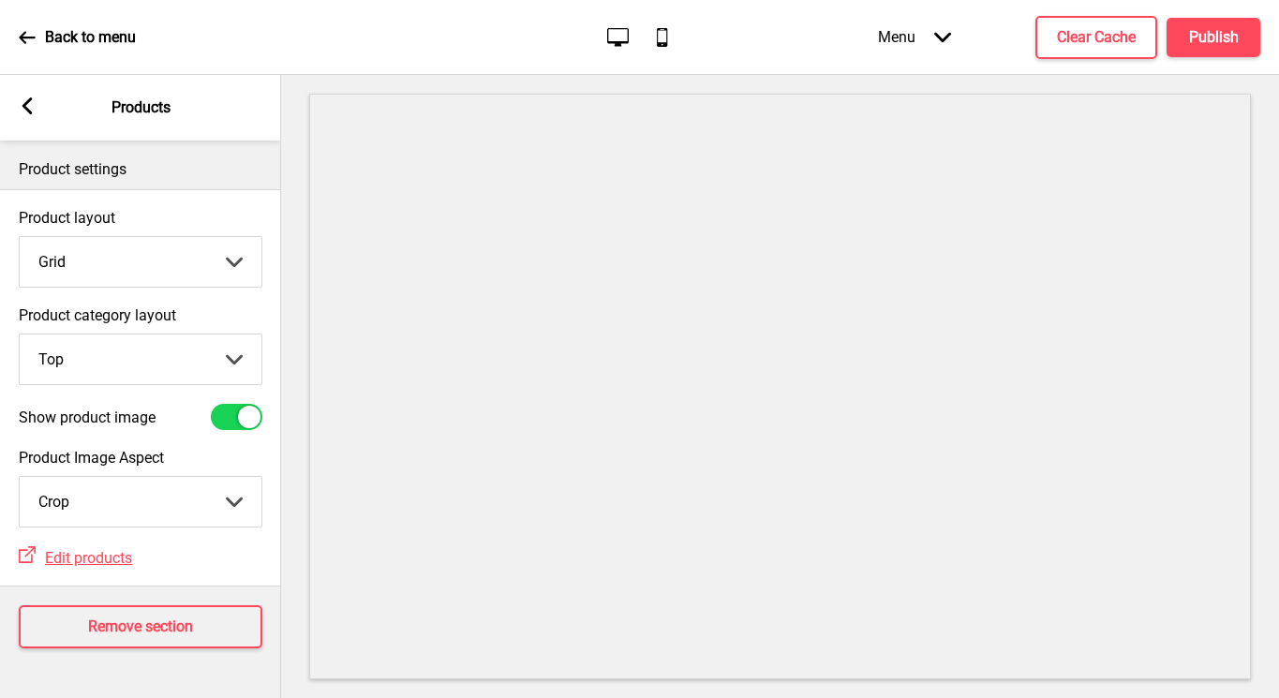
scroll to position [2, 0]
click at [114, 562] on span "Edit products" at bounding box center [88, 558] width 87 height 18
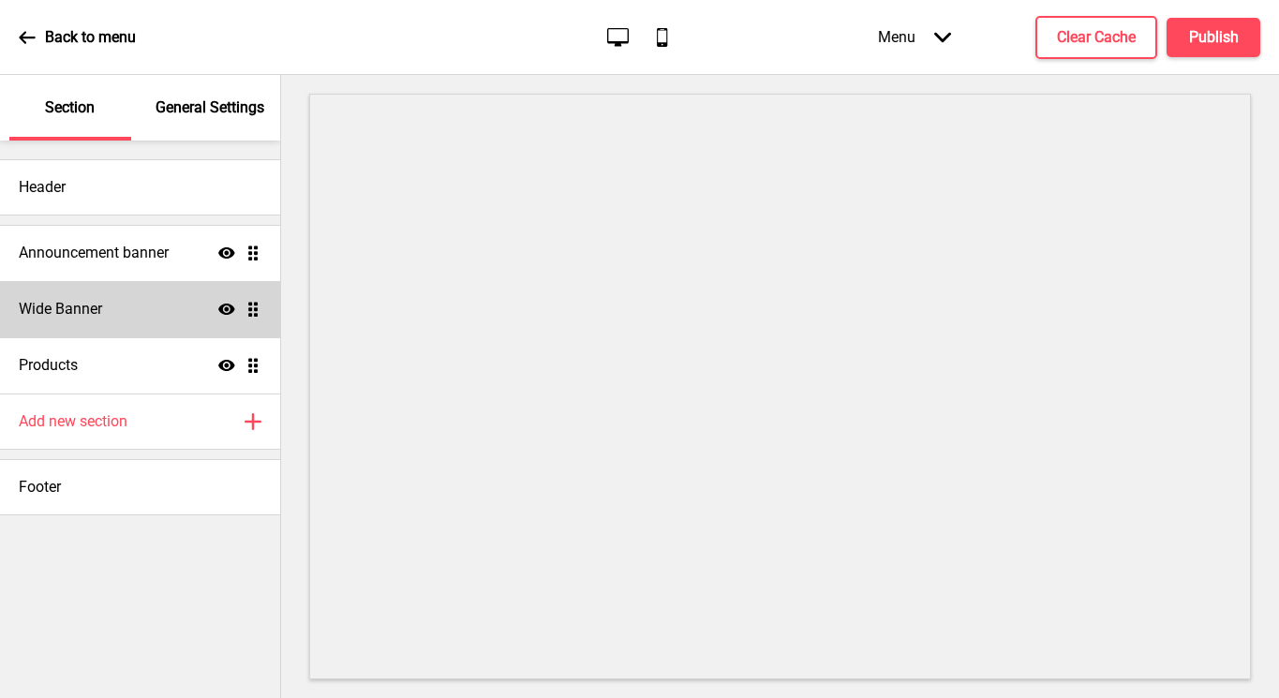
click at [126, 310] on div "Wide Banner Show Drag" at bounding box center [140, 309] width 280 height 56
select select "large"
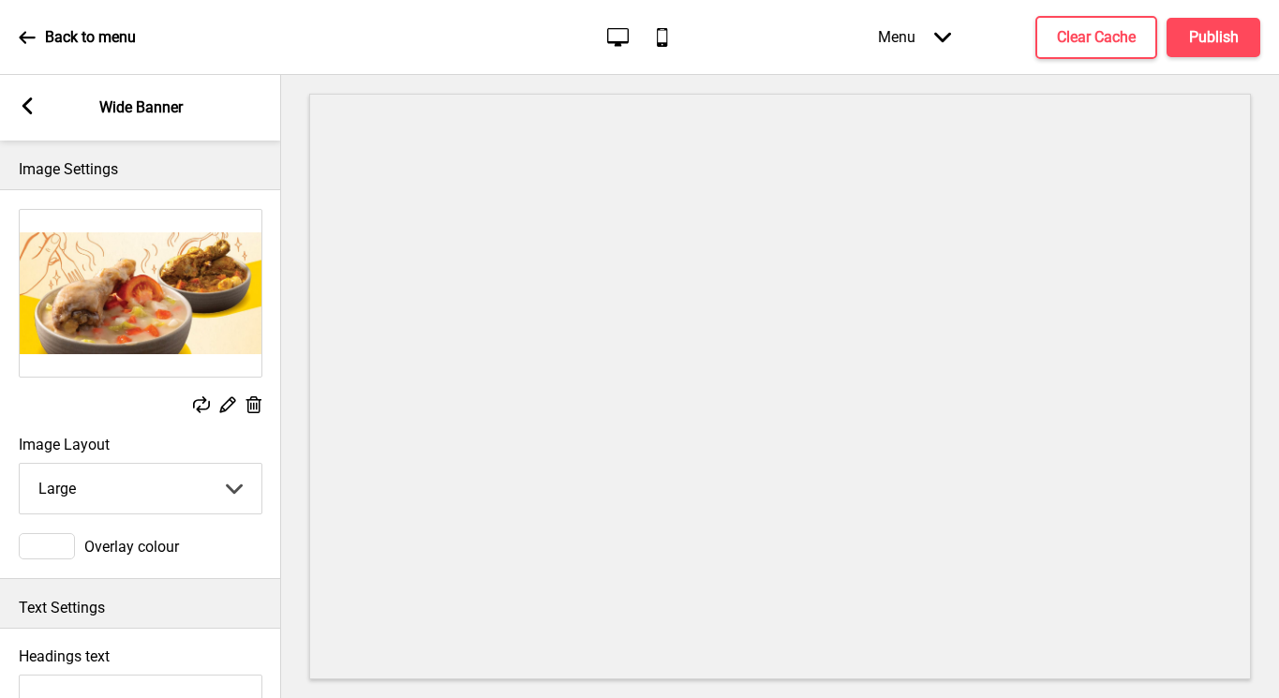
click at [54, 40] on p "Back to menu" at bounding box center [90, 37] width 91 height 21
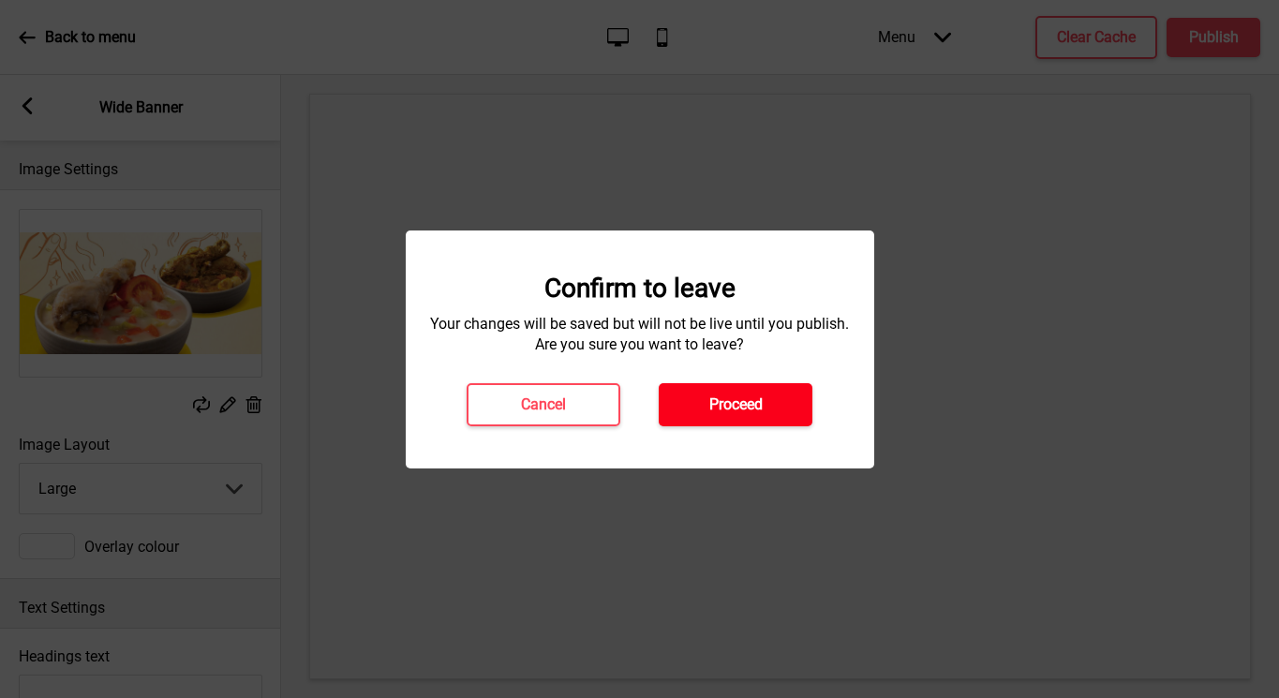
click at [718, 406] on h4 "Proceed" at bounding box center [735, 404] width 53 height 21
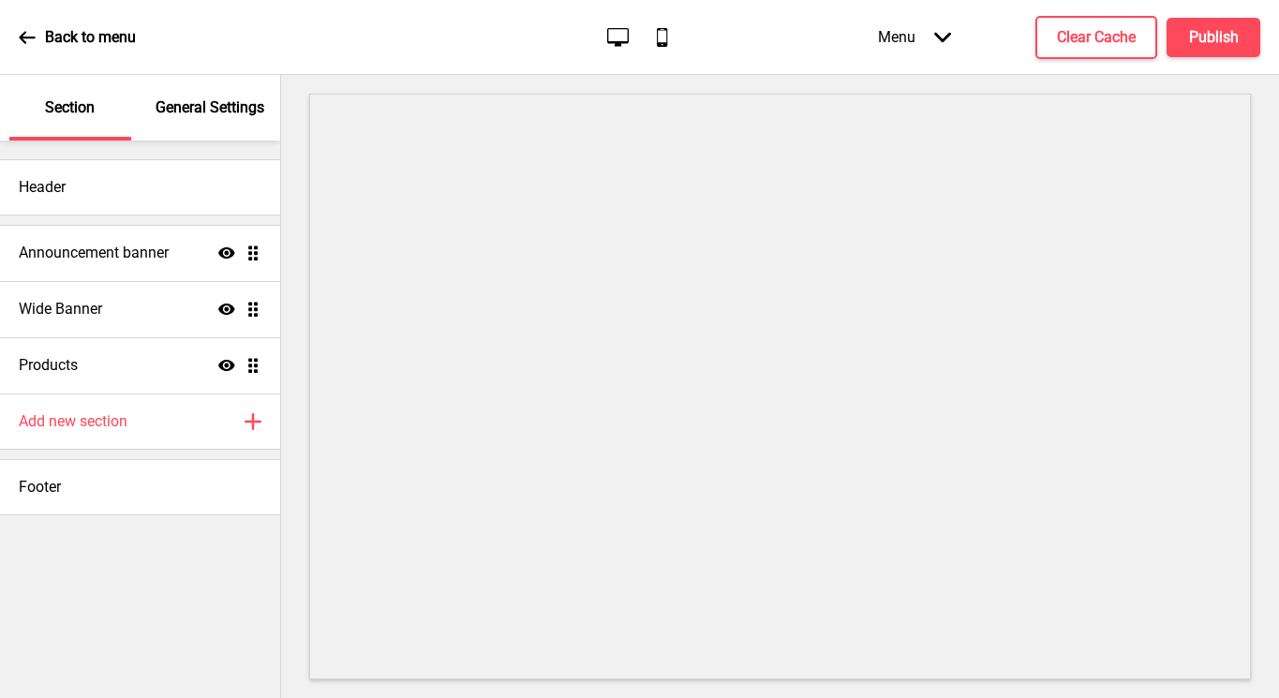
click at [53, 42] on p "Back to menu" at bounding box center [90, 37] width 91 height 21
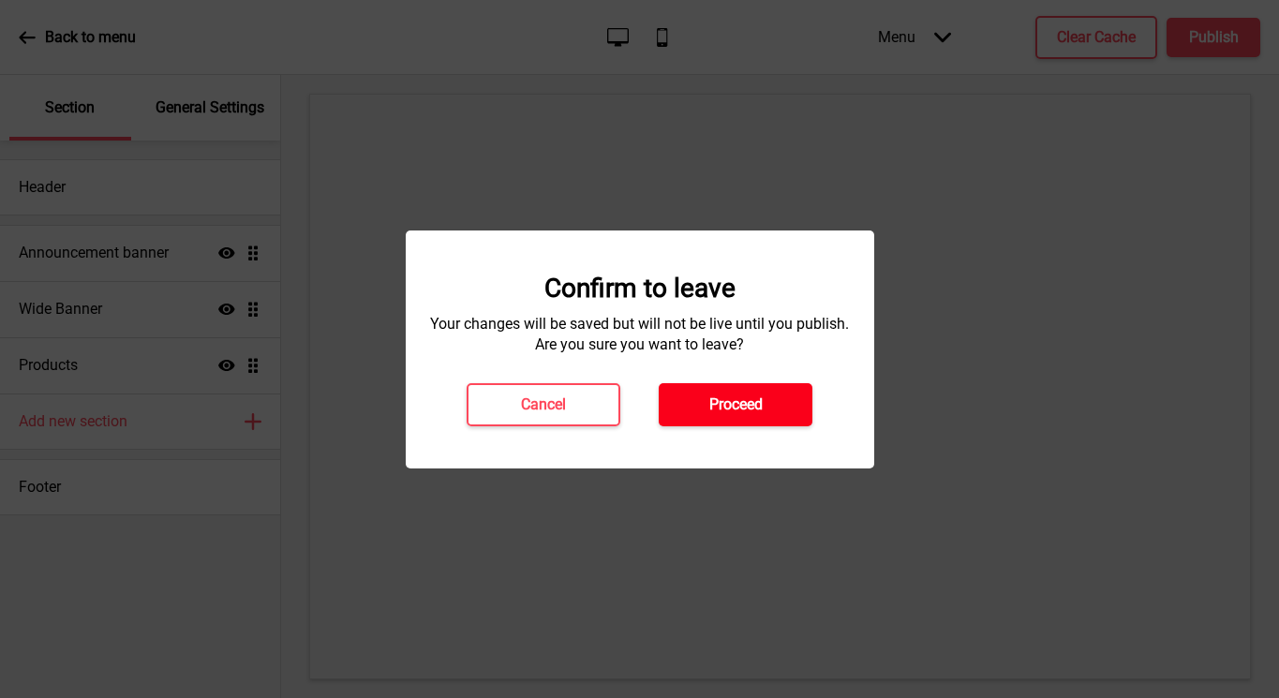
click at [719, 396] on h4 "Proceed" at bounding box center [735, 404] width 53 height 21
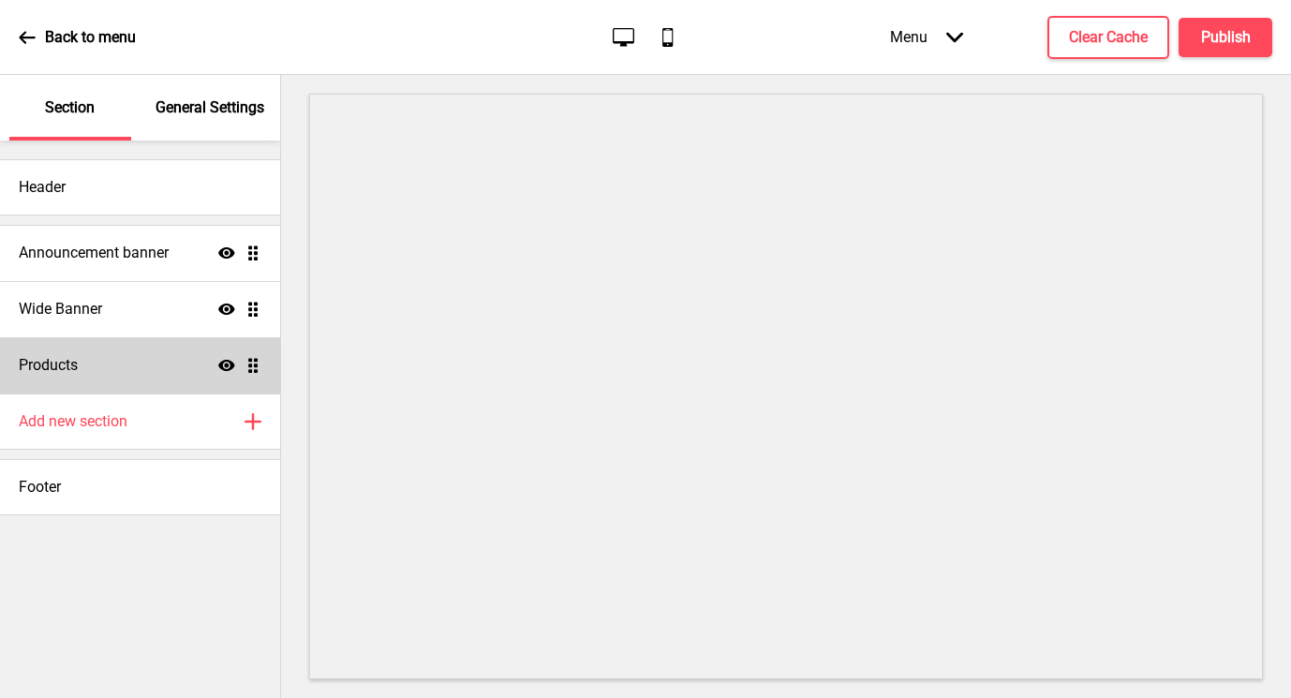
click at [130, 366] on div "Products Show Drag" at bounding box center [140, 365] width 280 height 56
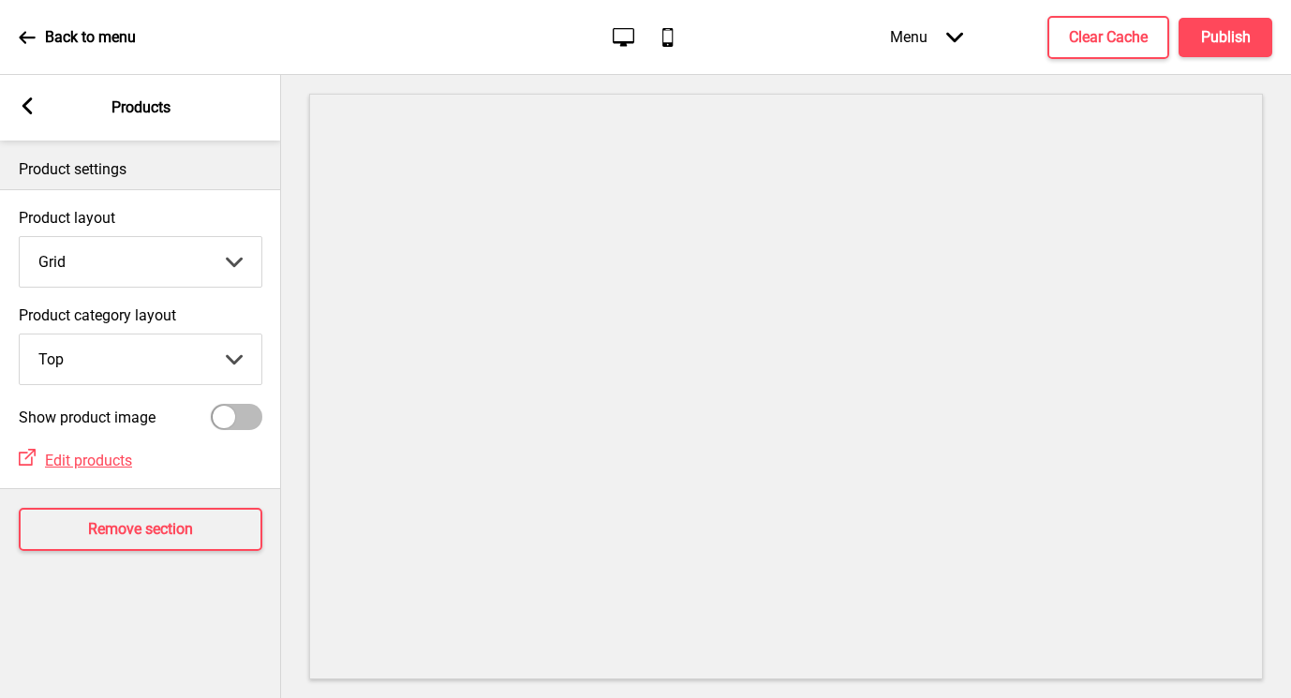
click at [229, 418] on div at bounding box center [224, 417] width 22 height 22
checkbox input "true"
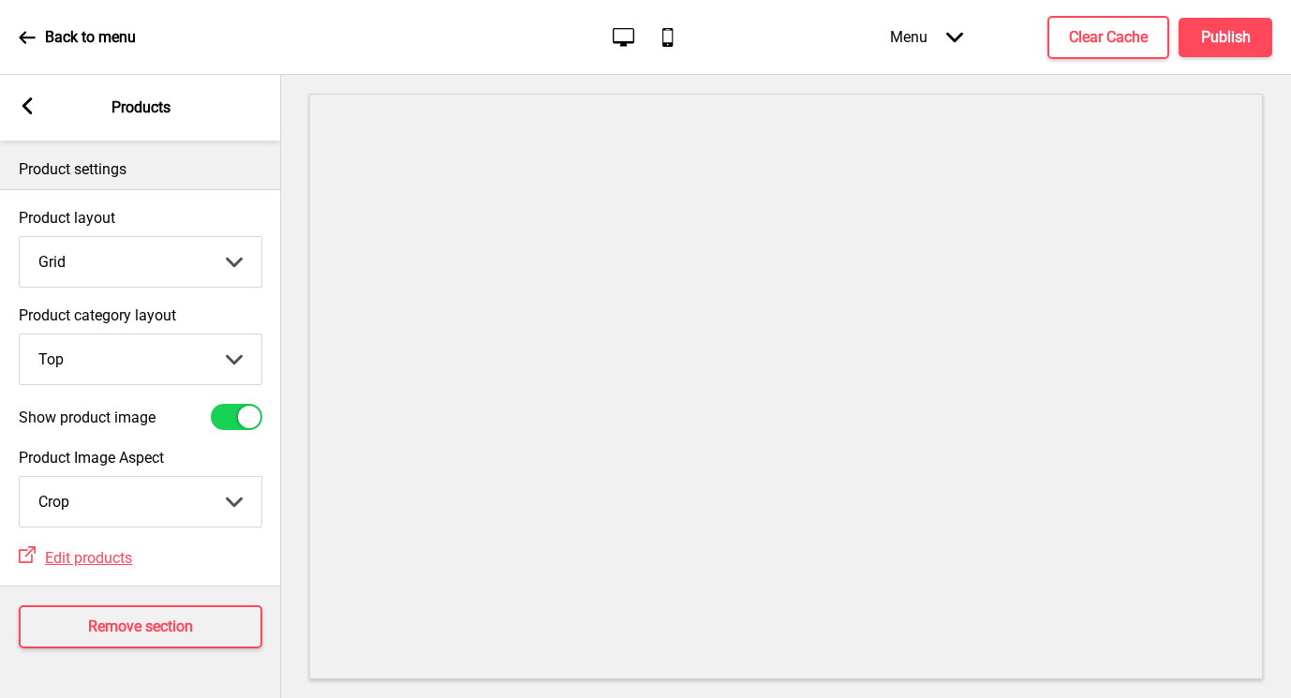
click at [22, 105] on rect at bounding box center [27, 105] width 17 height 17
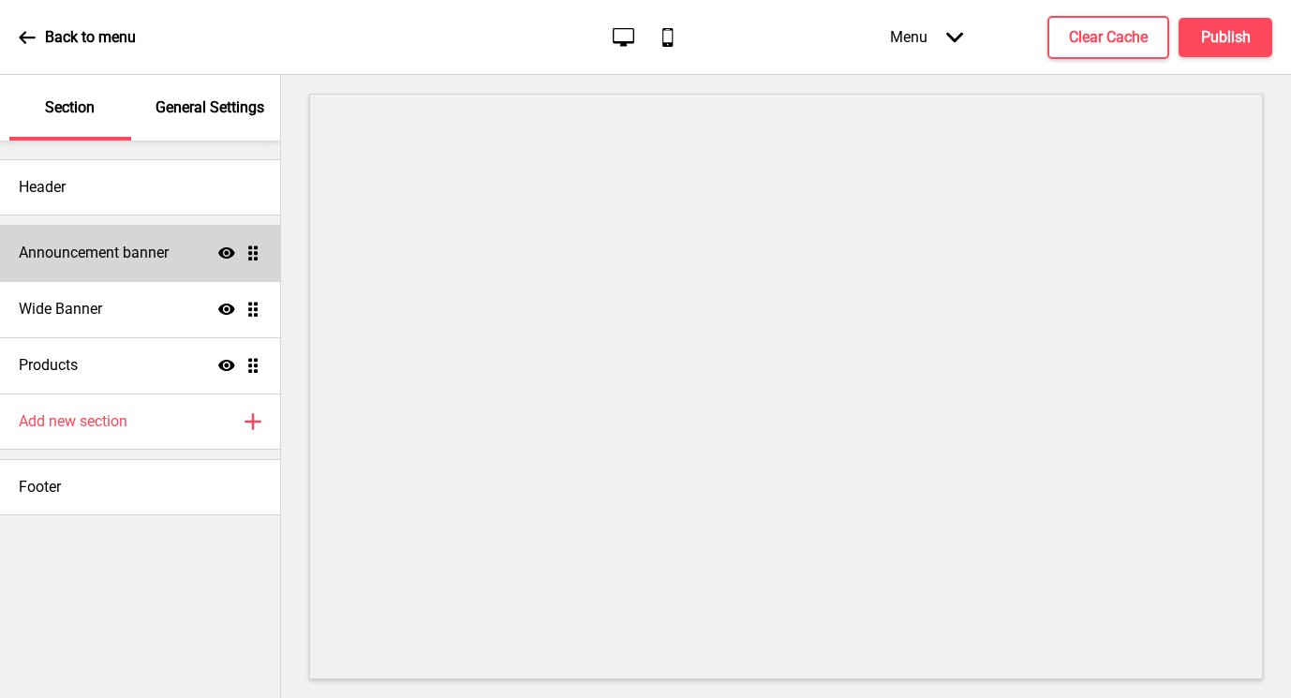
click at [114, 230] on div "Announcement banner Show Drag" at bounding box center [140, 253] width 280 height 56
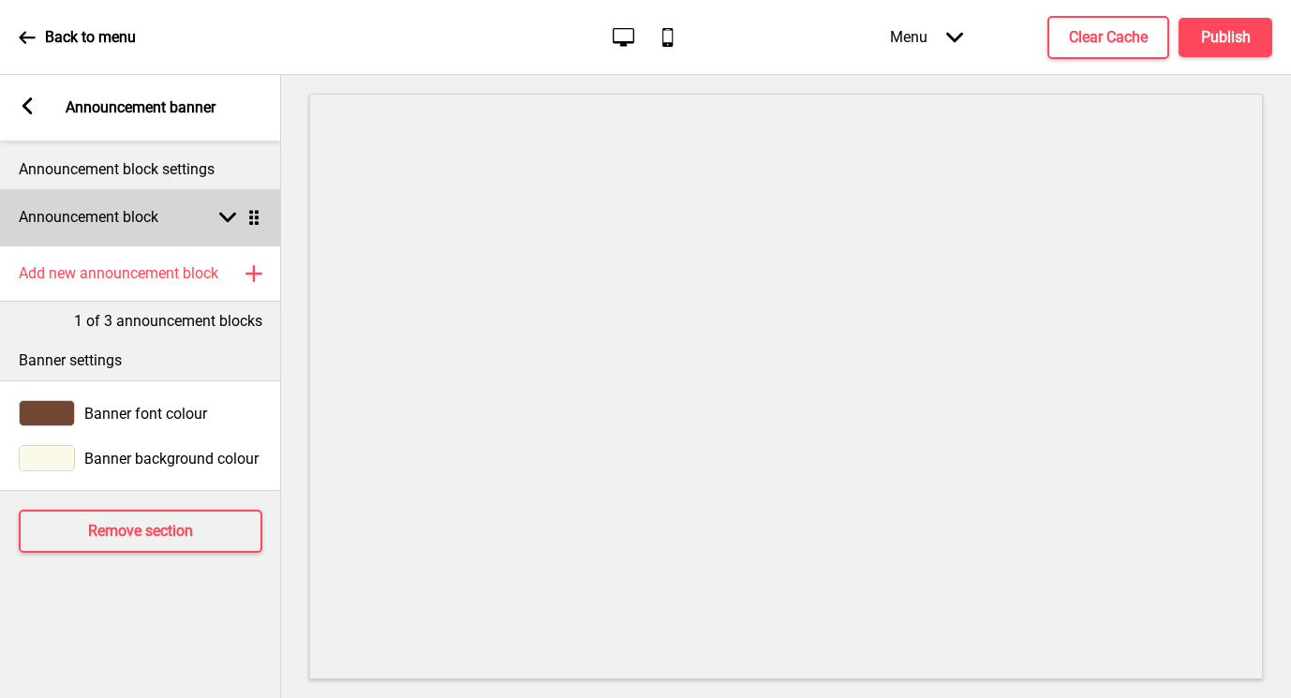
click at [151, 225] on h4 "Announcement block" at bounding box center [89, 217] width 140 height 21
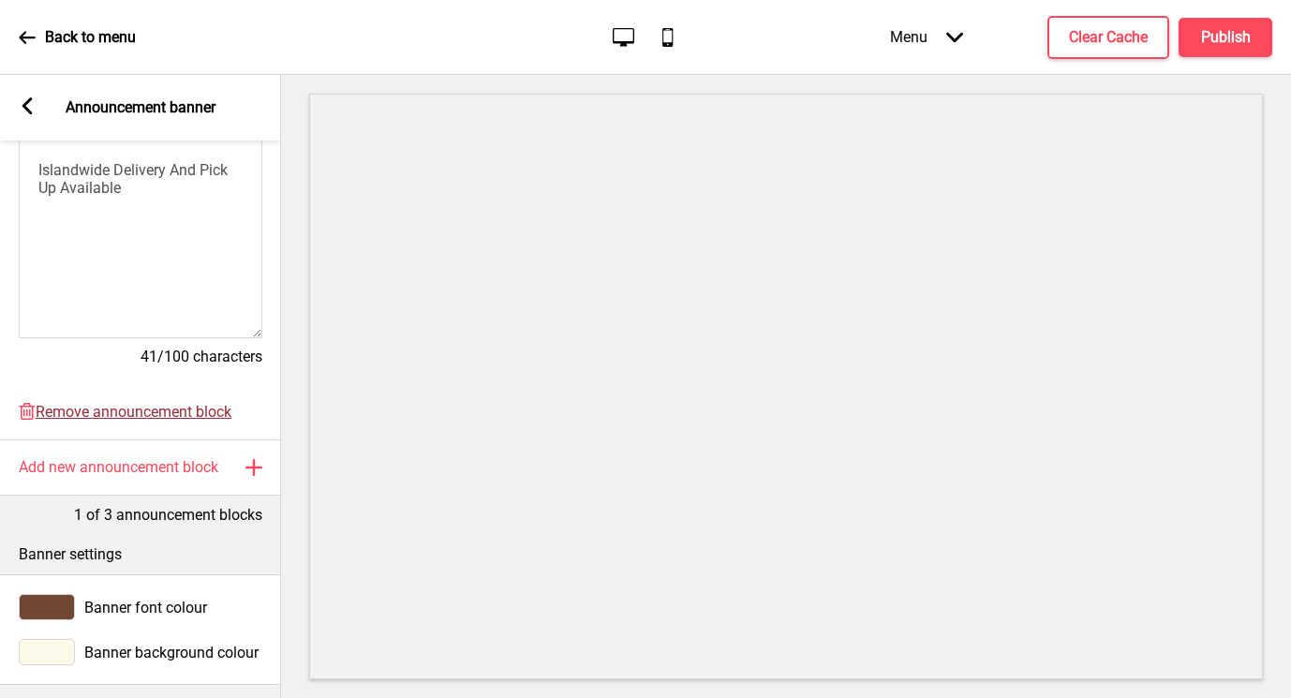
scroll to position [527, 0]
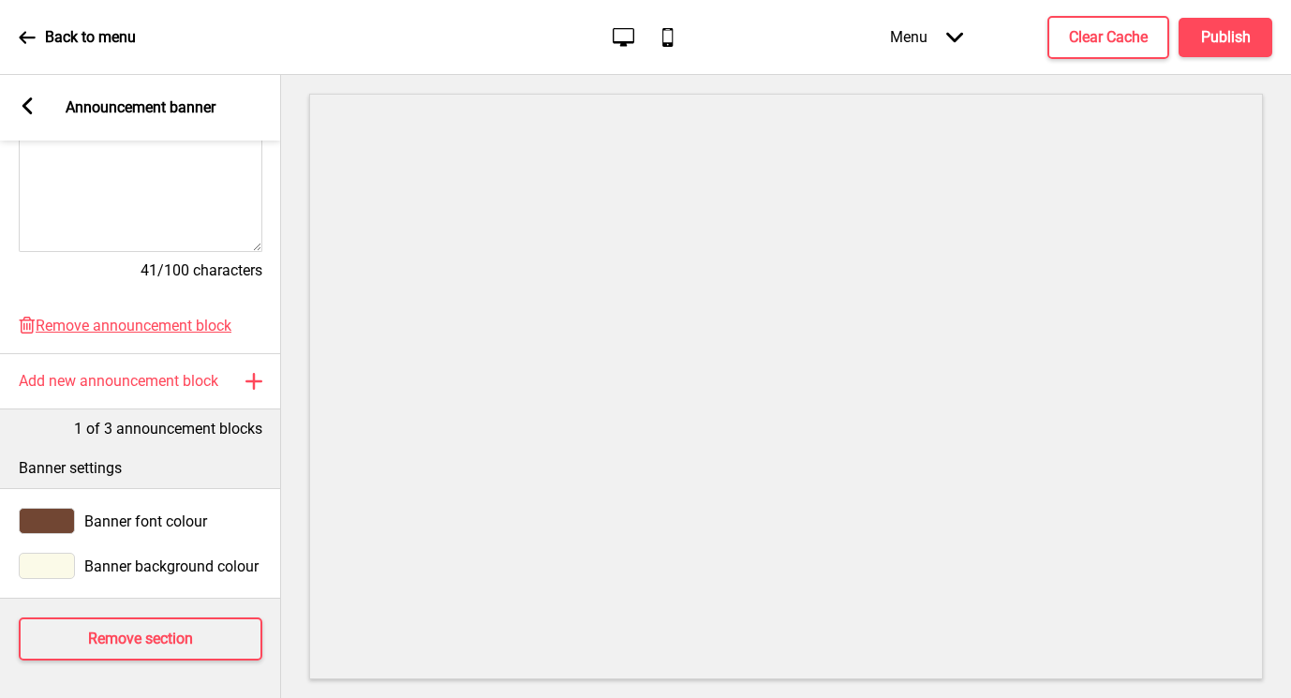
click at [21, 108] on rect at bounding box center [27, 105] width 17 height 17
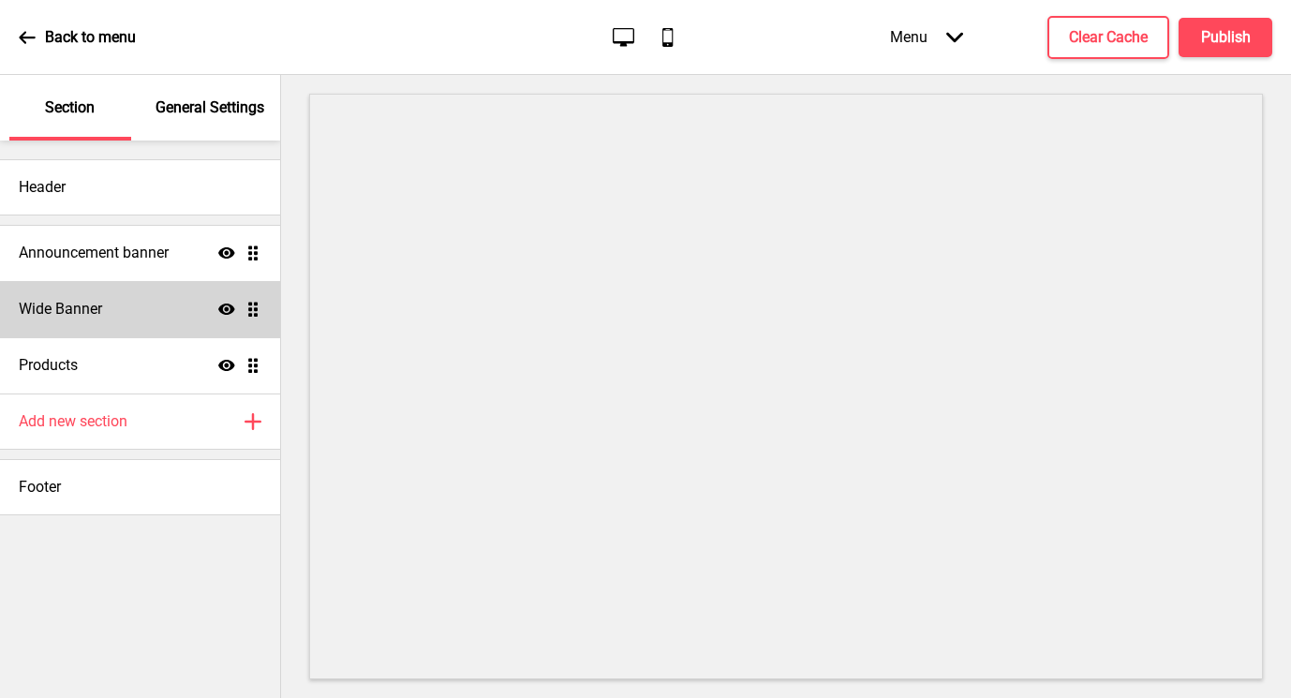
click at [102, 299] on h4 "Wide Banner" at bounding box center [60, 309] width 83 height 21
select select "large"
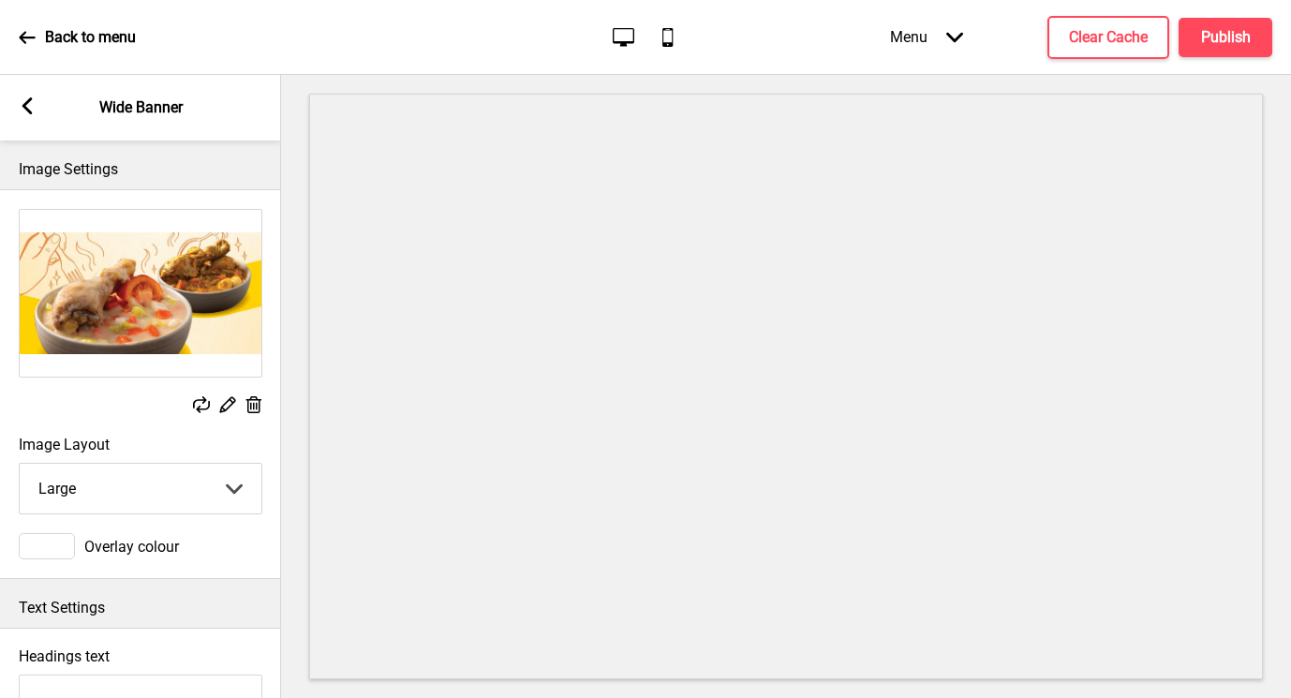
click at [199, 400] on icon at bounding box center [201, 404] width 17 height 17
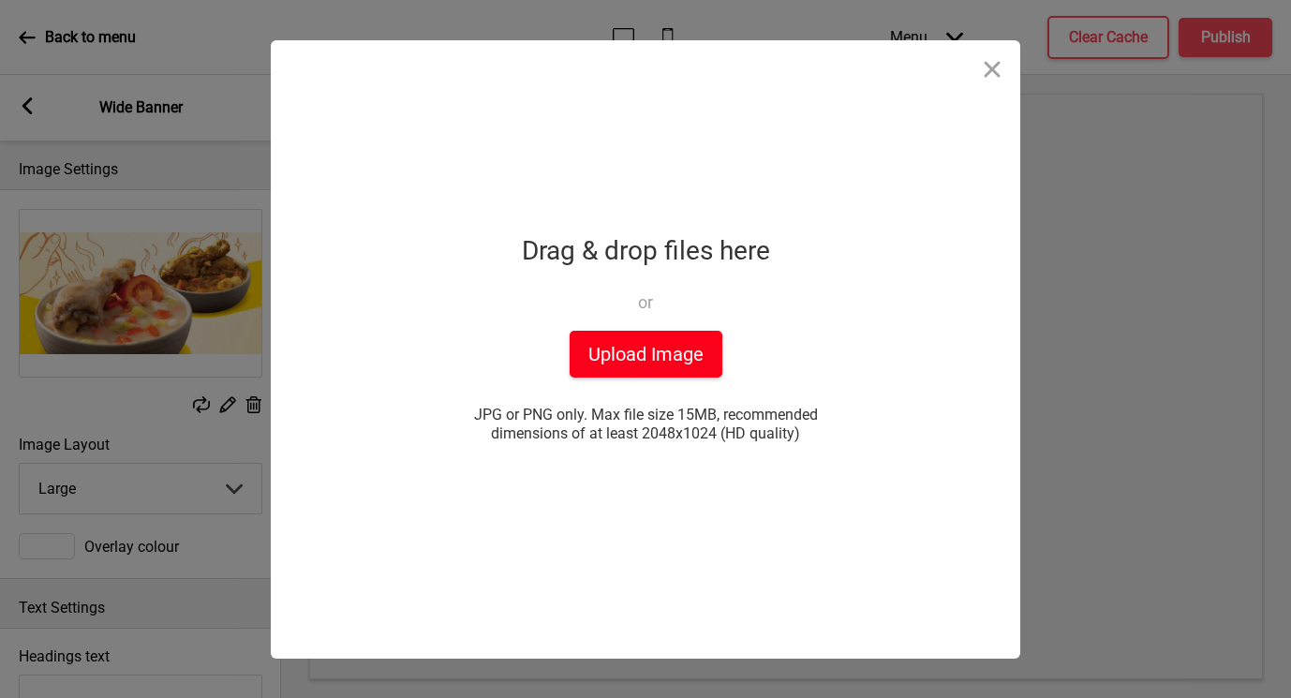
click at [691, 350] on button "Upload Image" at bounding box center [646, 354] width 153 height 47
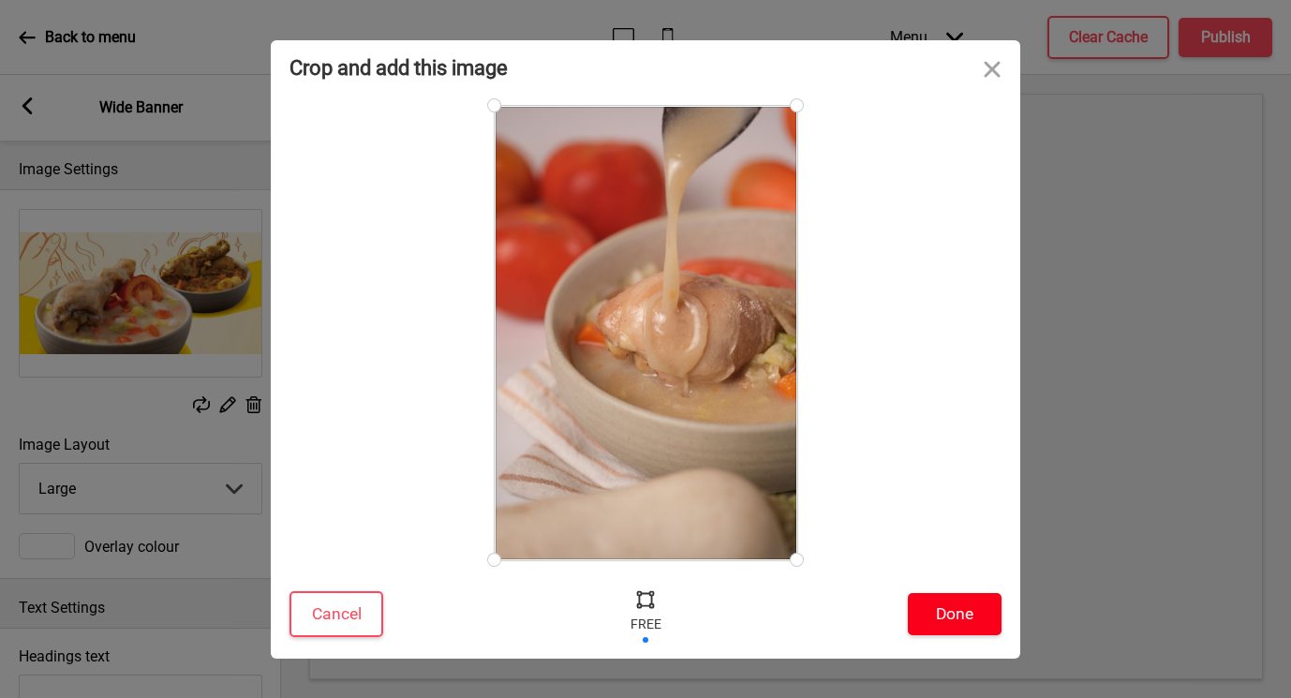
click at [976, 616] on button "Done" at bounding box center [955, 614] width 94 height 42
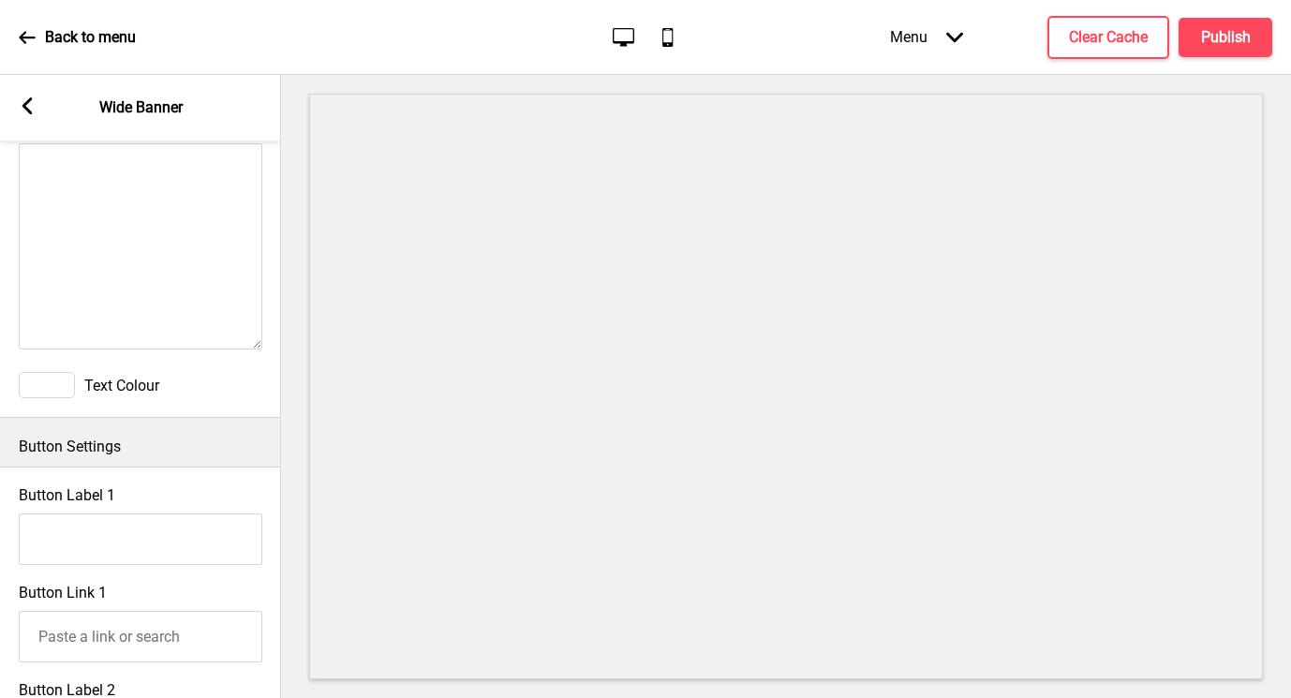
scroll to position [655, 0]
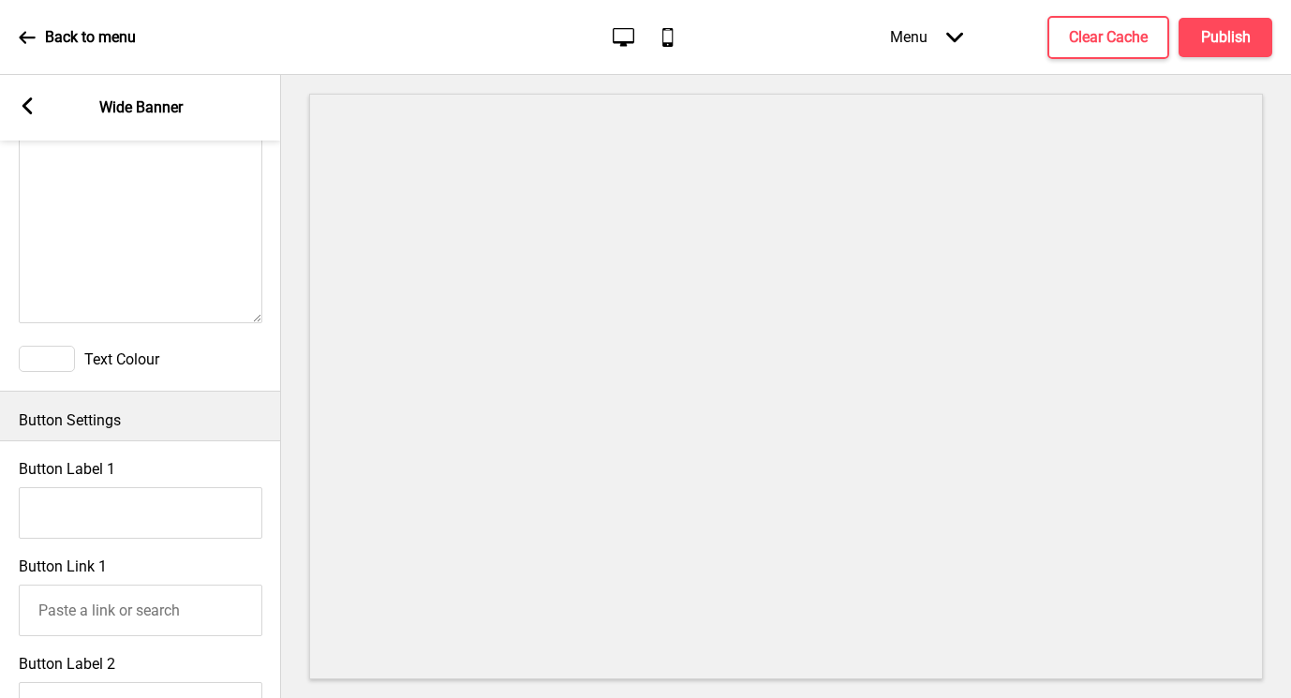
click at [37, 99] on div "Arrow left Wide Banner" at bounding box center [140, 108] width 281 height 66
click at [22, 107] on icon at bounding box center [27, 105] width 10 height 17
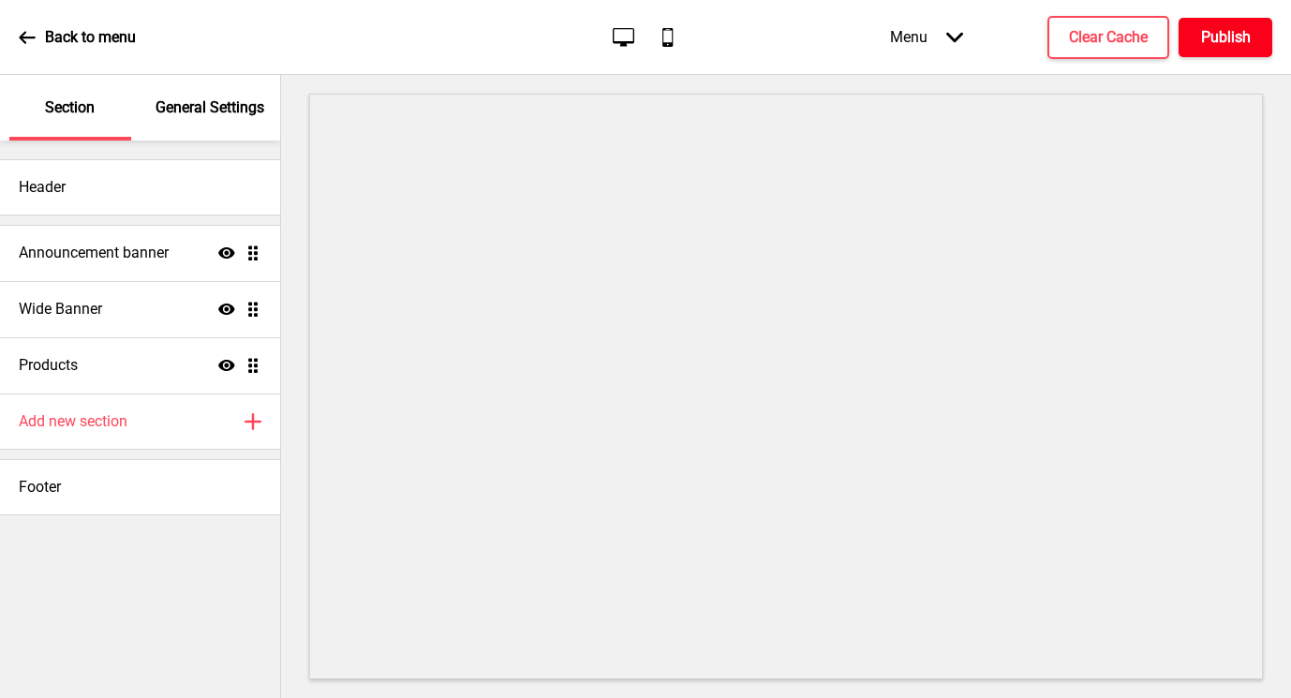
click at [1241, 33] on h4 "Publish" at bounding box center [1226, 37] width 50 height 21
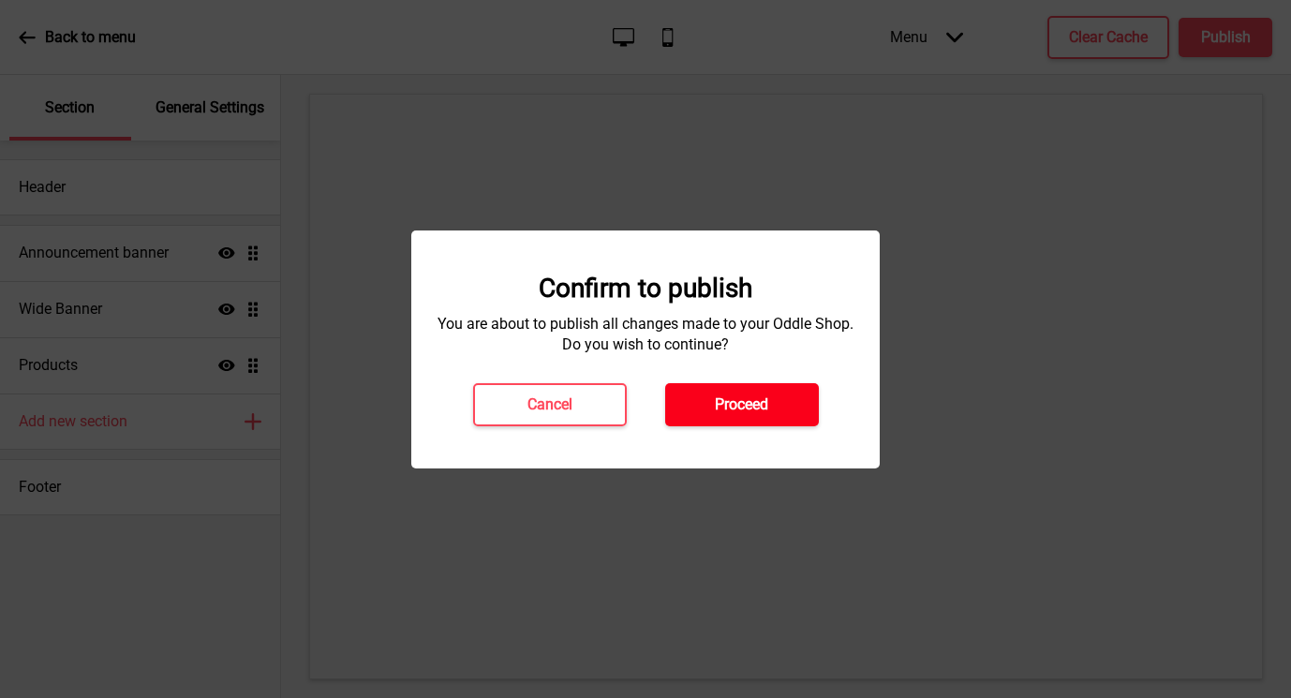
click at [713, 415] on button "Proceed" at bounding box center [742, 404] width 154 height 43
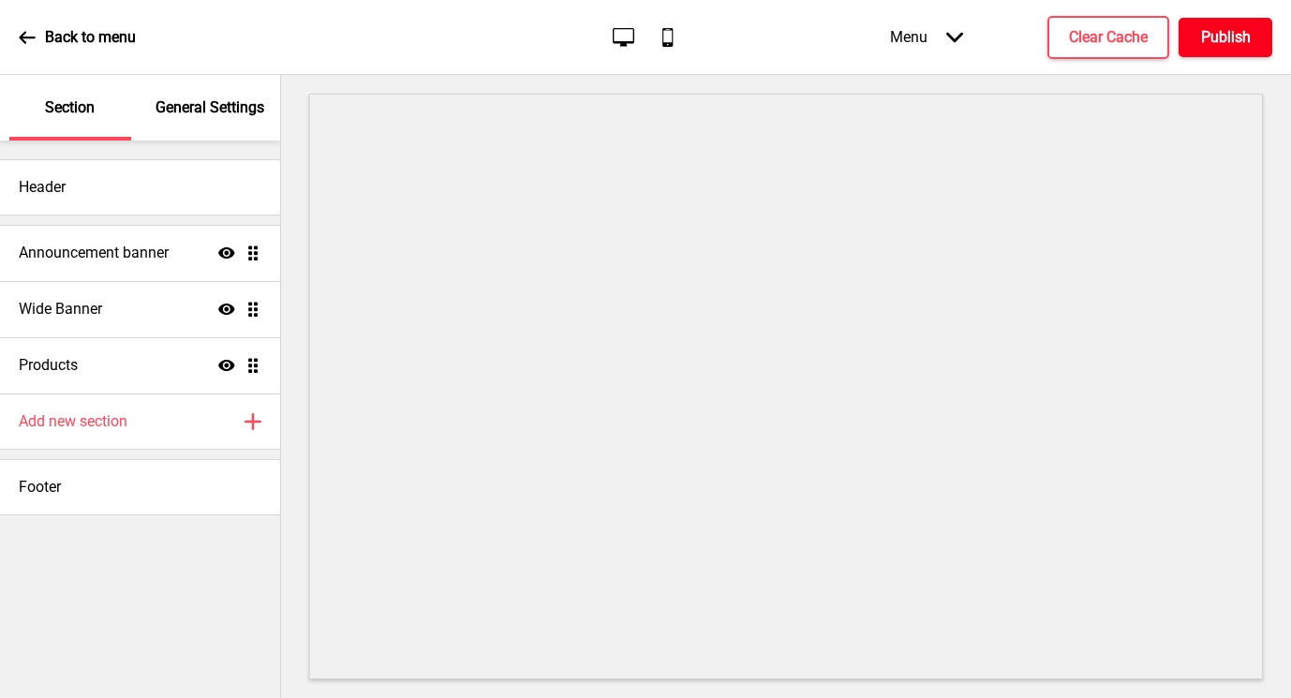
click at [1206, 42] on h4 "Publish" at bounding box center [1226, 37] width 50 height 21
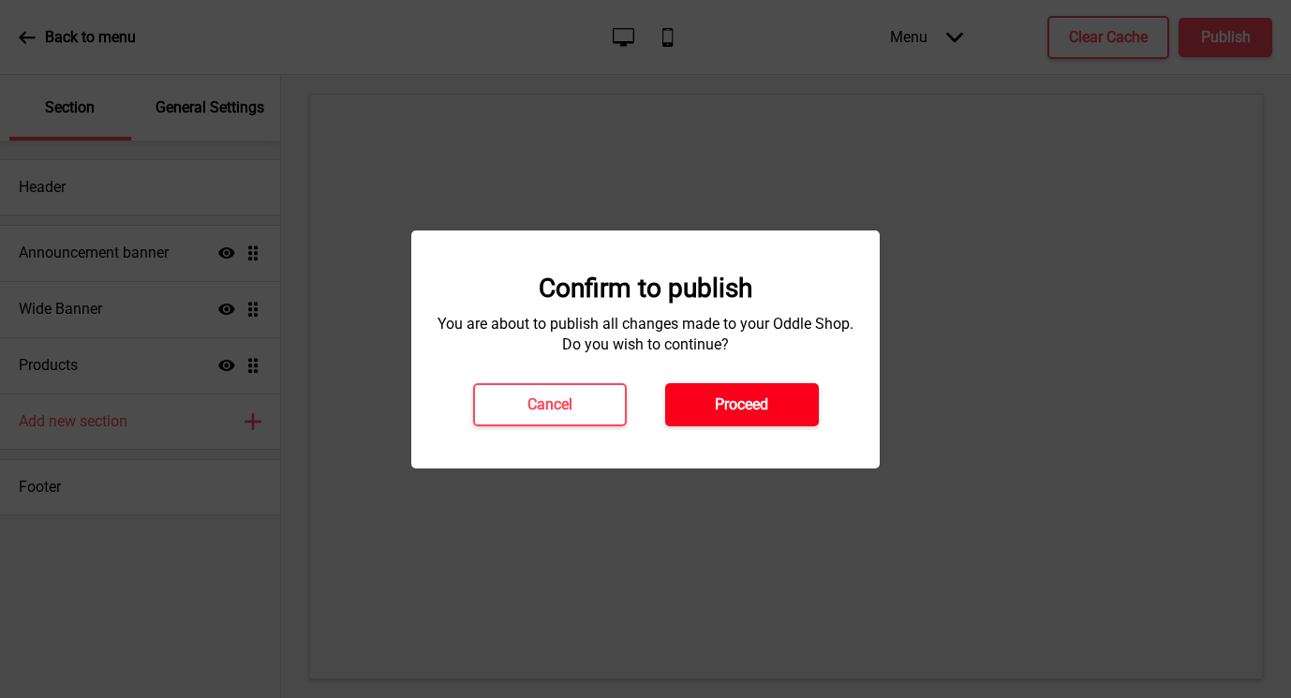
click at [726, 398] on h4 "Proceed" at bounding box center [741, 404] width 53 height 21
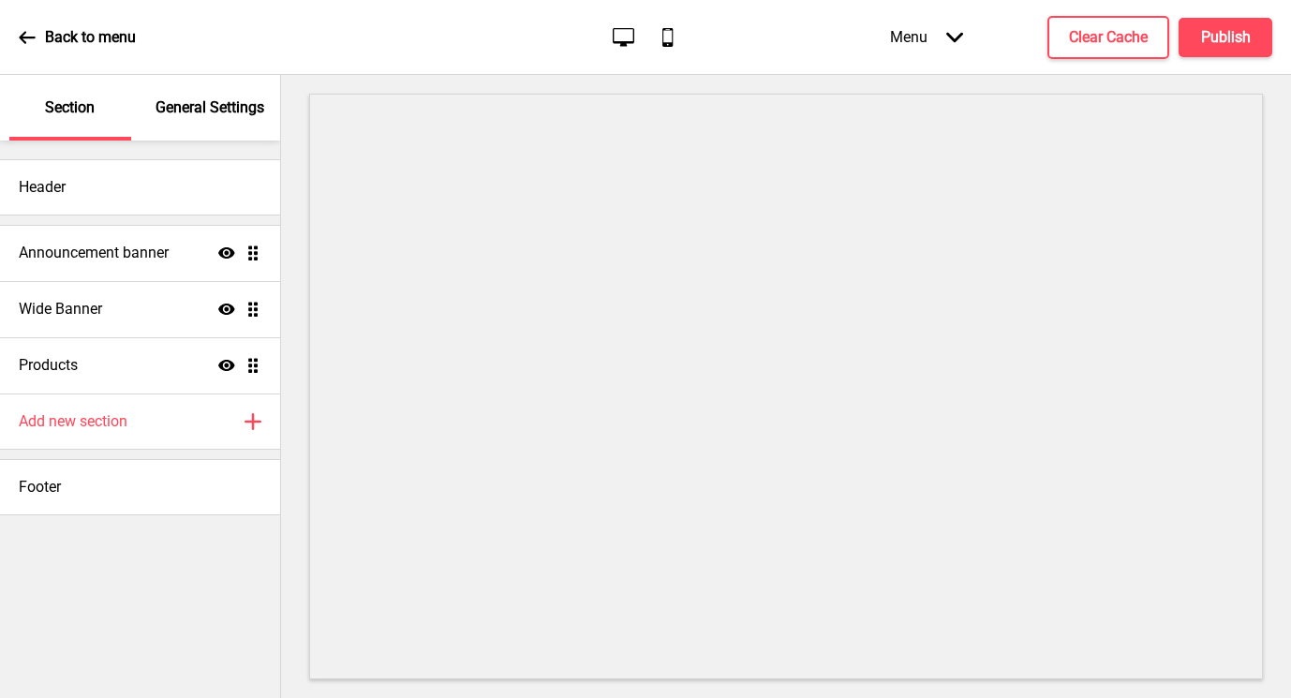
click at [84, 41] on p "Back to menu" at bounding box center [90, 37] width 91 height 21
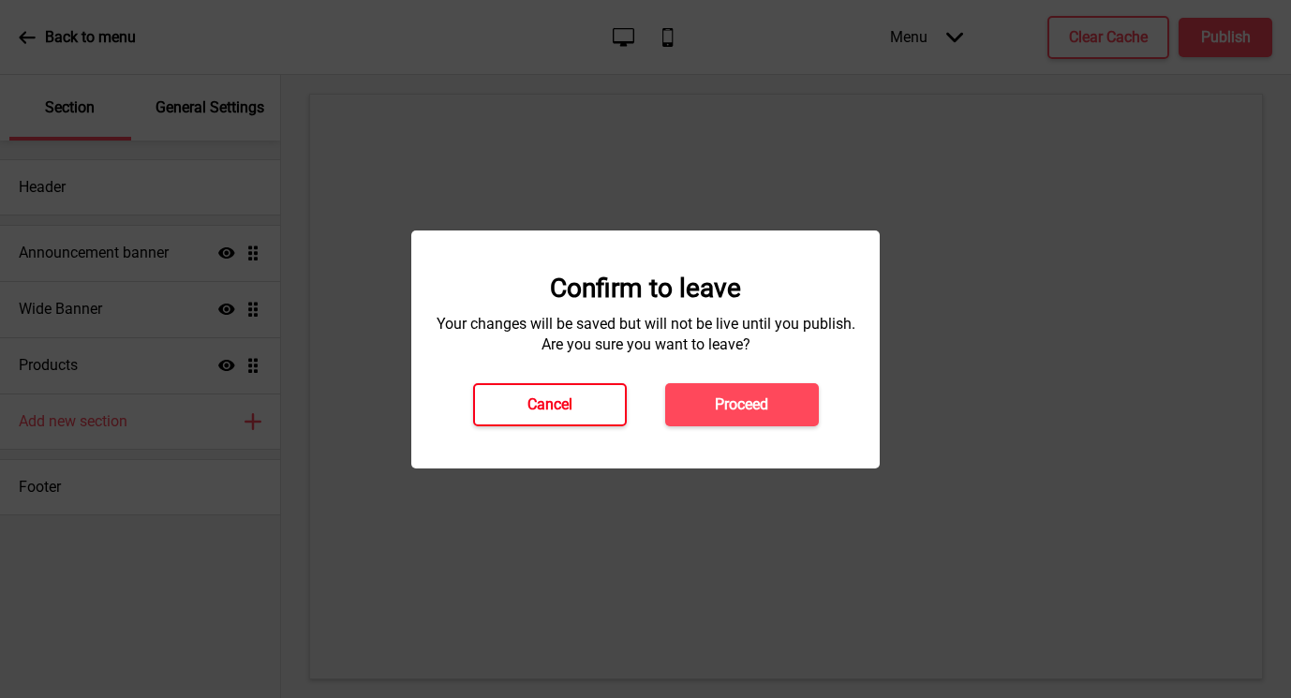
click at [593, 389] on button "Cancel" at bounding box center [550, 404] width 154 height 43
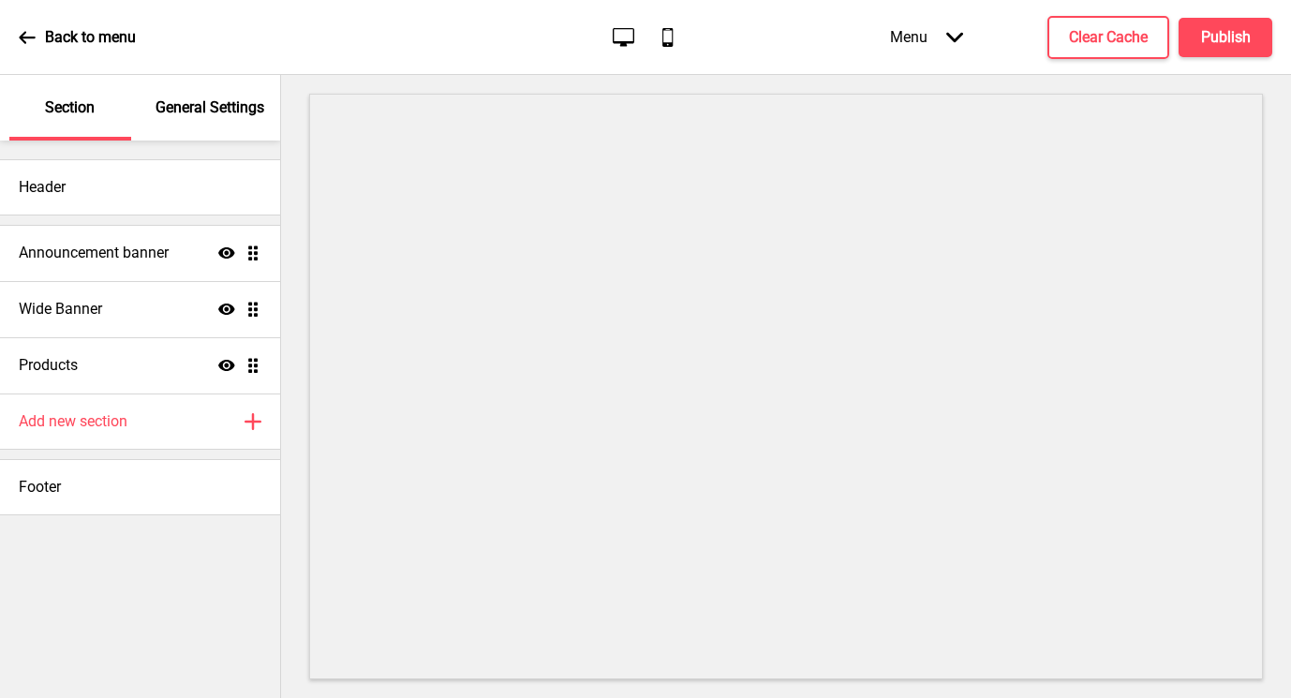
click at [934, 31] on div "Menu Arrow down" at bounding box center [926, 36] width 111 height 55
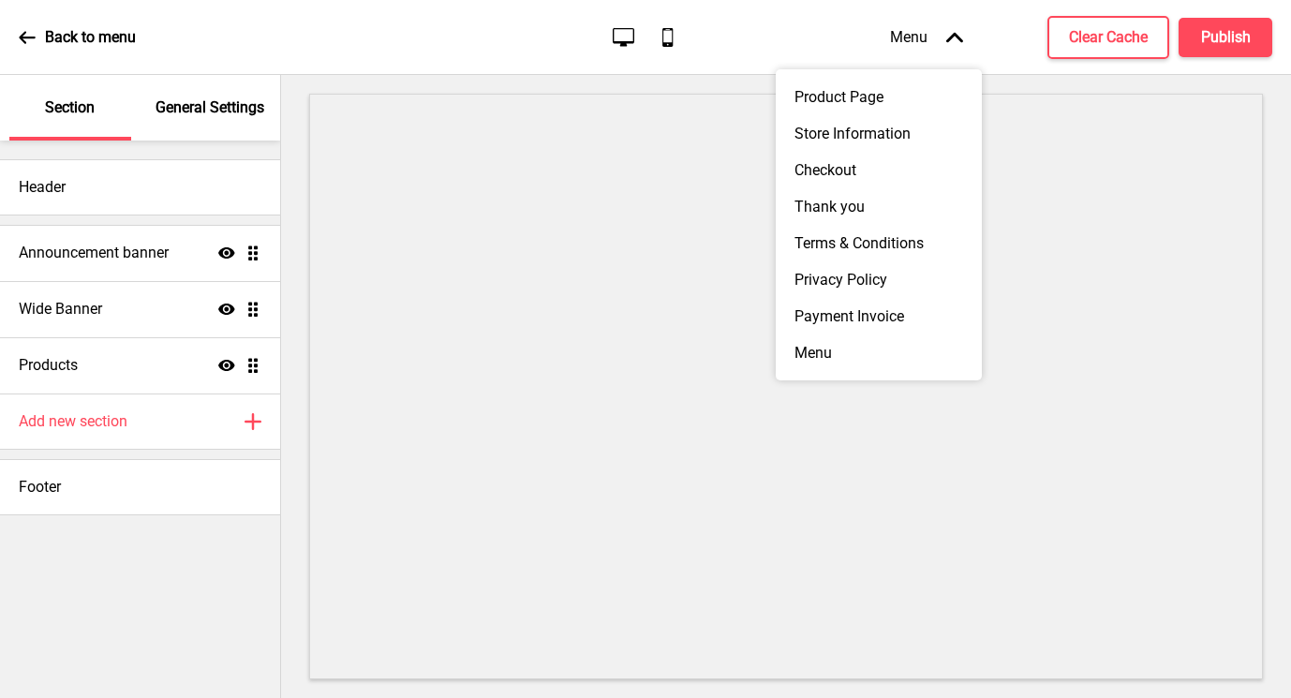
click at [934, 31] on div "Menu Arrow up" at bounding box center [926, 36] width 111 height 55
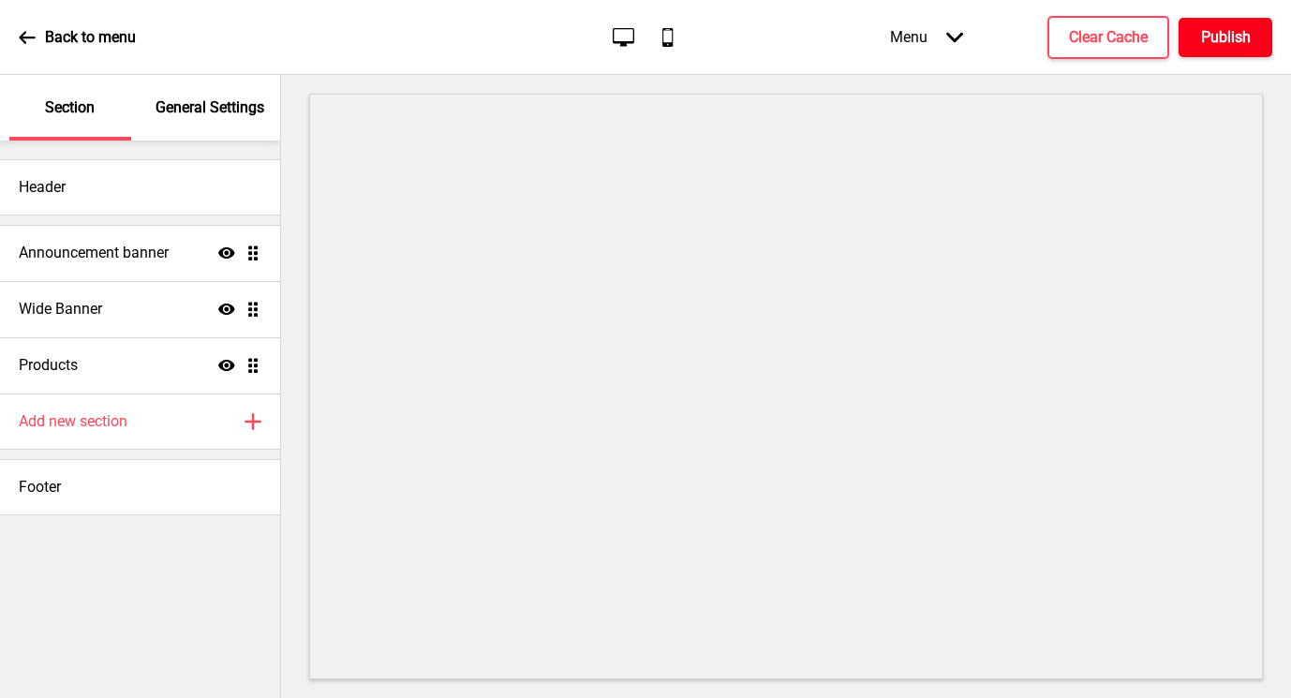
click at [1201, 28] on h4 "Publish" at bounding box center [1226, 37] width 50 height 21
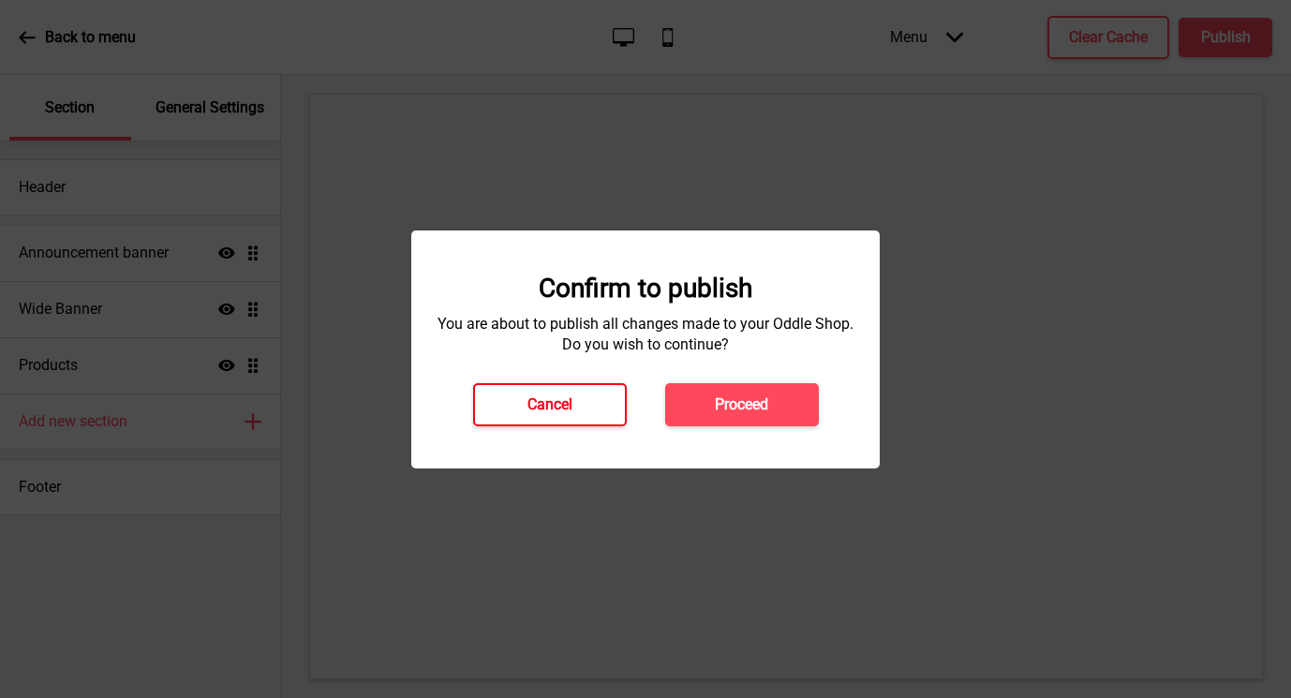
click at [568, 393] on button "Cancel" at bounding box center [550, 404] width 154 height 43
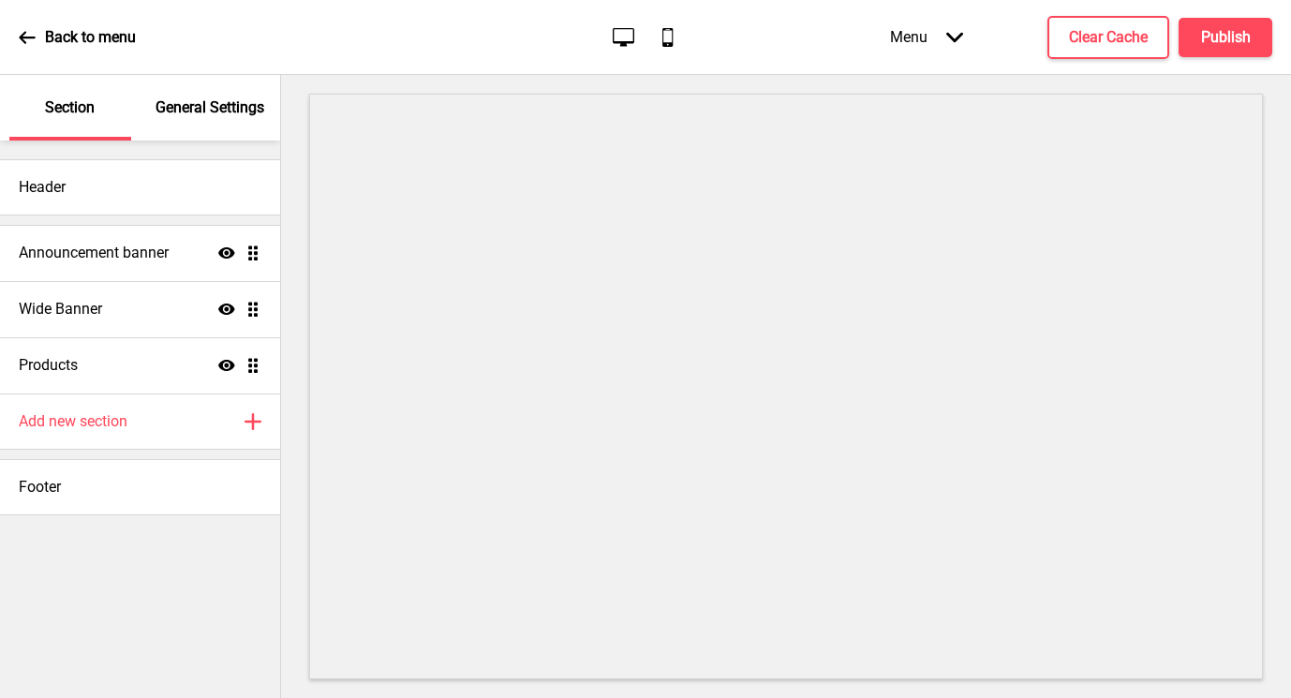
click at [215, 99] on p "General Settings" at bounding box center [210, 107] width 109 height 21
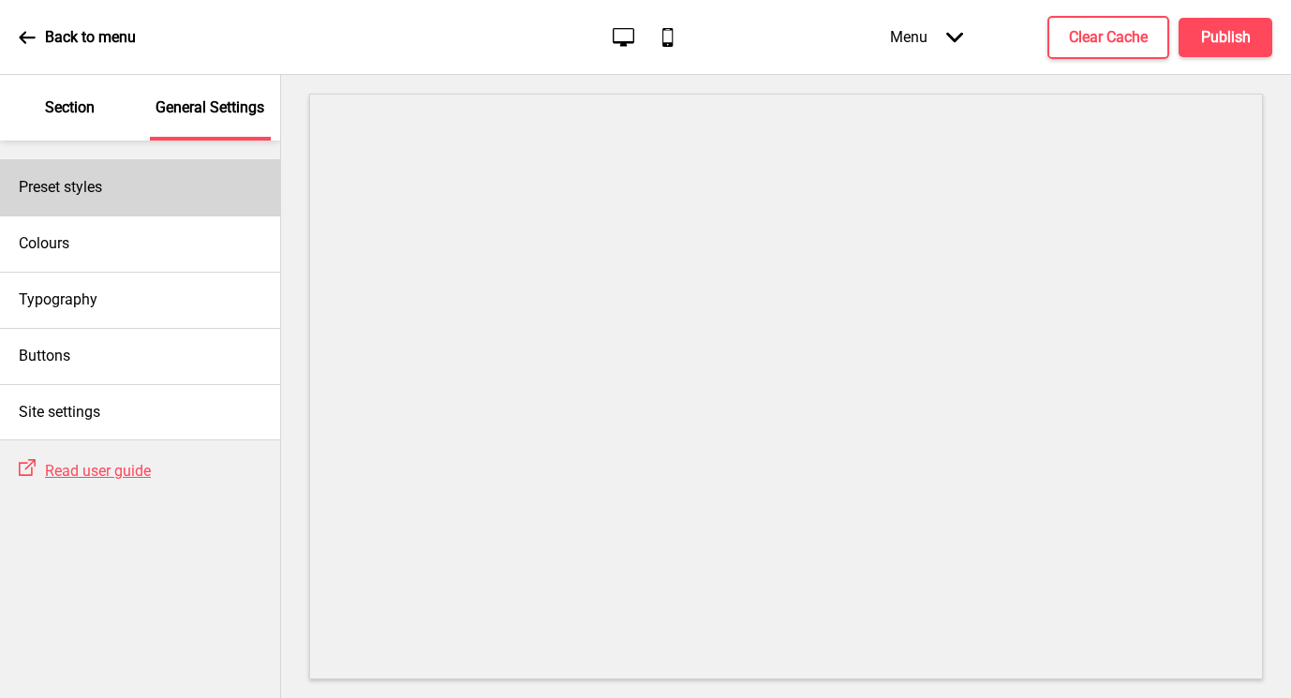
click at [150, 198] on div "Preset styles" at bounding box center [140, 187] width 280 height 56
select select "Custom"
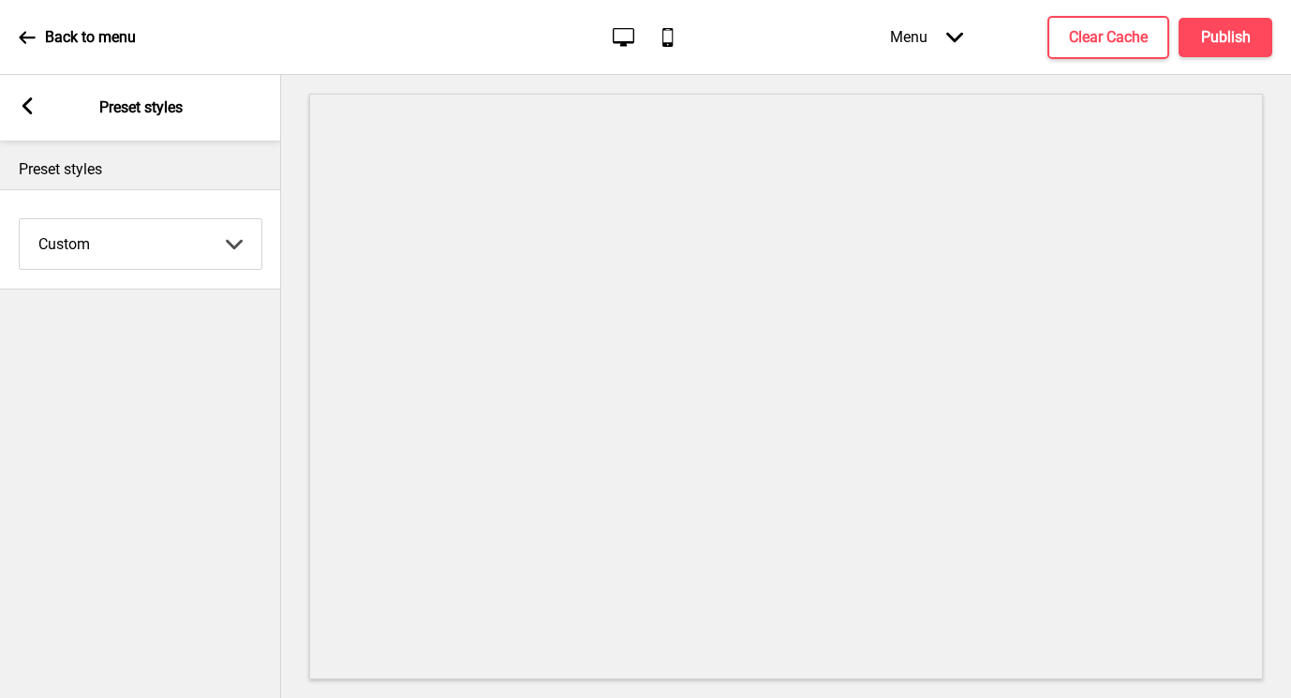
click at [37, 106] on div "Arrow left Preset styles" at bounding box center [140, 108] width 281 height 66
click at [22, 99] on rect at bounding box center [27, 105] width 17 height 17
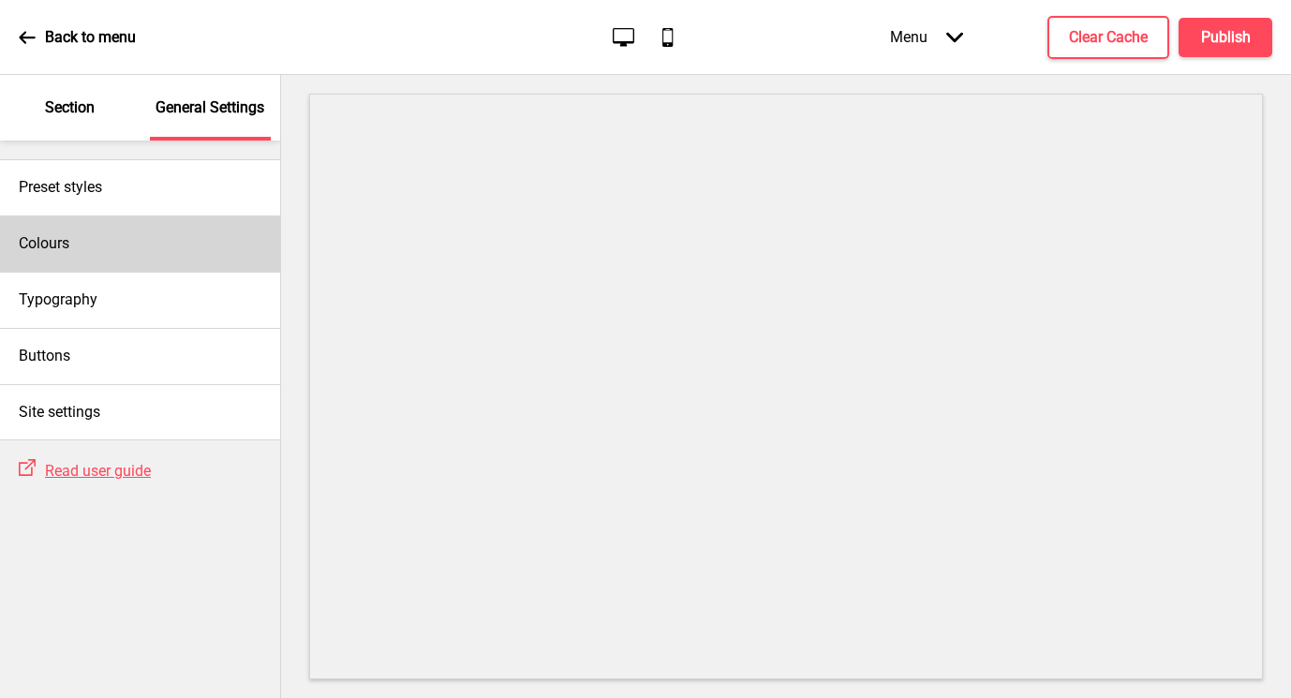
click at [146, 245] on div "Colours" at bounding box center [140, 244] width 280 height 56
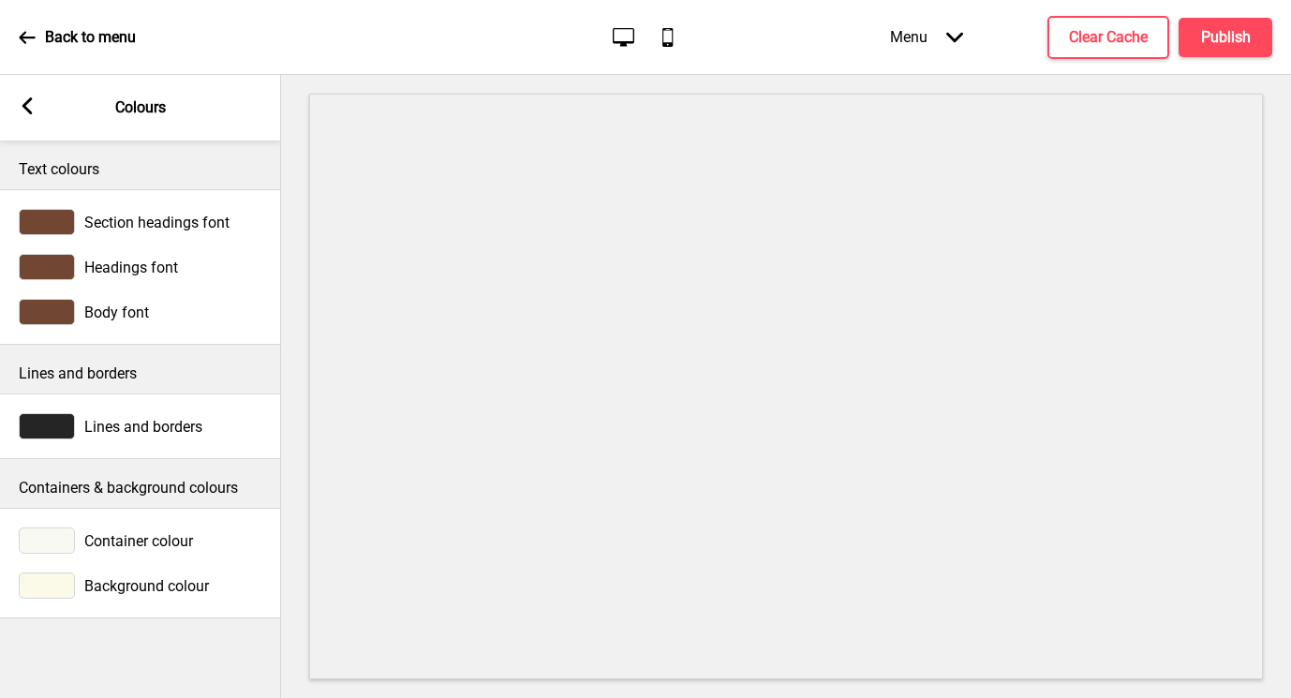
click at [34, 109] on rect at bounding box center [27, 105] width 17 height 17
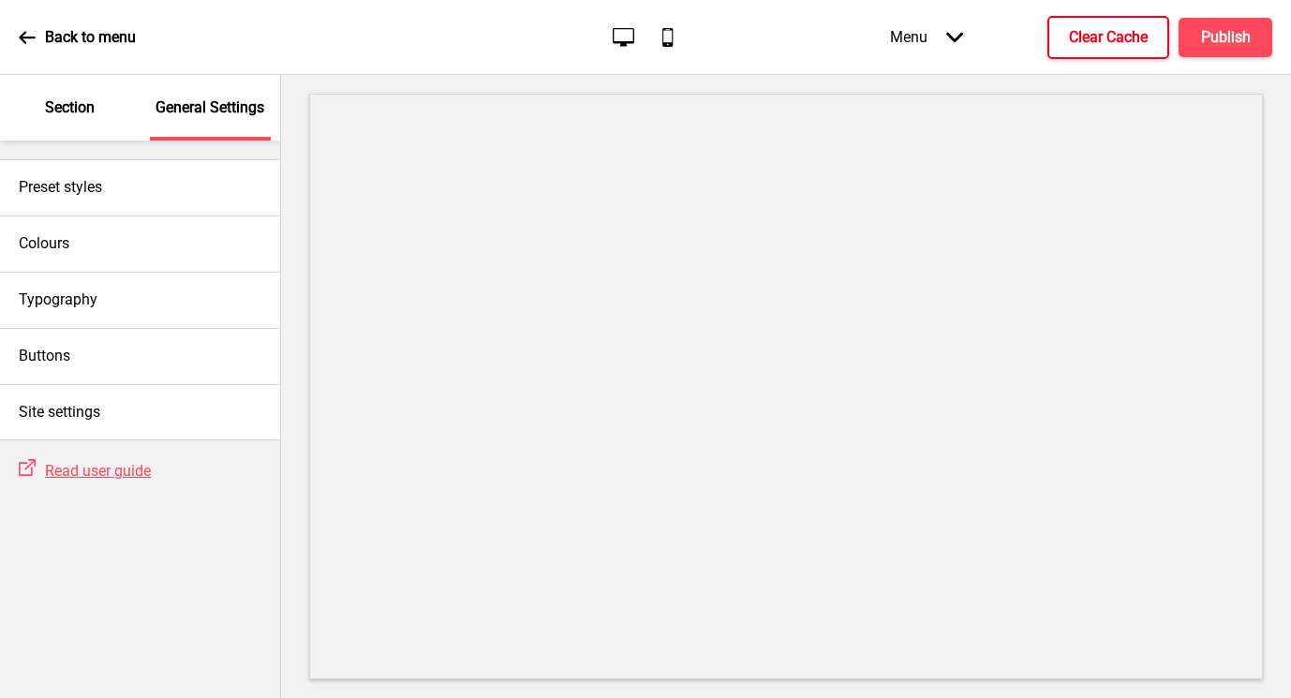
click at [1110, 49] on button "Clear Cache" at bounding box center [1109, 37] width 122 height 43
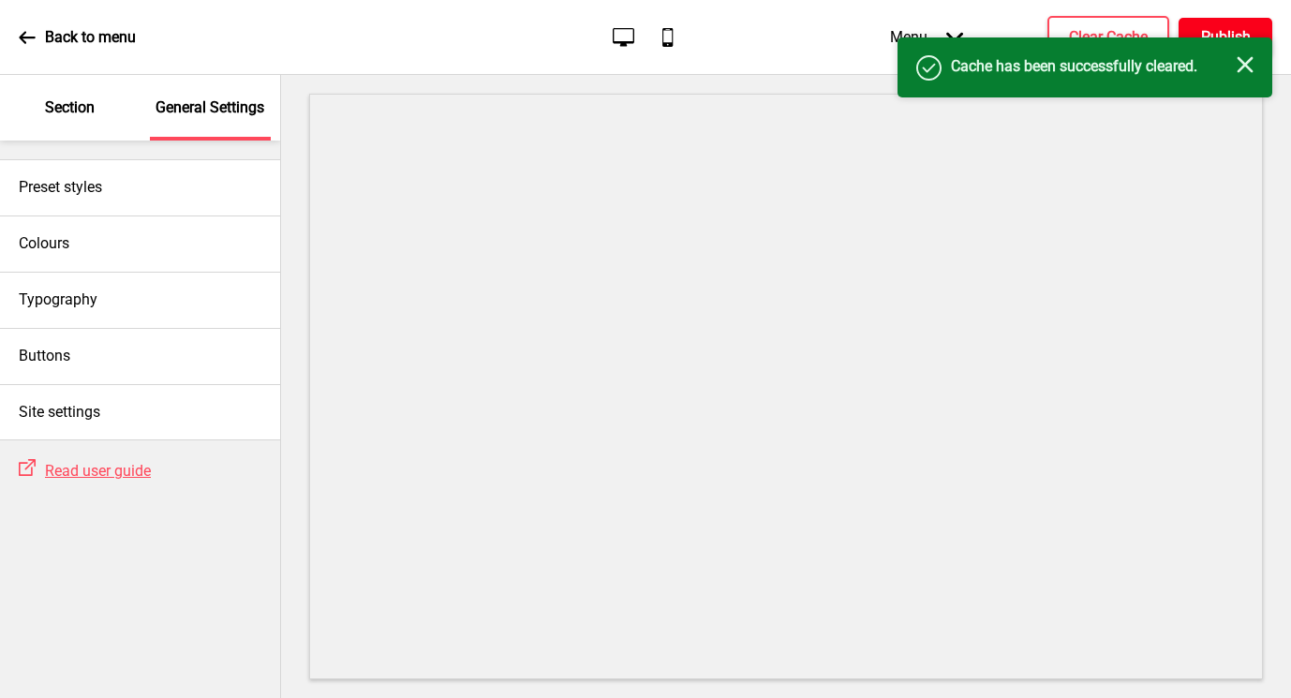
click at [1231, 32] on h4 "Publish" at bounding box center [1226, 37] width 50 height 21
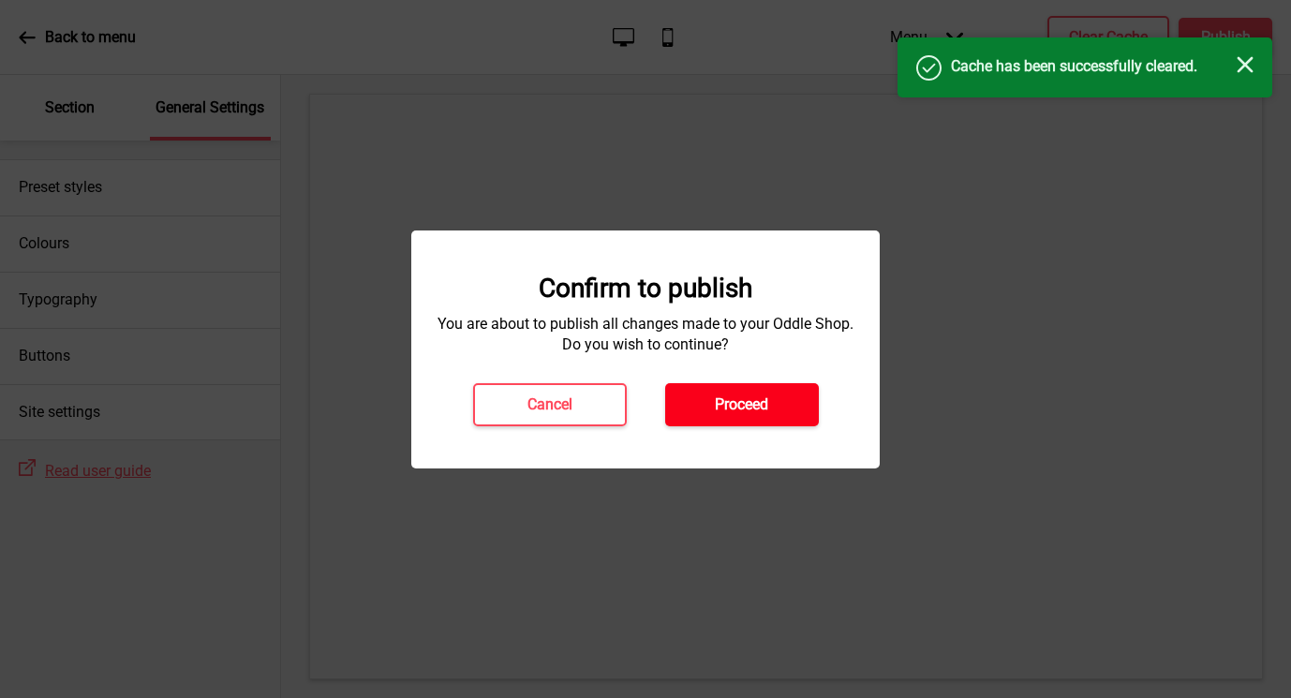
click at [735, 418] on button "Proceed" at bounding box center [742, 404] width 154 height 43
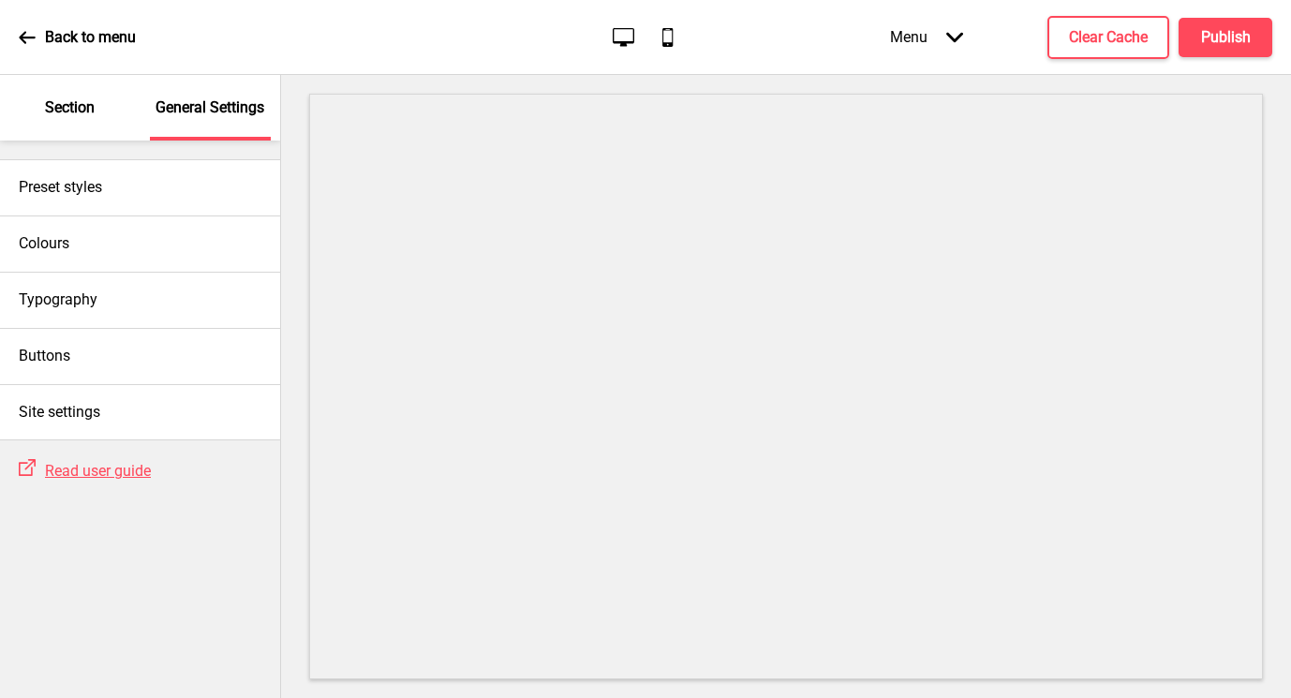
click at [675, 22] on div "Back to menu Desktop Mobile Menu Arrow down Product Page Store Information Chec…" at bounding box center [645, 37] width 1291 height 75
click at [672, 38] on icon at bounding box center [667, 37] width 10 height 19
click at [87, 35] on p "Back to menu" at bounding box center [90, 37] width 91 height 21
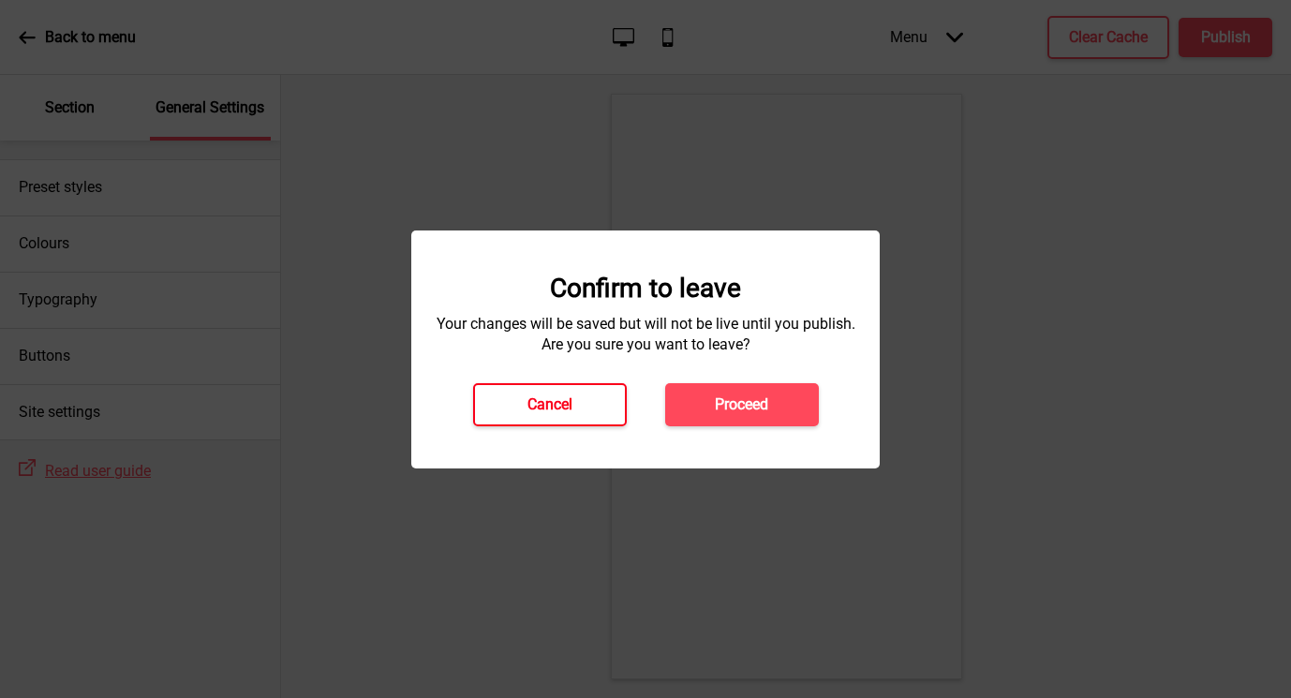
click at [625, 403] on button "Cancel" at bounding box center [550, 404] width 154 height 43
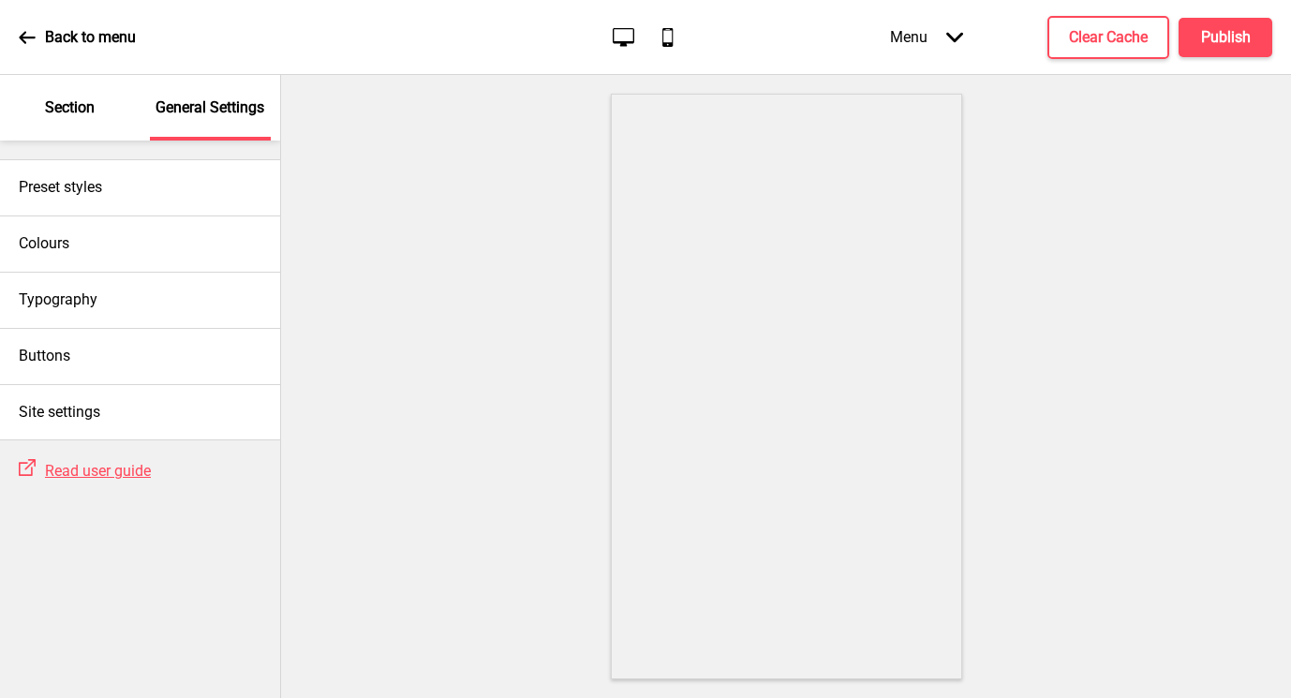
click at [617, 38] on icon "Desktop" at bounding box center [623, 36] width 25 height 25
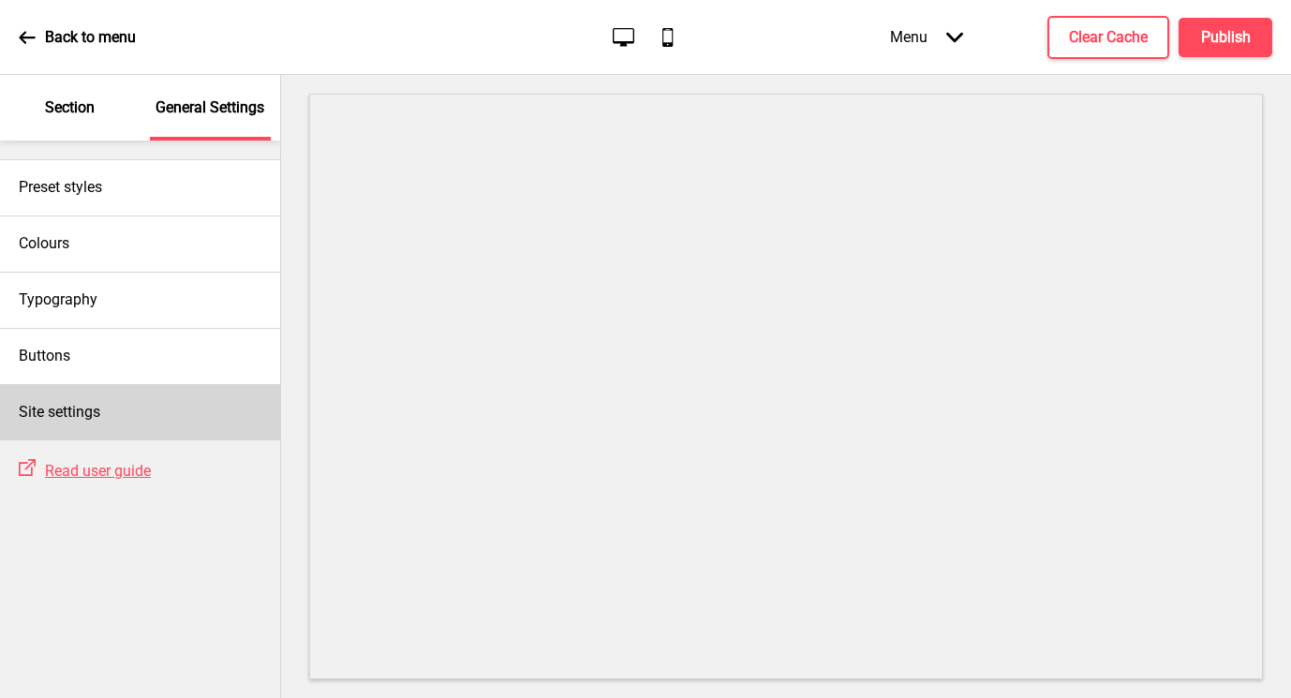
click at [106, 412] on div "Site settings" at bounding box center [140, 412] width 280 height 56
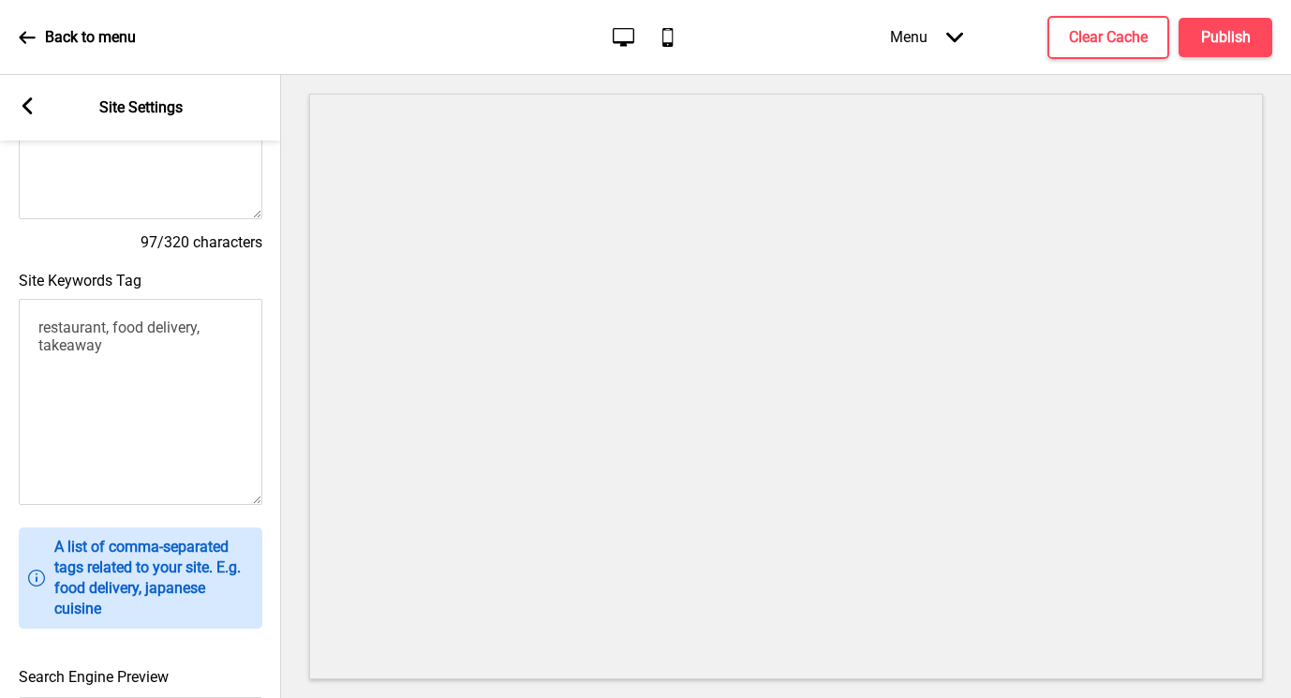
scroll to position [0, 0]
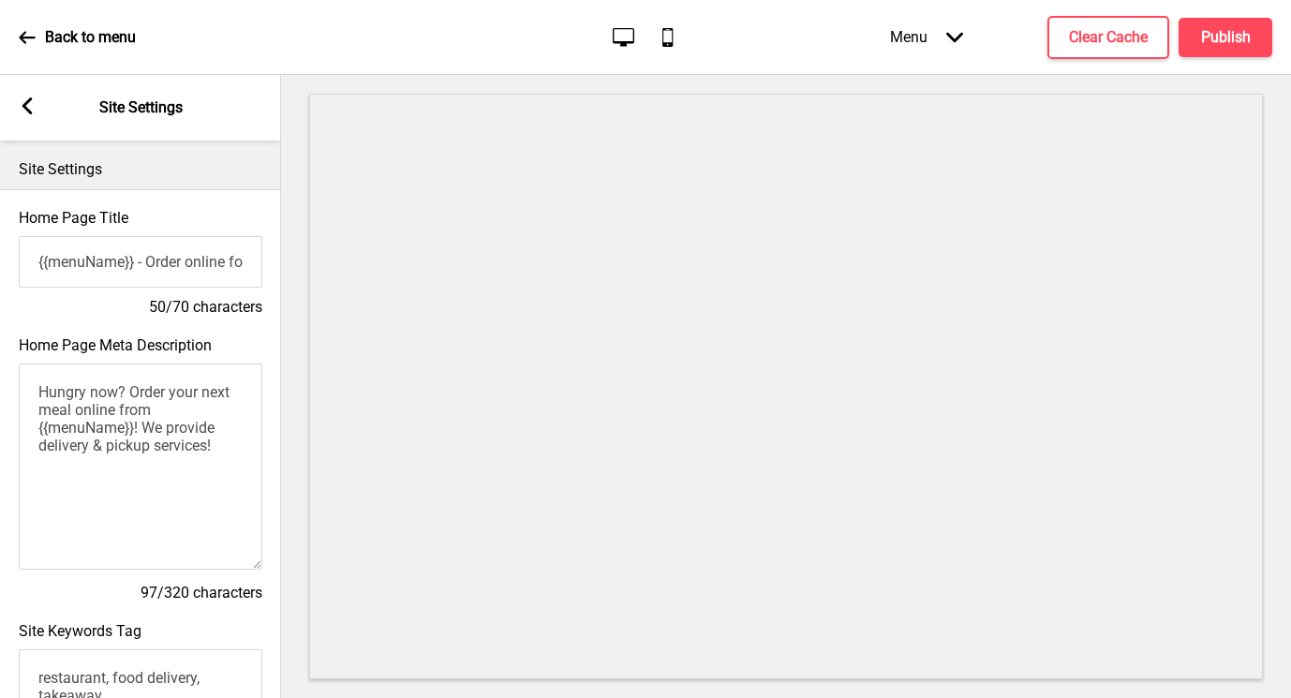
drag, startPoint x: 140, startPoint y: 430, endPoint x: 21, endPoint y: 429, distance: 119.0
click at [21, 429] on textarea "Hungry now? Order your next meal online from {{menuName}}! We provide delivery …" at bounding box center [141, 467] width 244 height 206
type textarea "Hungry now? Order your next meal online from Collagenic! We provide delivery & …"
drag, startPoint x: 138, startPoint y: 262, endPoint x: -19, endPoint y: 264, distance: 156.5
click at [0, 264] on html "Back to menu Desktop Mobile Menu Arrow down Product Page Store Information Chec…" at bounding box center [645, 349] width 1291 height 698
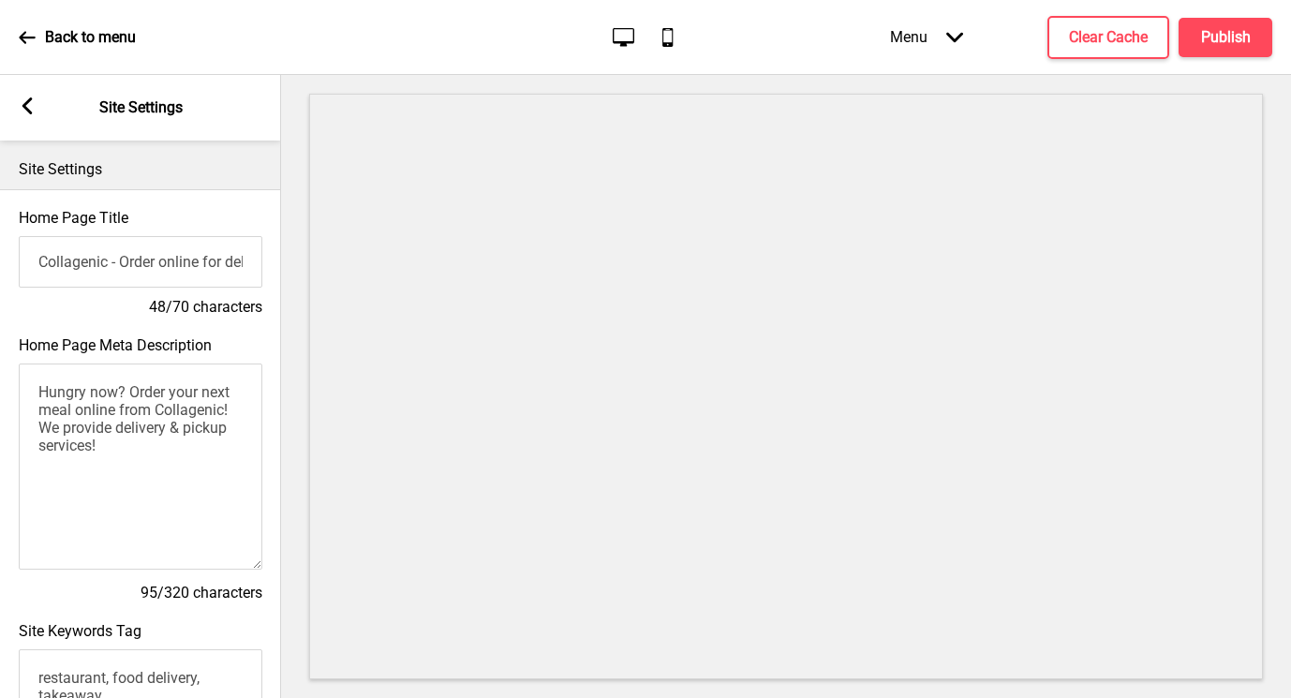
click at [222, 260] on input "Collagenic - Order online for delivery & pickup!" at bounding box center [141, 262] width 244 height 52
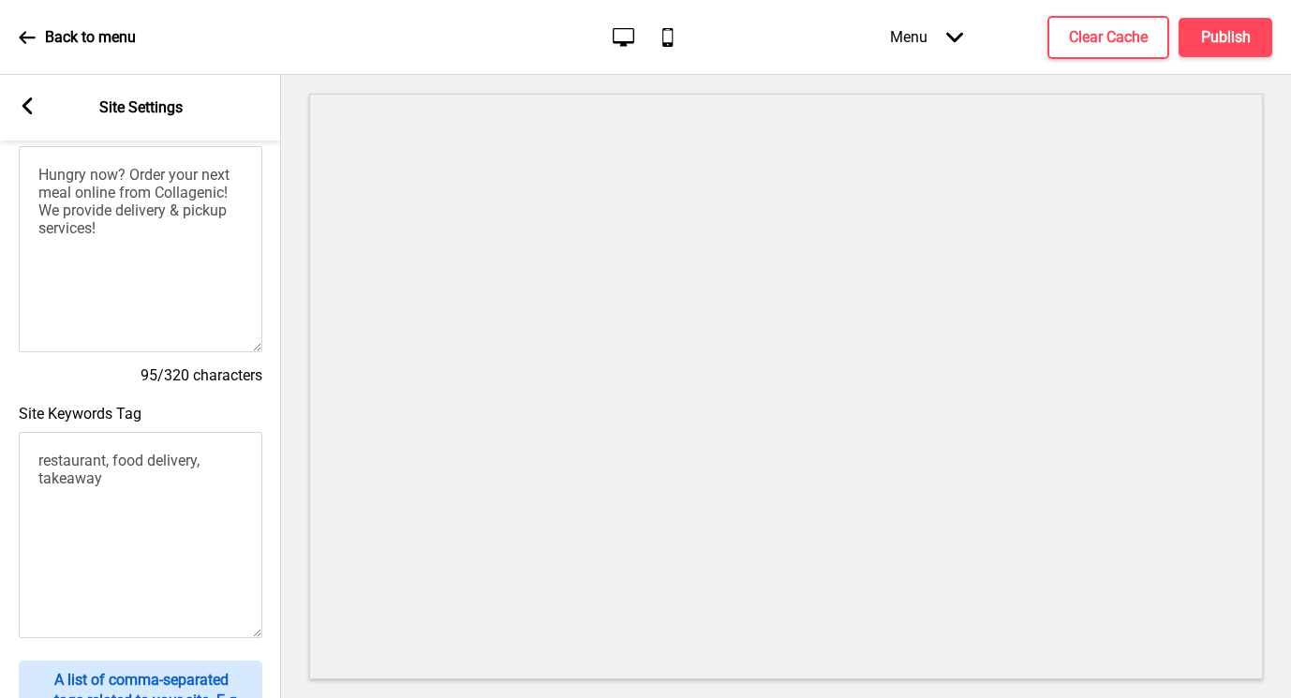
scroll to position [22, 0]
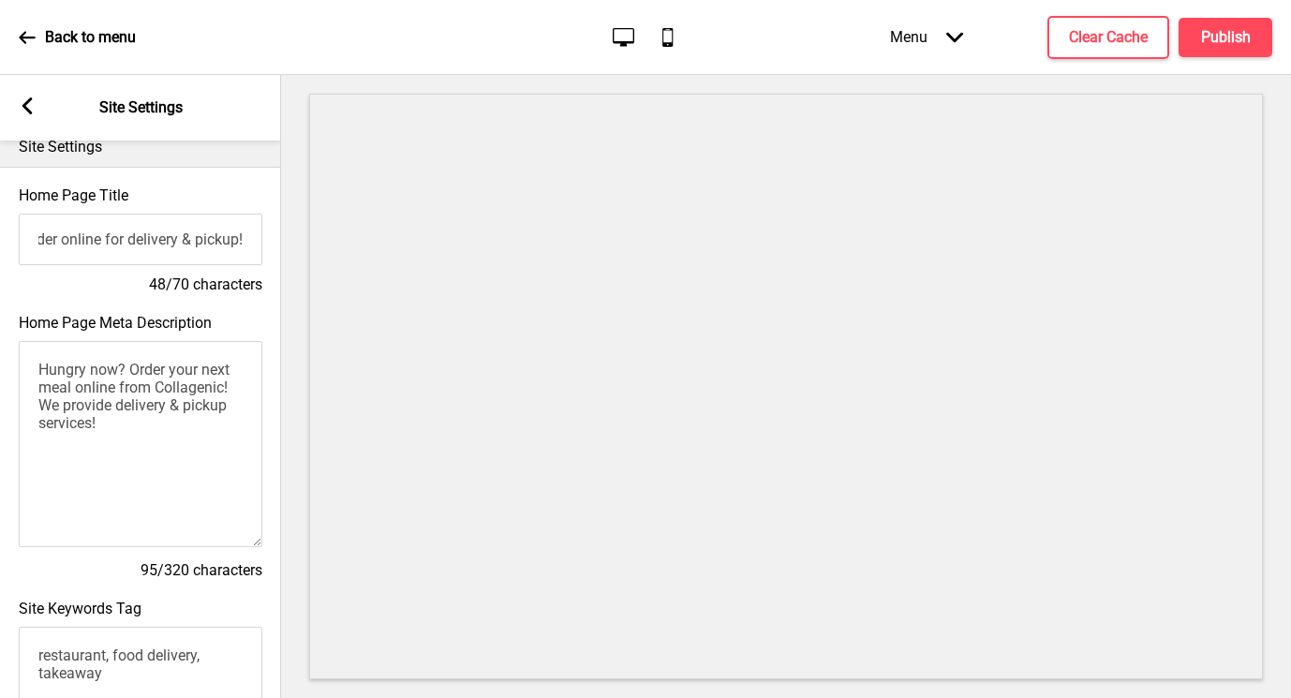
type input "Collagenic - Order online for delivery & pickup!"
click at [36, 115] on div "Arrow left Site Settings" at bounding box center [140, 108] width 281 height 66
click at [27, 107] on rect at bounding box center [27, 105] width 17 height 17
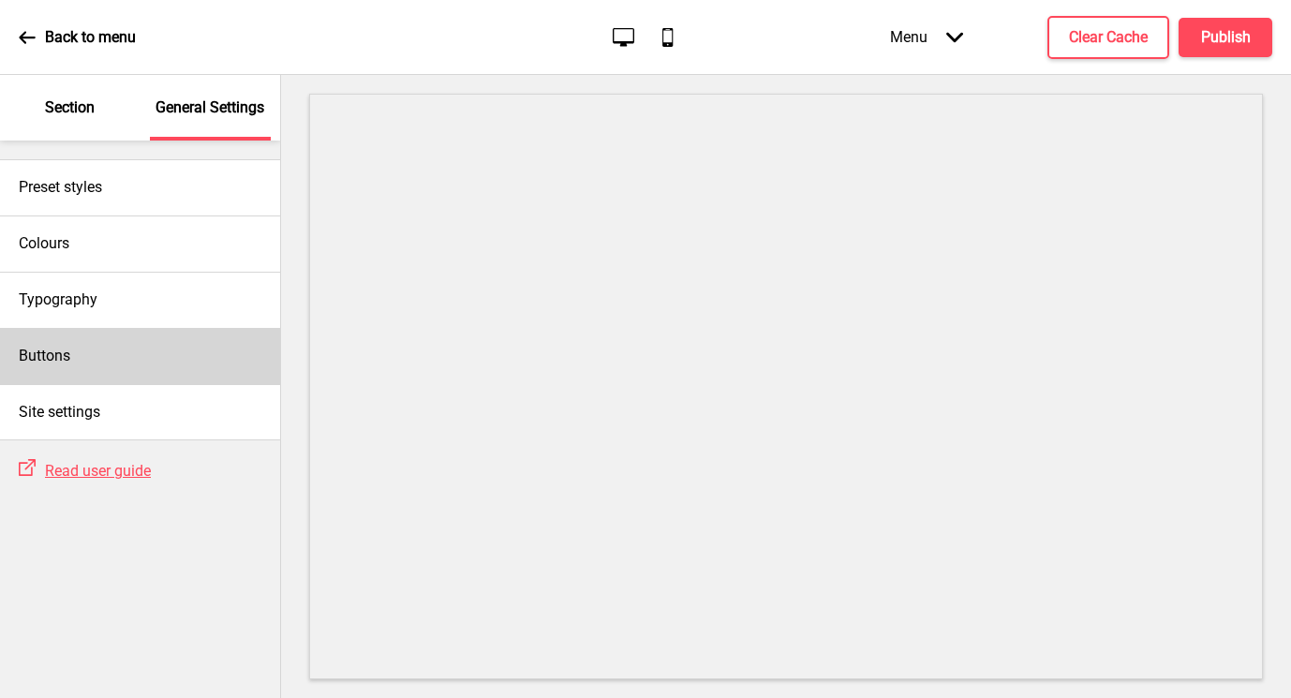
click at [62, 329] on div "Buttons" at bounding box center [140, 356] width 280 height 56
select select "square"
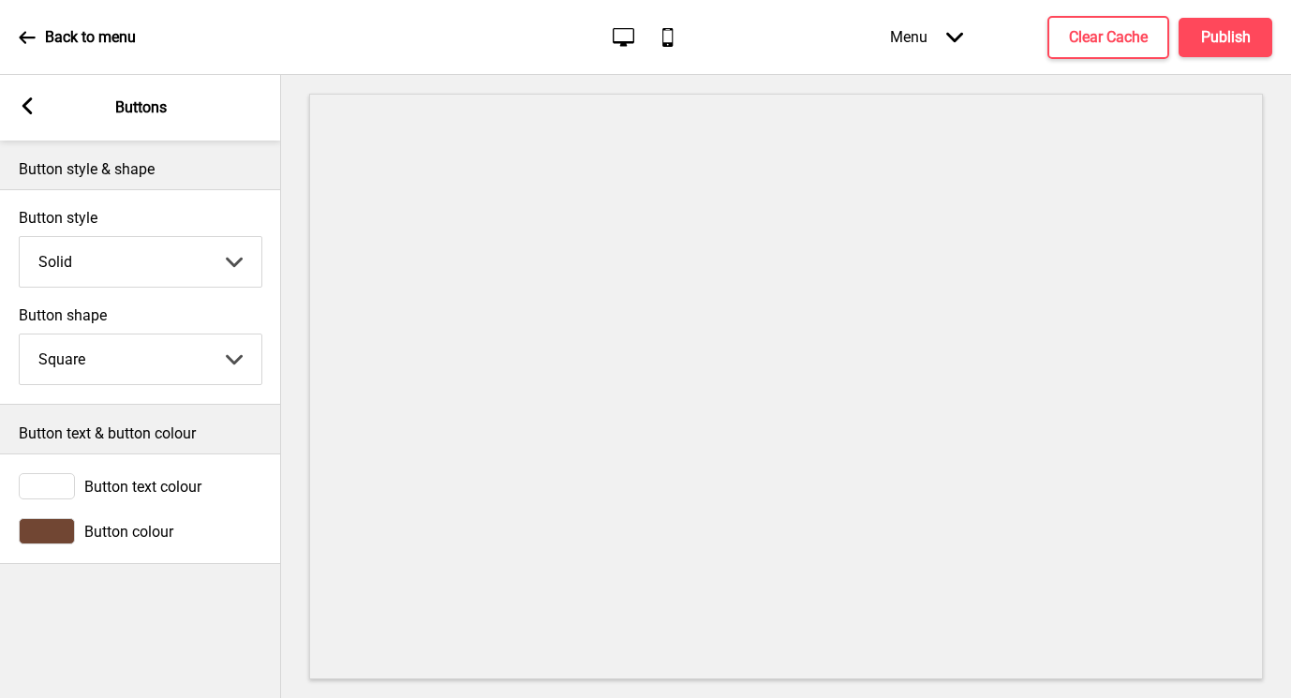
click at [20, 100] on rect at bounding box center [27, 105] width 17 height 17
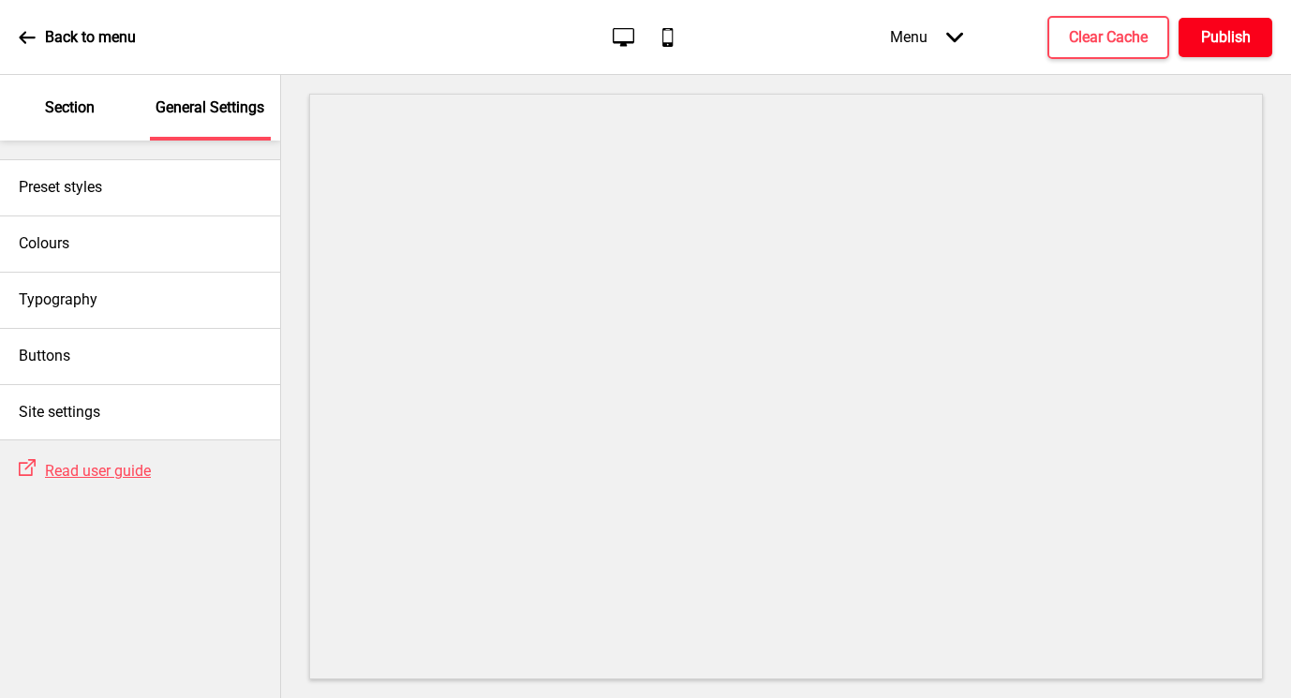
click at [1223, 49] on button "Publish" at bounding box center [1226, 37] width 94 height 39
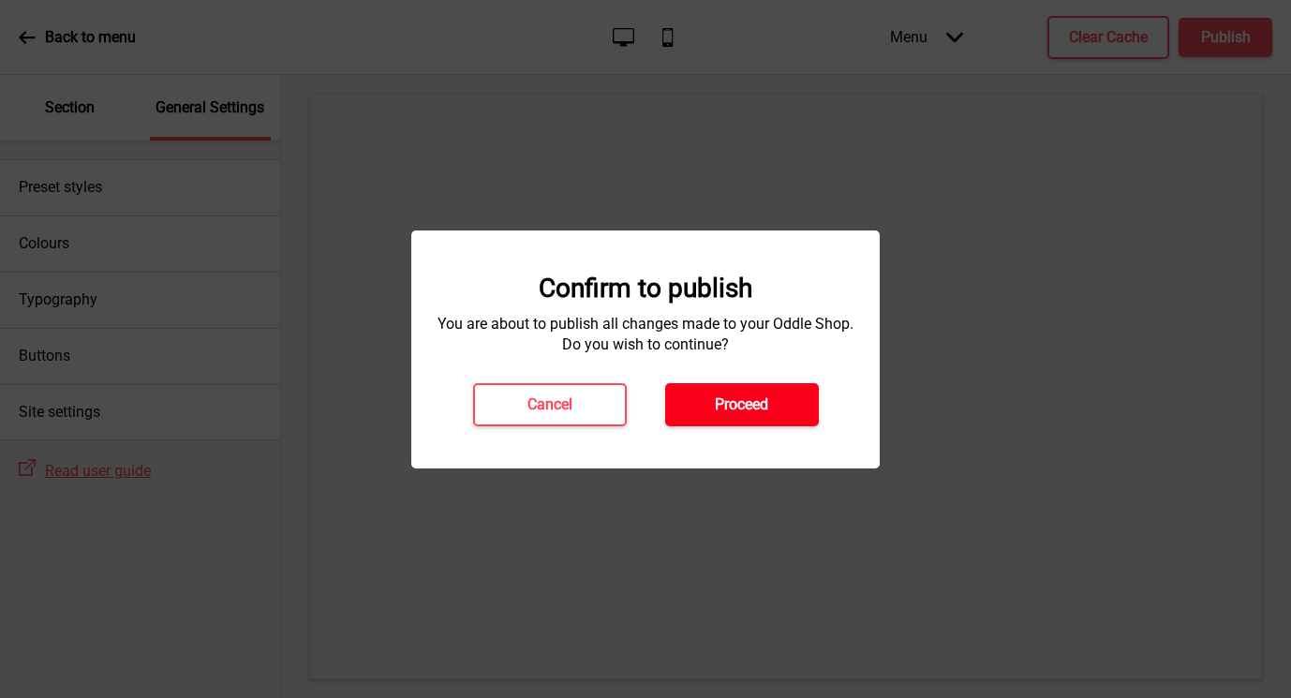
click at [752, 401] on h4 "Proceed" at bounding box center [741, 404] width 53 height 21
